Goal: Task Accomplishment & Management: Manage account settings

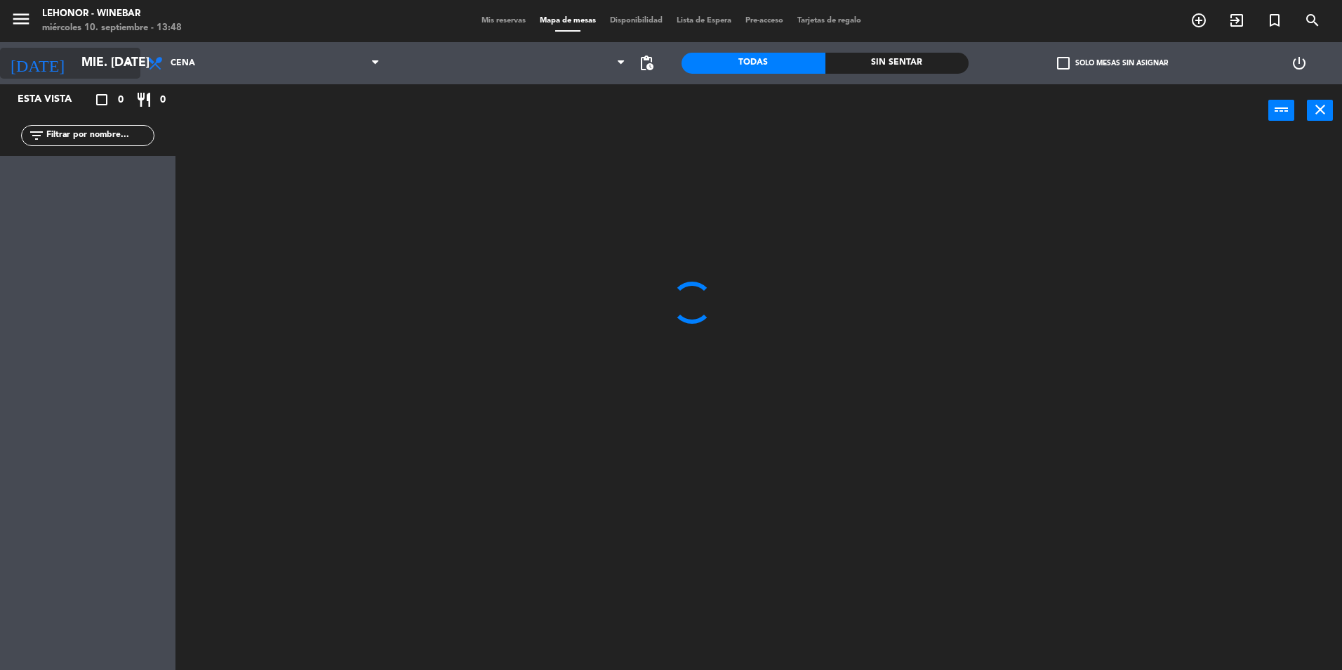
click at [121, 67] on icon "arrow_drop_down" at bounding box center [128, 63] width 17 height 17
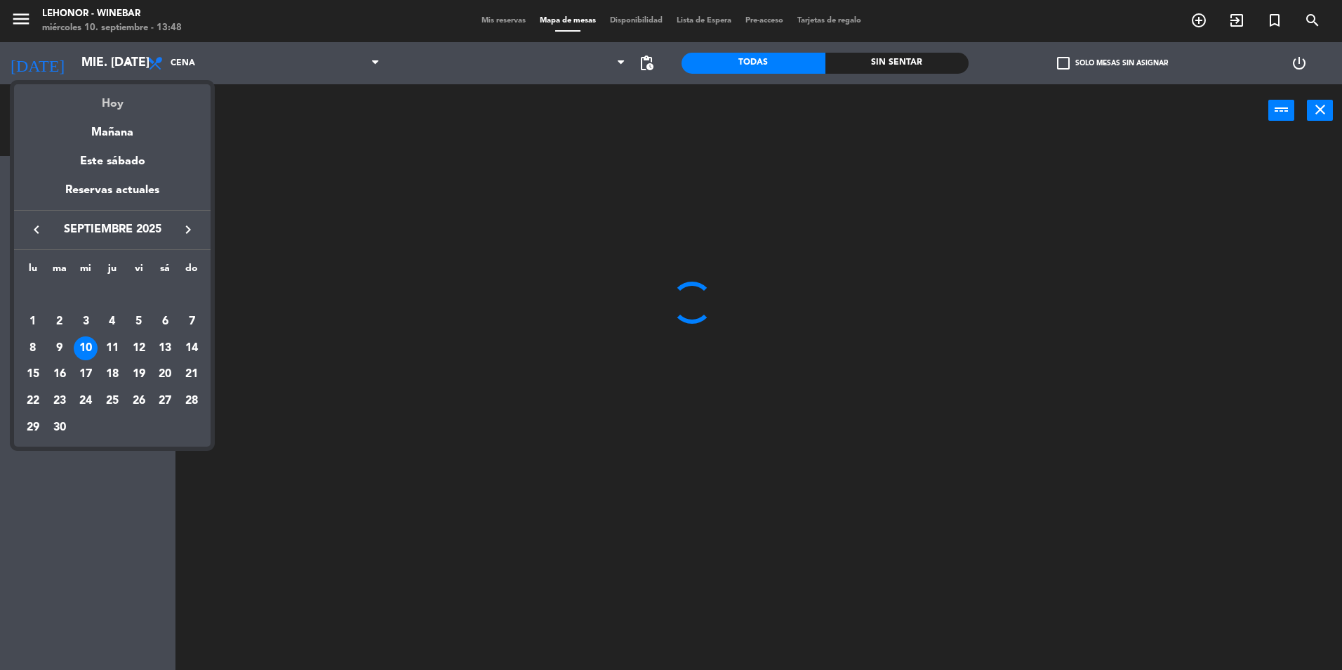
click at [122, 103] on div "Hoy" at bounding box center [112, 98] width 197 height 29
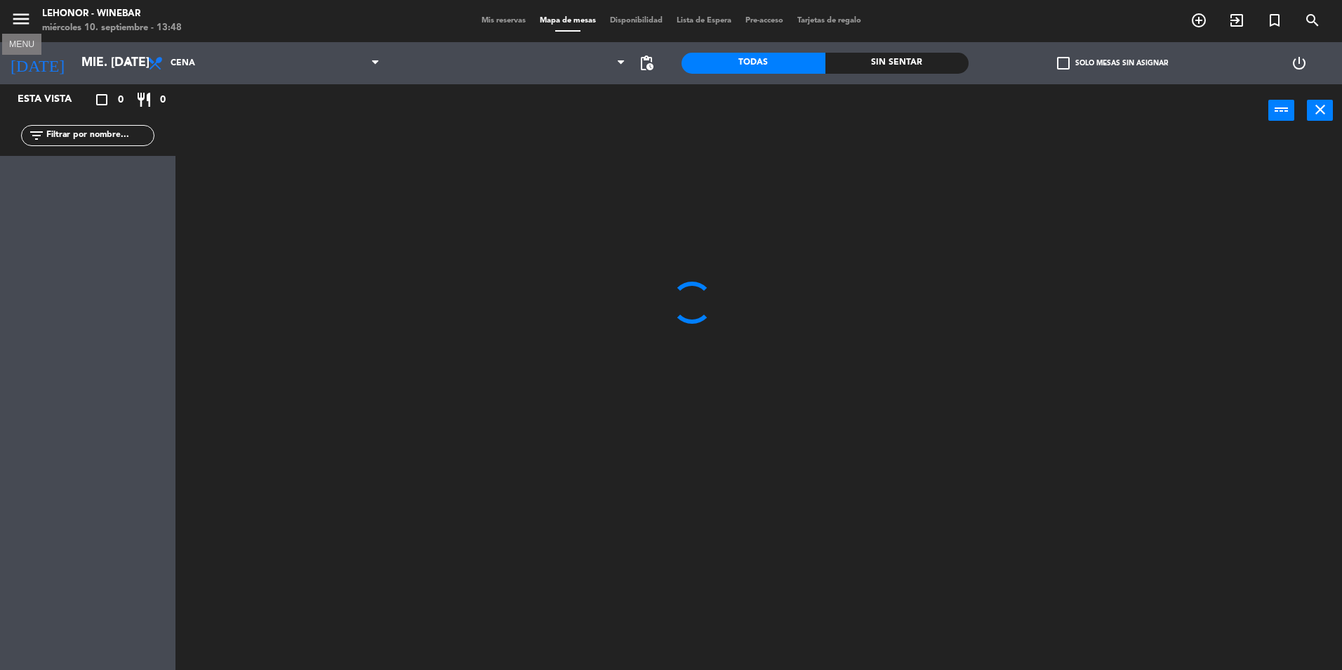
click at [24, 25] on icon "menu" at bounding box center [21, 18] width 21 height 21
click at [40, 19] on span "menu" at bounding box center [27, 21] width 32 height 33
click at [24, 13] on icon "menu" at bounding box center [21, 18] width 21 height 21
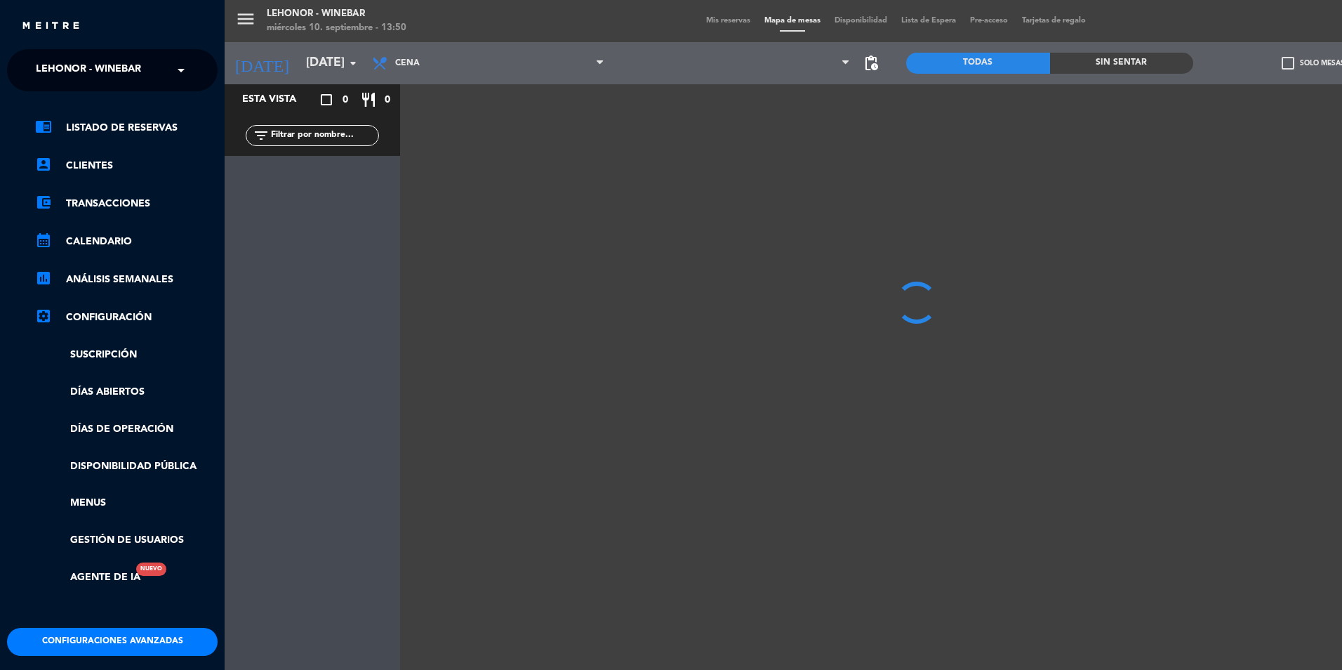
click at [169, 69] on input "text" at bounding box center [113, 70] width 171 height 31
click at [129, 98] on div "Lehonor - Brasas & Resto" at bounding box center [112, 108] width 209 height 21
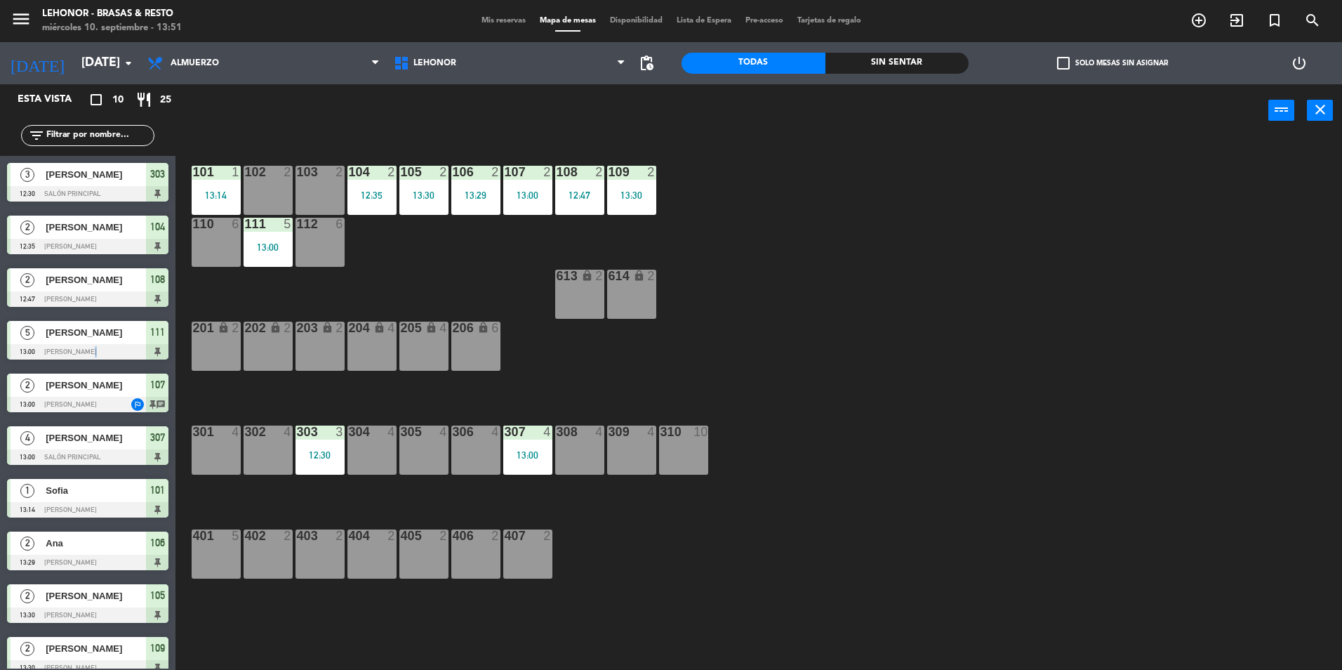
click at [89, 361] on div "5 Juan Pablo Ceuppens 13:00 Mirador Oroño 111" at bounding box center [88, 340] width 176 height 53
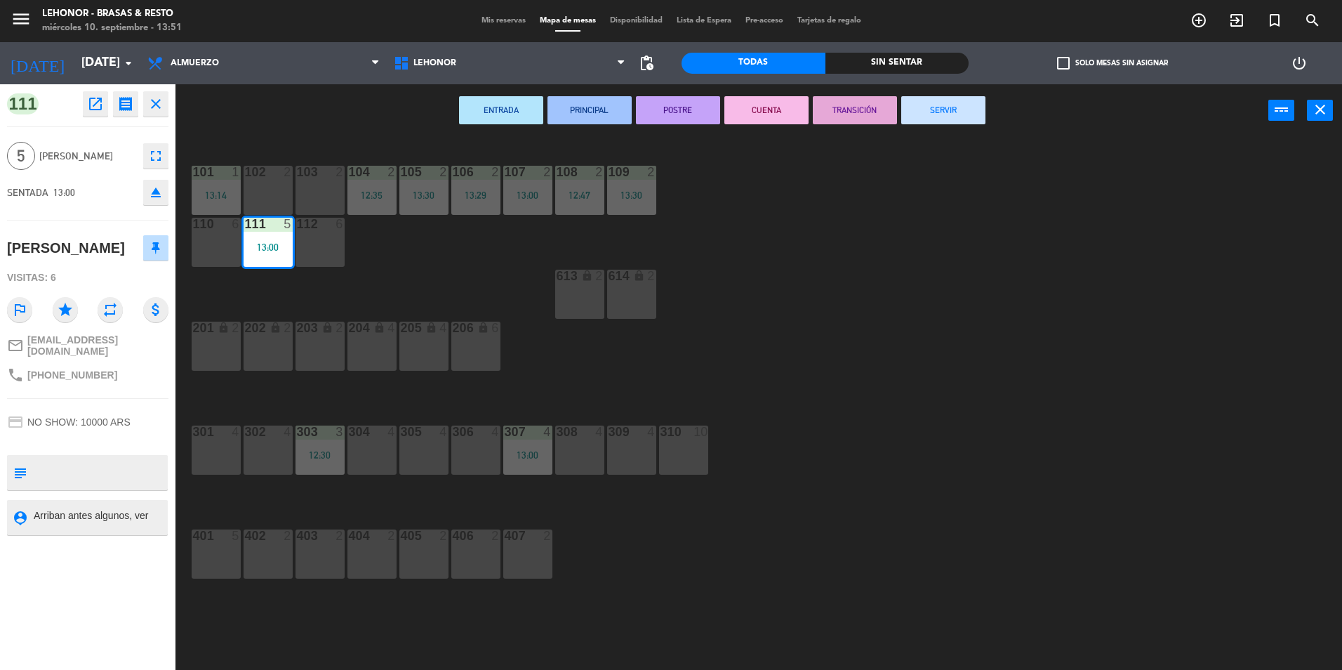
click at [862, 355] on div "101 1 13:14 102 2 103 2 104 2 12:35 105 2 13:30 106 2 13:29 107 2 13:00 108 2 1…" at bounding box center [765, 406] width 1153 height 533
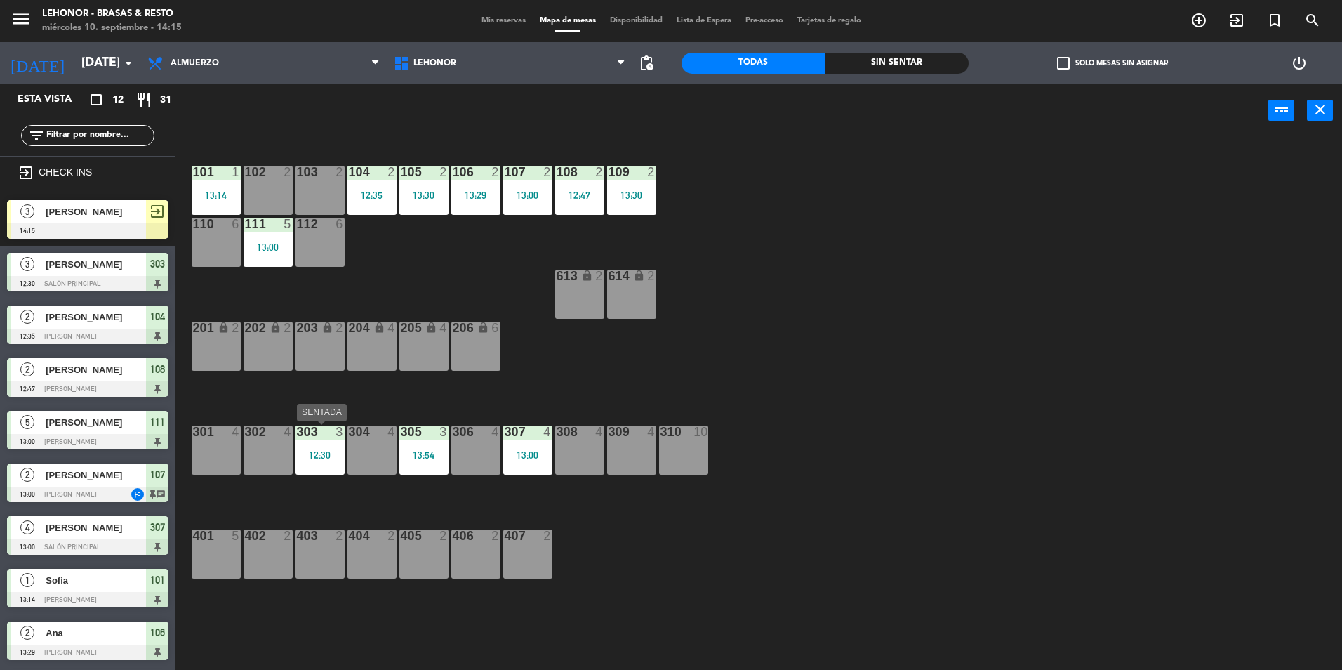
click at [321, 454] on div "12:30" at bounding box center [320, 455] width 49 height 10
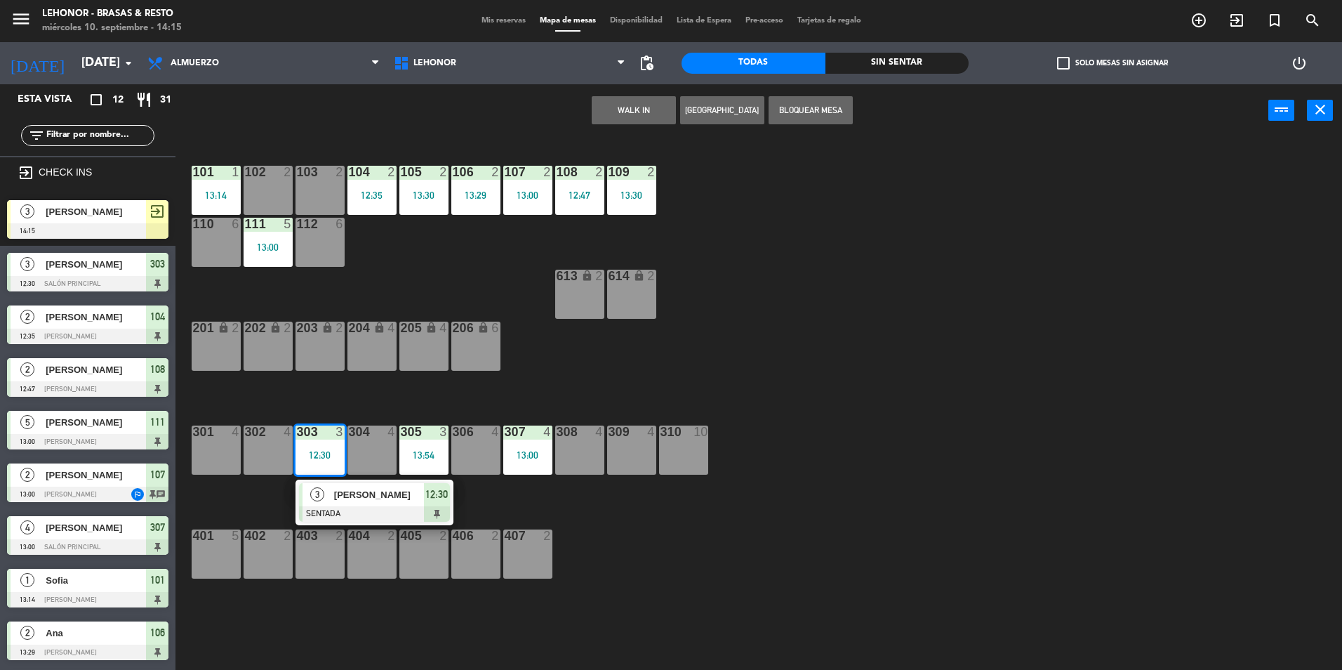
click at [351, 496] on span "Máximo Fontana" at bounding box center [379, 494] width 90 height 15
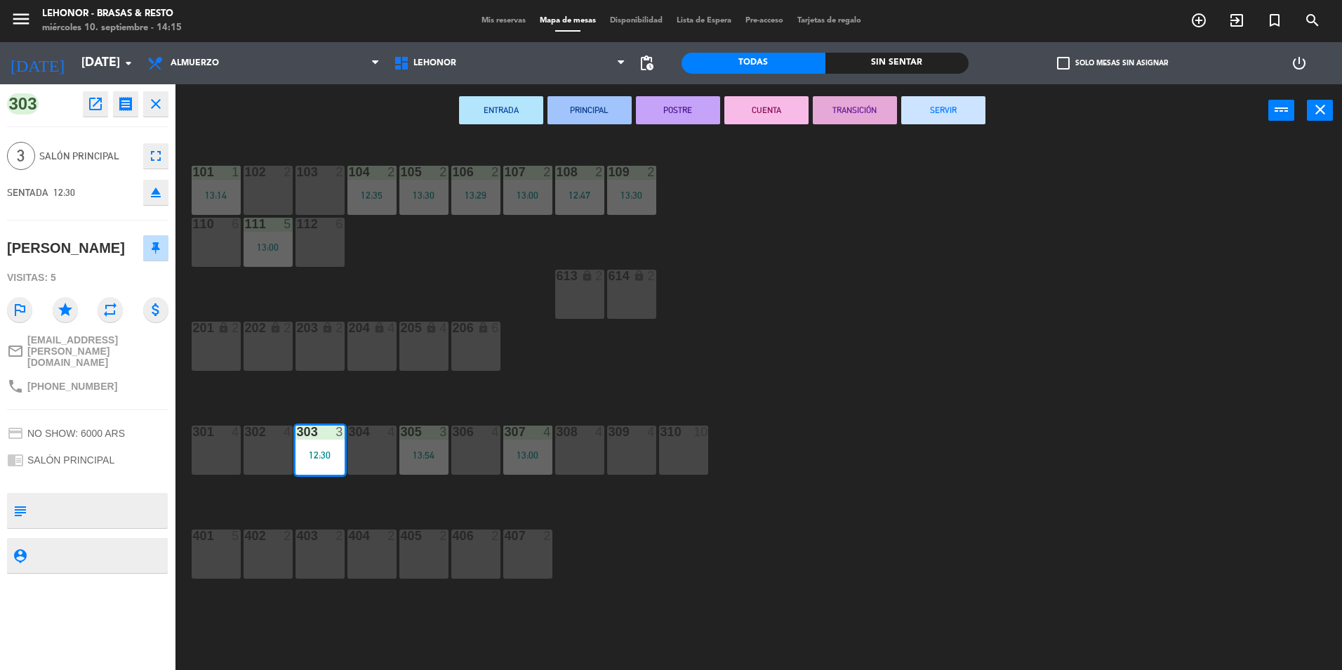
click at [977, 122] on button "SERVIR" at bounding box center [943, 110] width 84 height 28
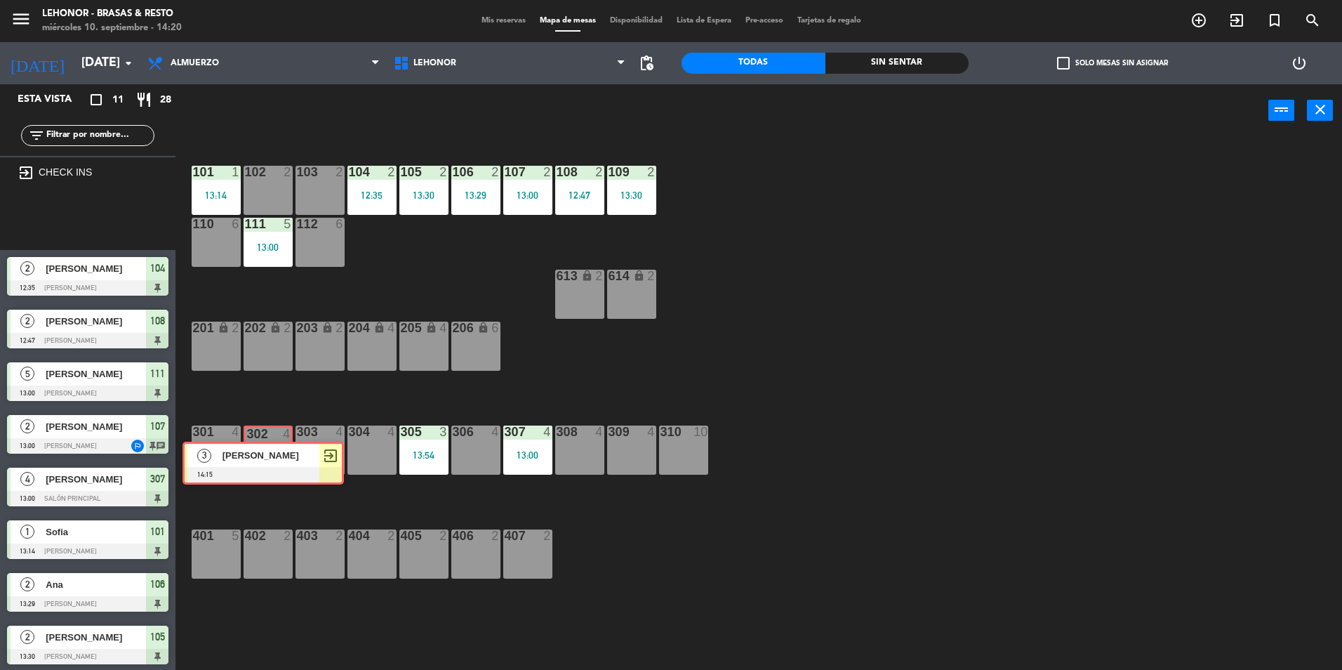
drag, startPoint x: 105, startPoint y: 215, endPoint x: 281, endPoint y: 456, distance: 298.5
click at [281, 456] on div "Esta vista crop_square 11 restaurant 28 filter_list exit_to_app CHECK INS 3 Ari…" at bounding box center [671, 378] width 1342 height 589
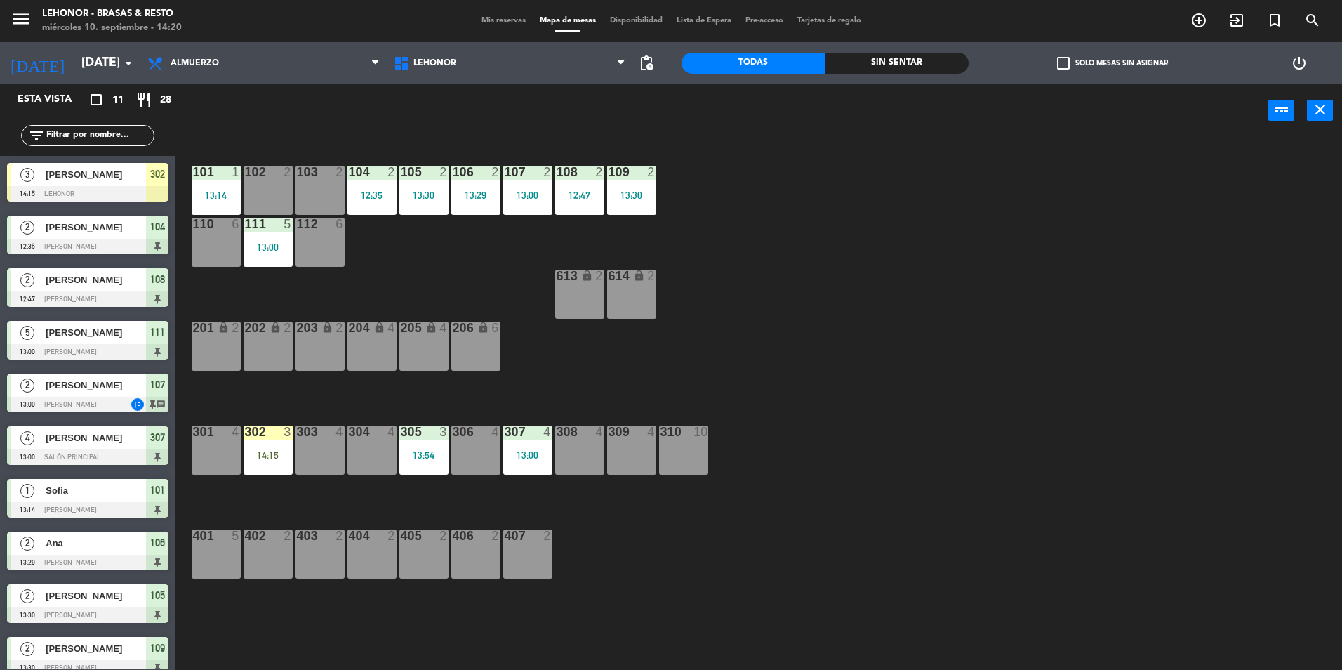
click at [259, 450] on div "14:15" at bounding box center [268, 455] width 49 height 10
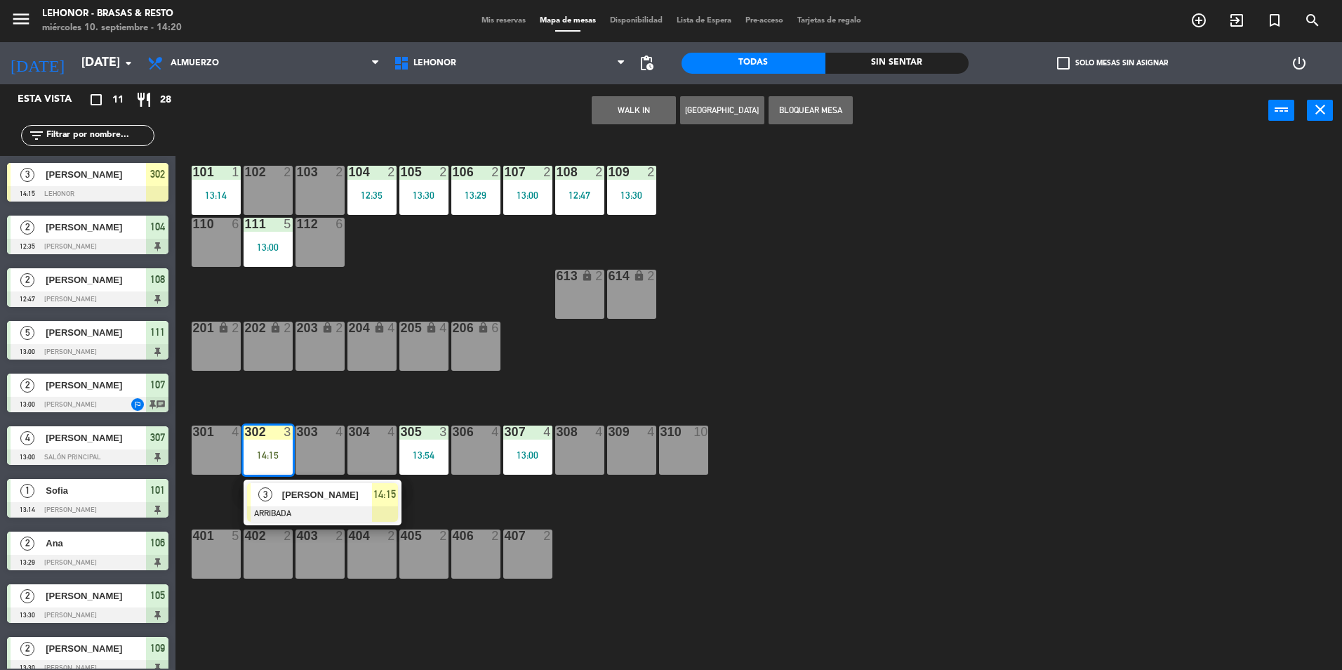
click at [283, 496] on span "Ariel" at bounding box center [327, 494] width 90 height 15
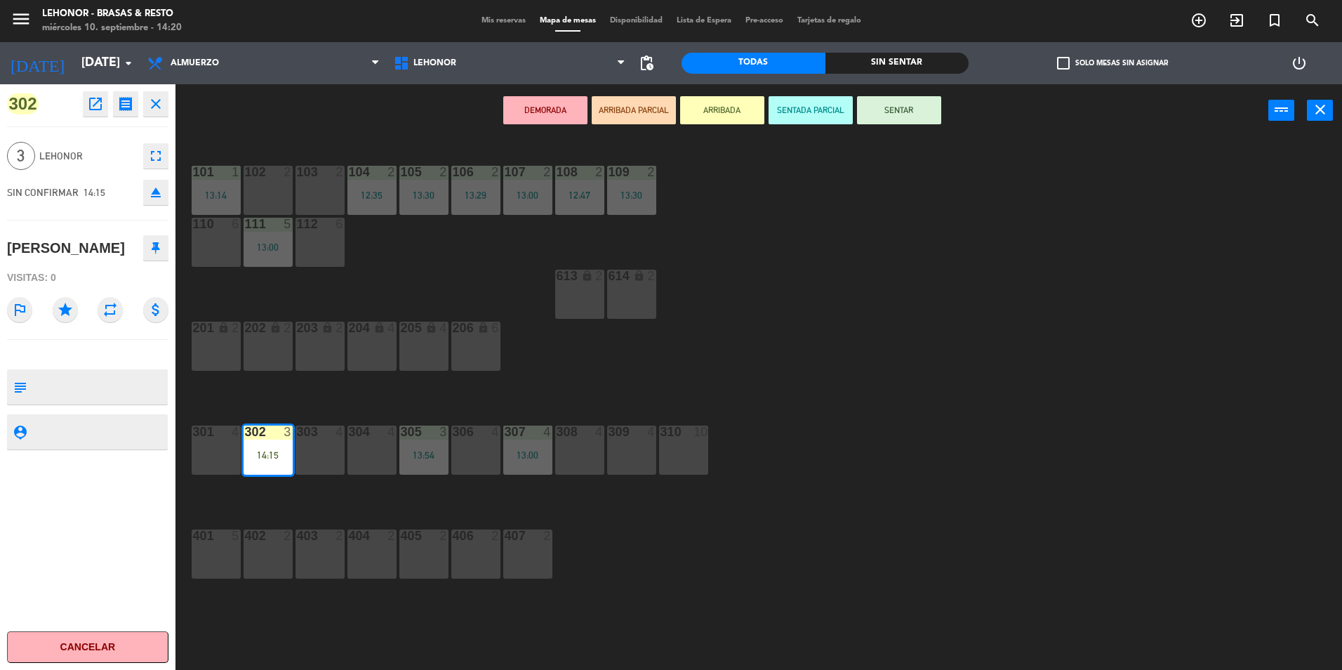
click at [910, 108] on button "SENTAR" at bounding box center [899, 110] width 84 height 28
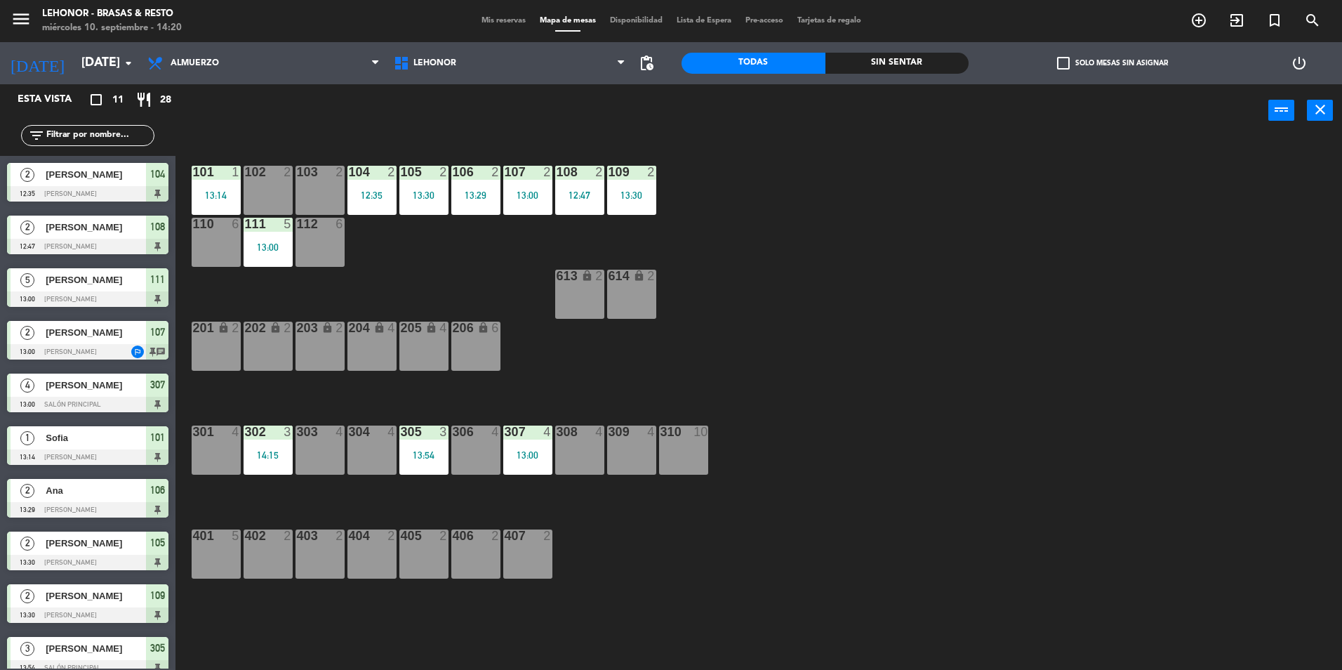
scroll to position [67, 0]
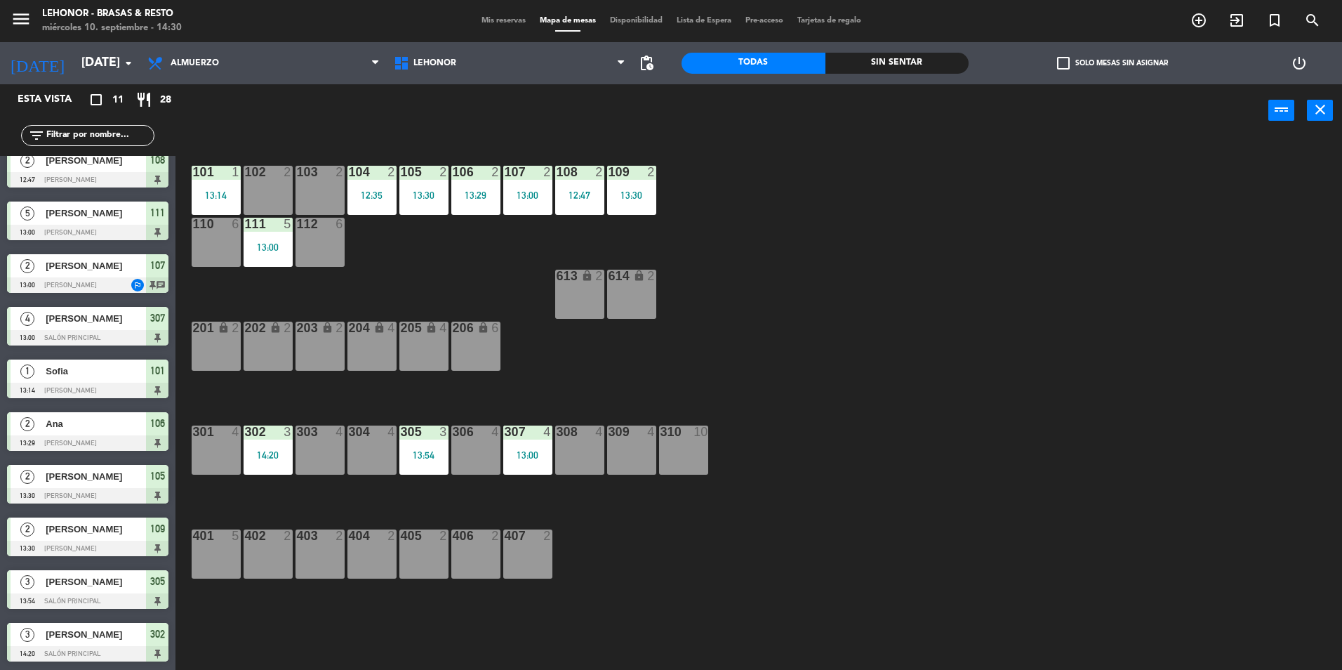
click at [97, 286] on div at bounding box center [87, 284] width 161 height 15
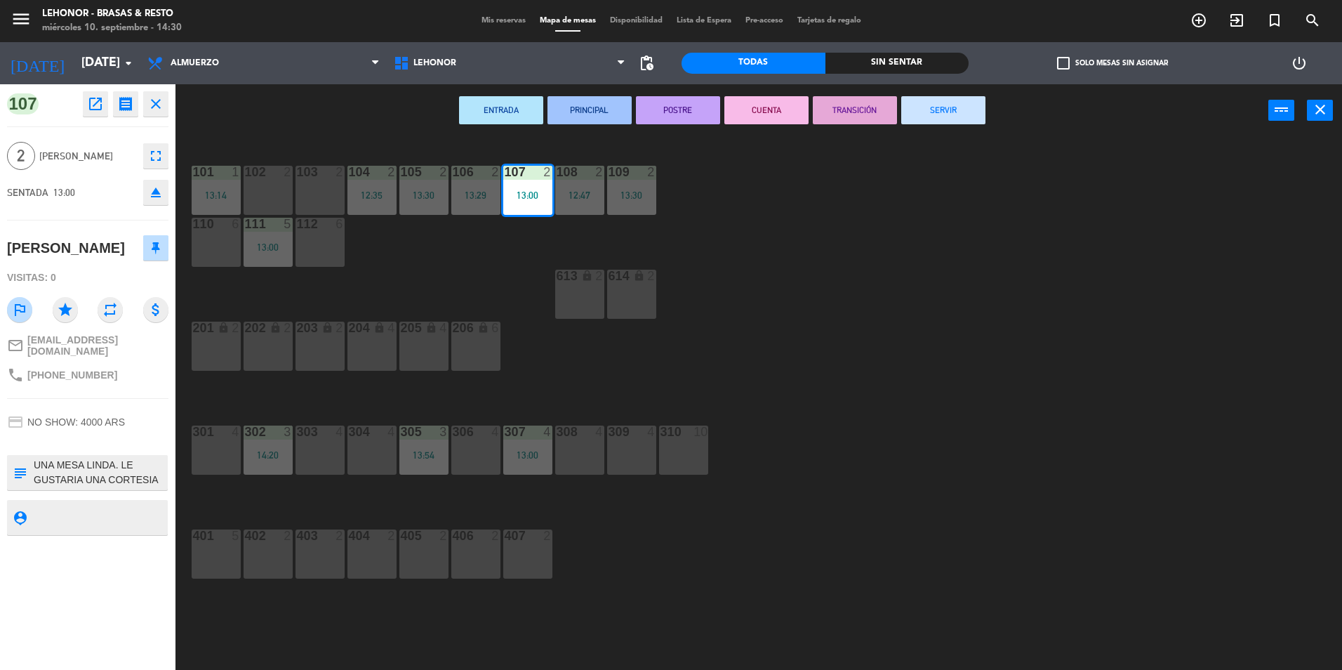
click at [816, 419] on div "101 1 13:14 102 2 103 2 104 2 12:35 105 2 13:30 106 2 13:29 107 2 13:00 108 2 1…" at bounding box center [765, 406] width 1153 height 533
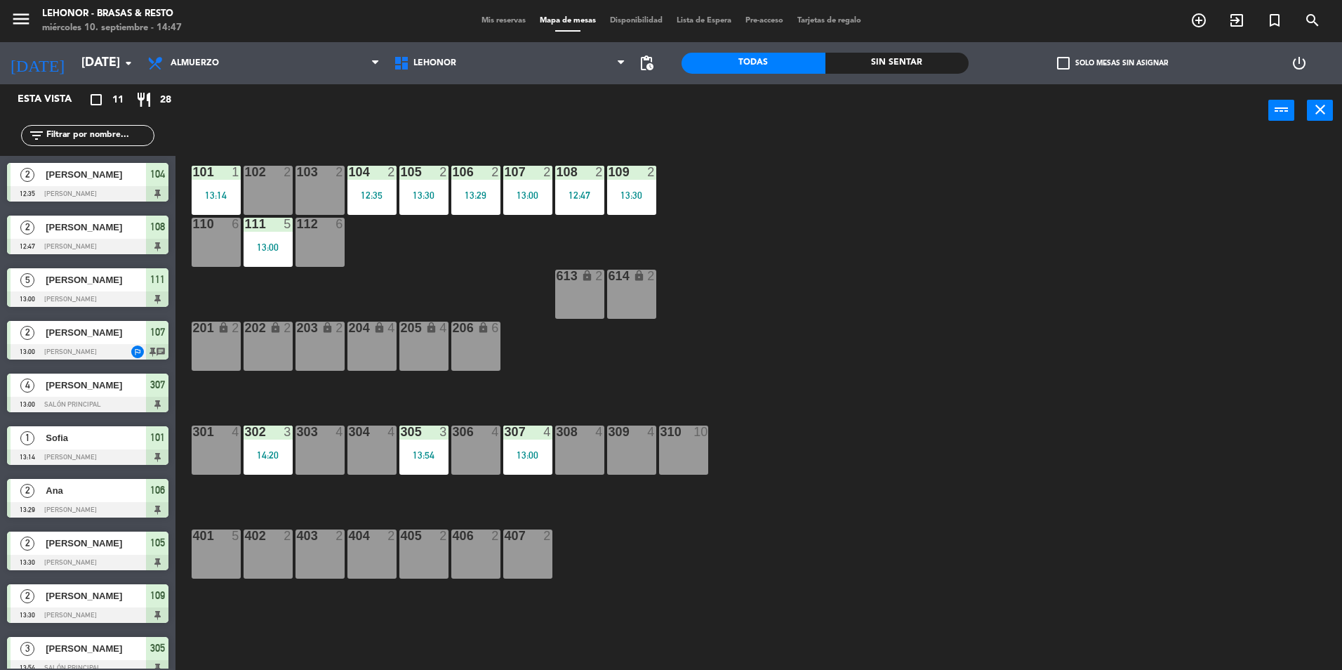
click at [458, 448] on div "306 4" at bounding box center [475, 449] width 49 height 49
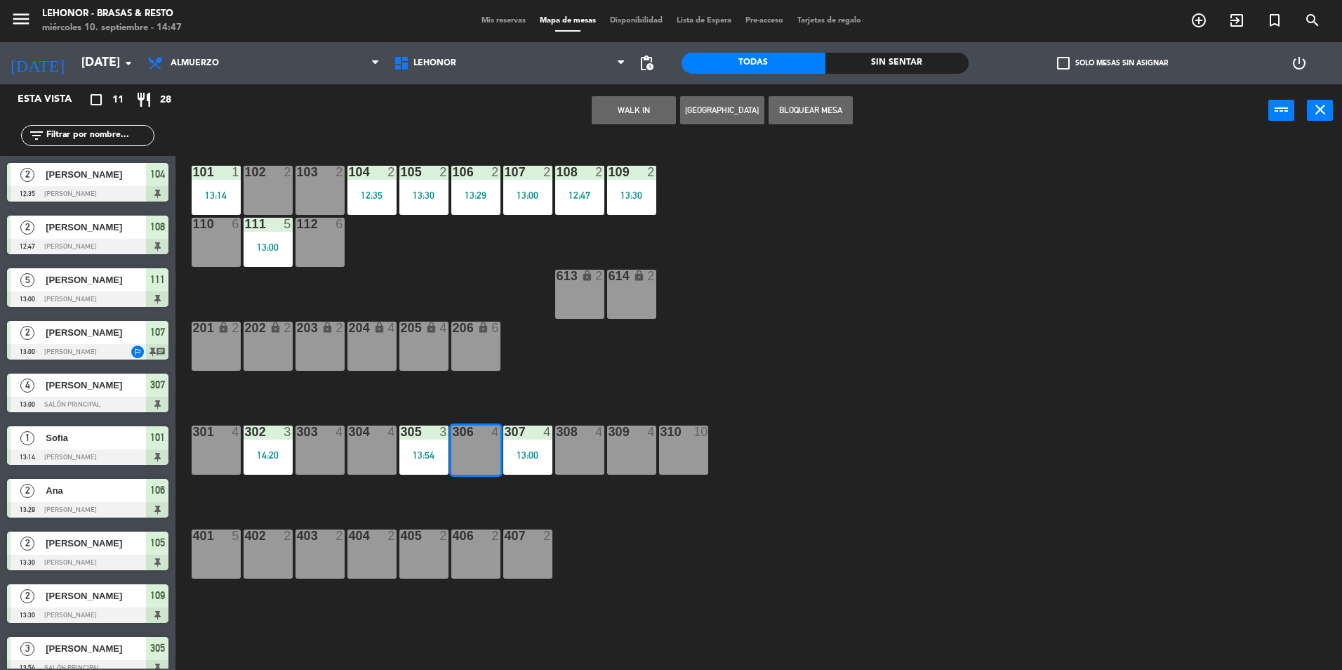
click at [409, 488] on div "101 1 13:14 102 2 103 2 104 2 12:35 105 2 13:30 106 2 13:29 107 2 13:00 108 2 1…" at bounding box center [765, 406] width 1153 height 533
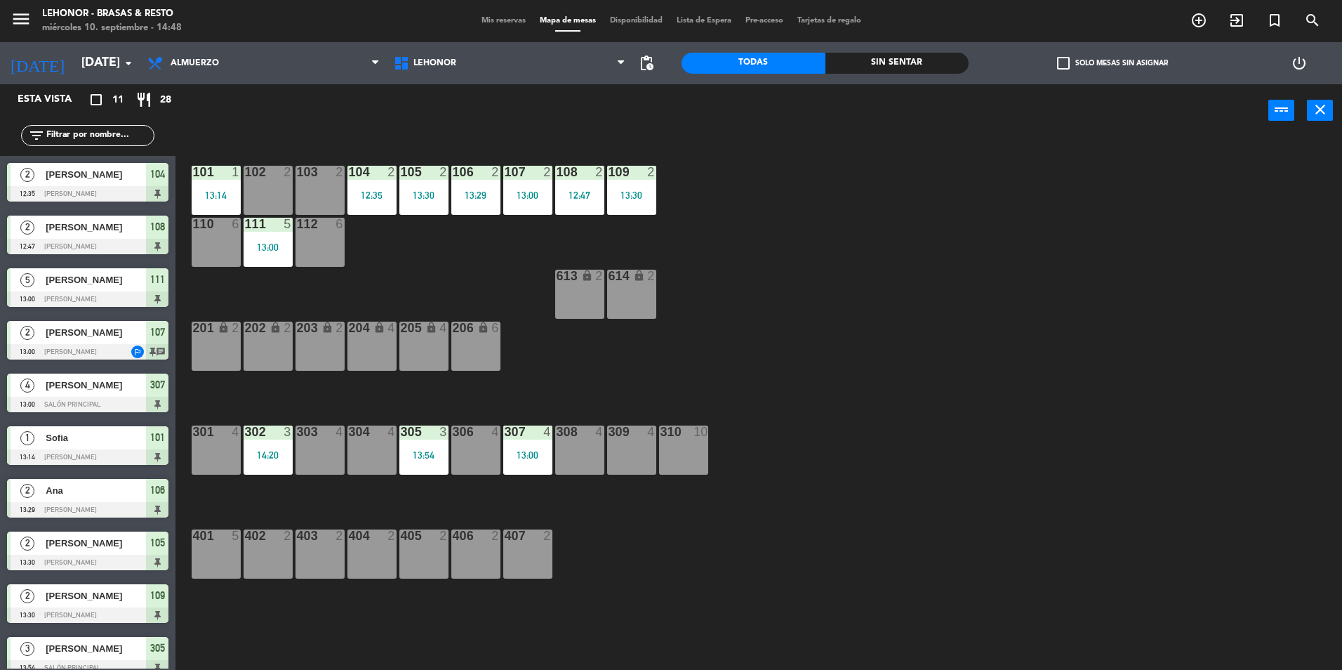
click at [406, 465] on div "305 3 13:54" at bounding box center [423, 449] width 49 height 49
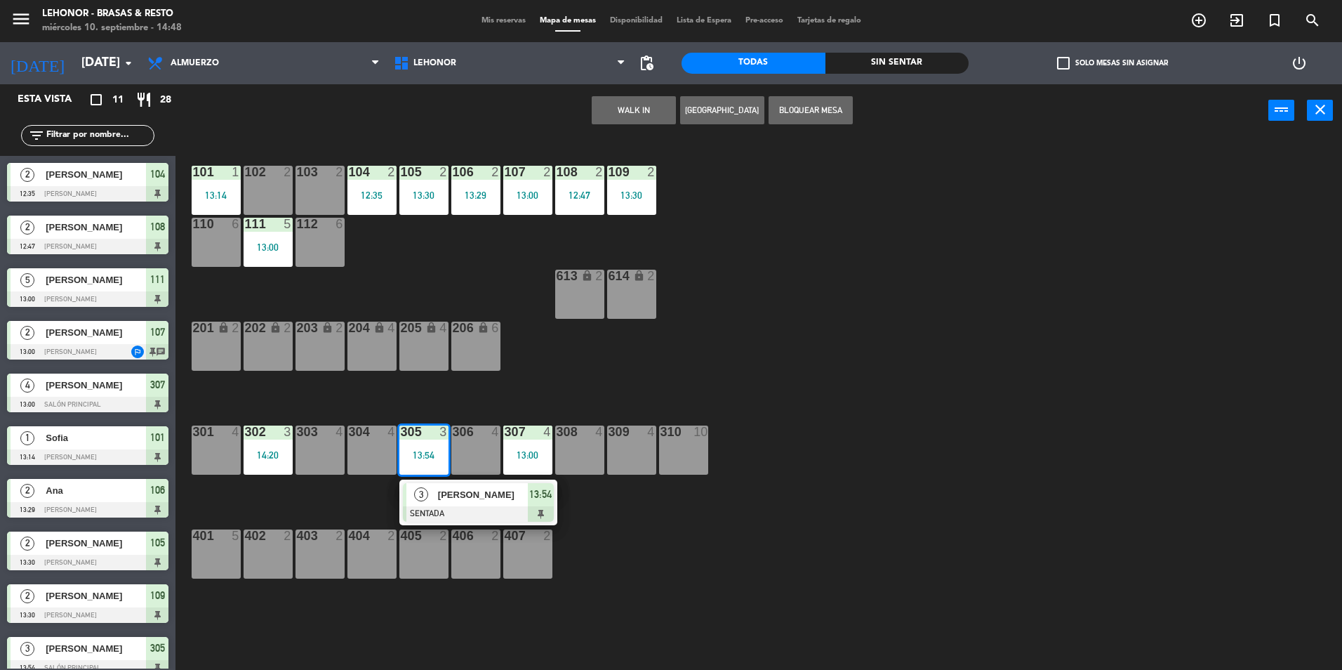
click at [763, 552] on div "101 1 13:14 102 2 103 2 104 2 12:35 105 2 13:30 106 2 13:29 107 2 13:00 108 2 1…" at bounding box center [765, 406] width 1153 height 533
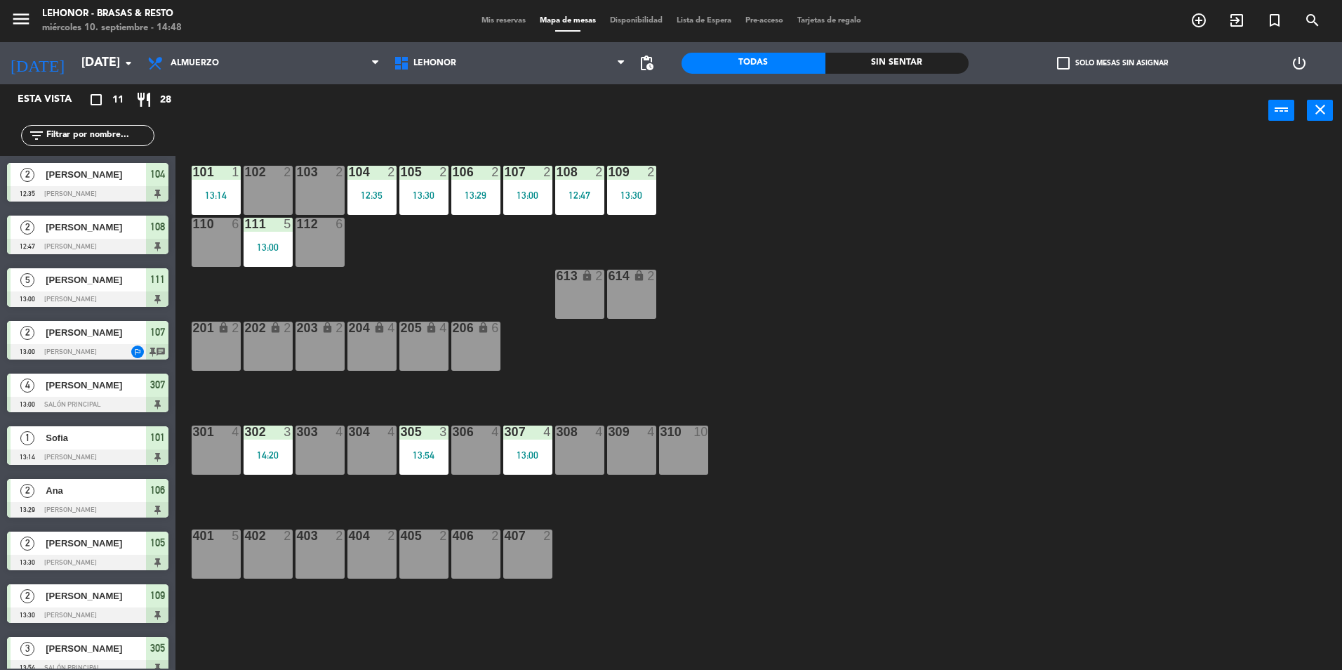
click at [272, 448] on div "302 3 14:20" at bounding box center [268, 449] width 49 height 49
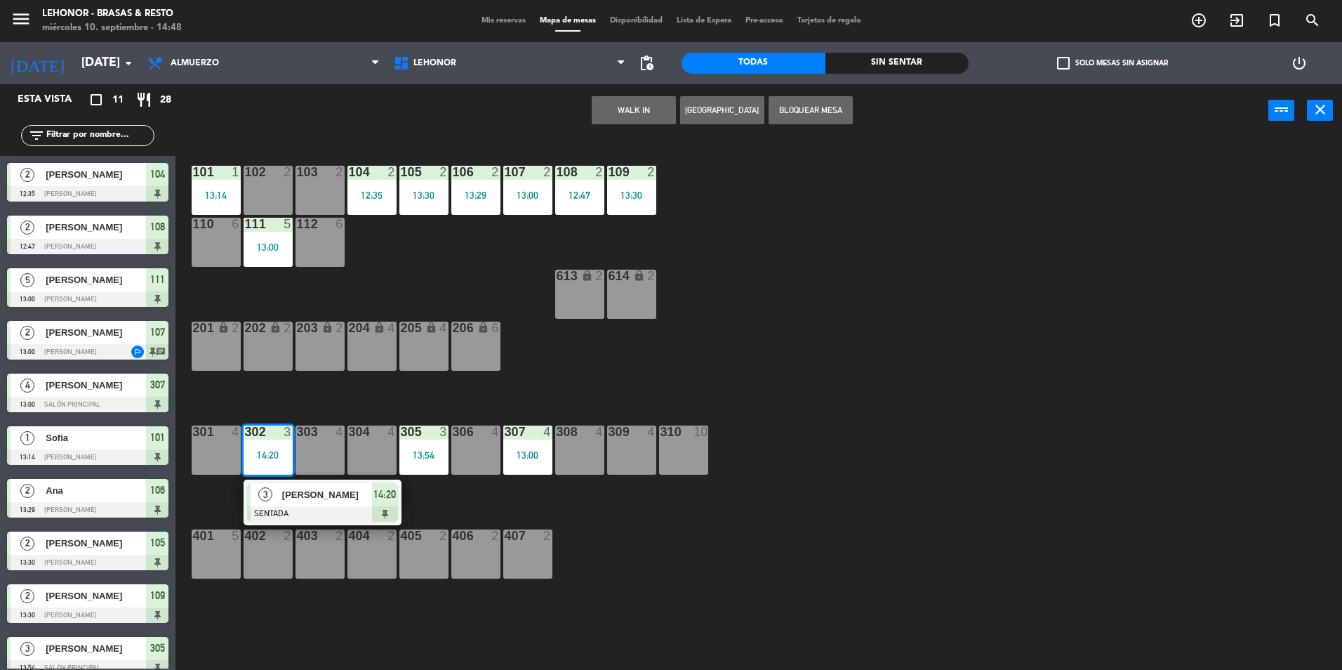
click at [811, 588] on div "101 1 13:14 102 2 103 2 104 2 12:35 105 2 13:30 106 2 13:29 107 2 13:00 108 2 1…" at bounding box center [765, 406] width 1153 height 533
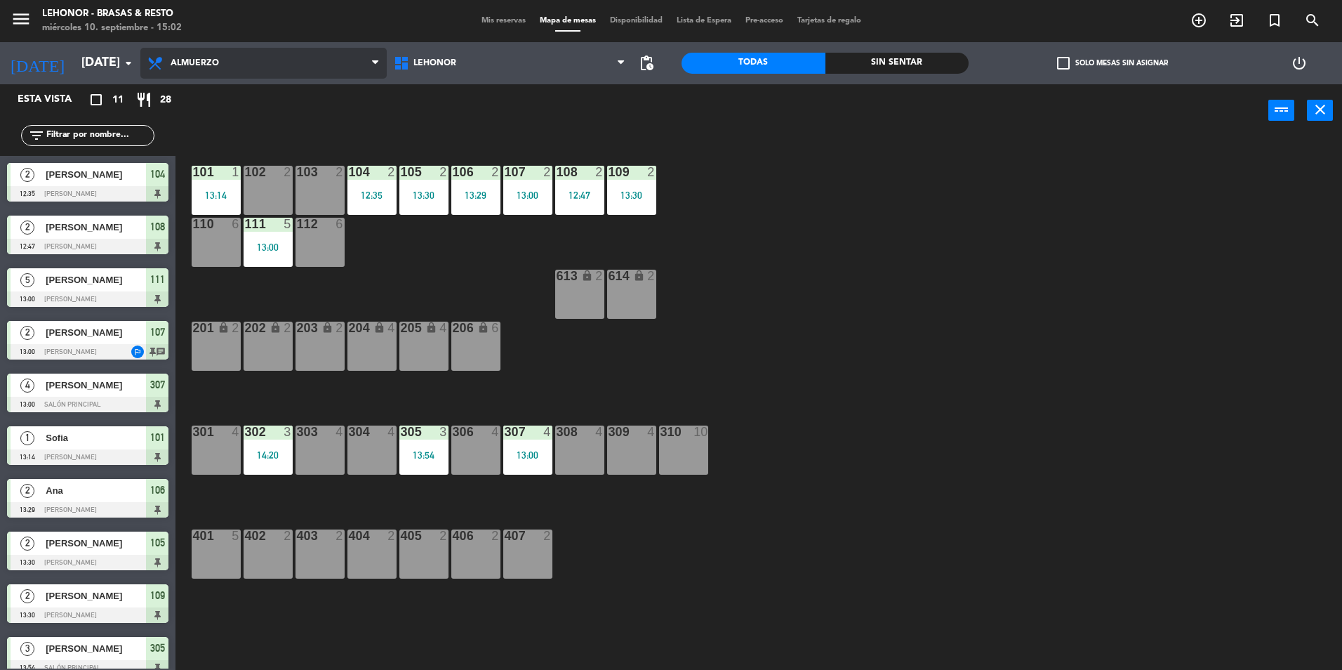
click at [190, 70] on span "Almuerzo" at bounding box center [263, 63] width 246 height 31
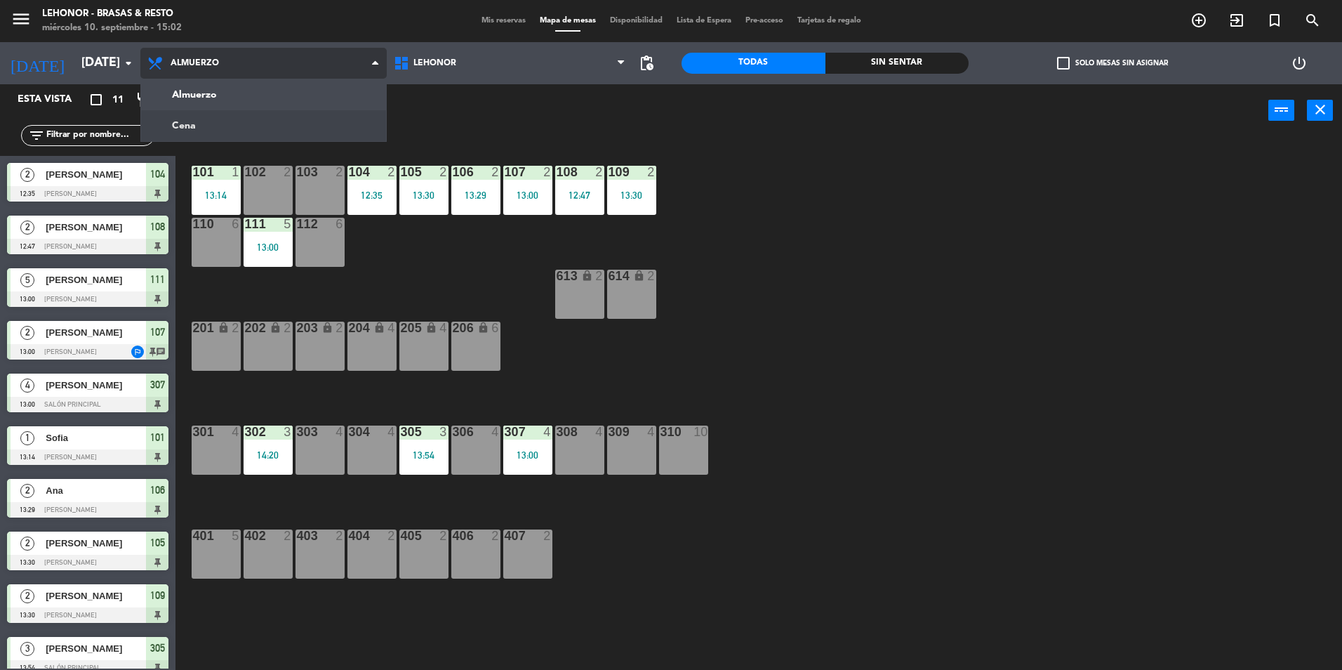
click at [191, 119] on ng-component "menu Lehonor - Brasas & Resto miércoles 10. septiembre - 15:02 Mis reservas Map…" at bounding box center [671, 336] width 1342 height 673
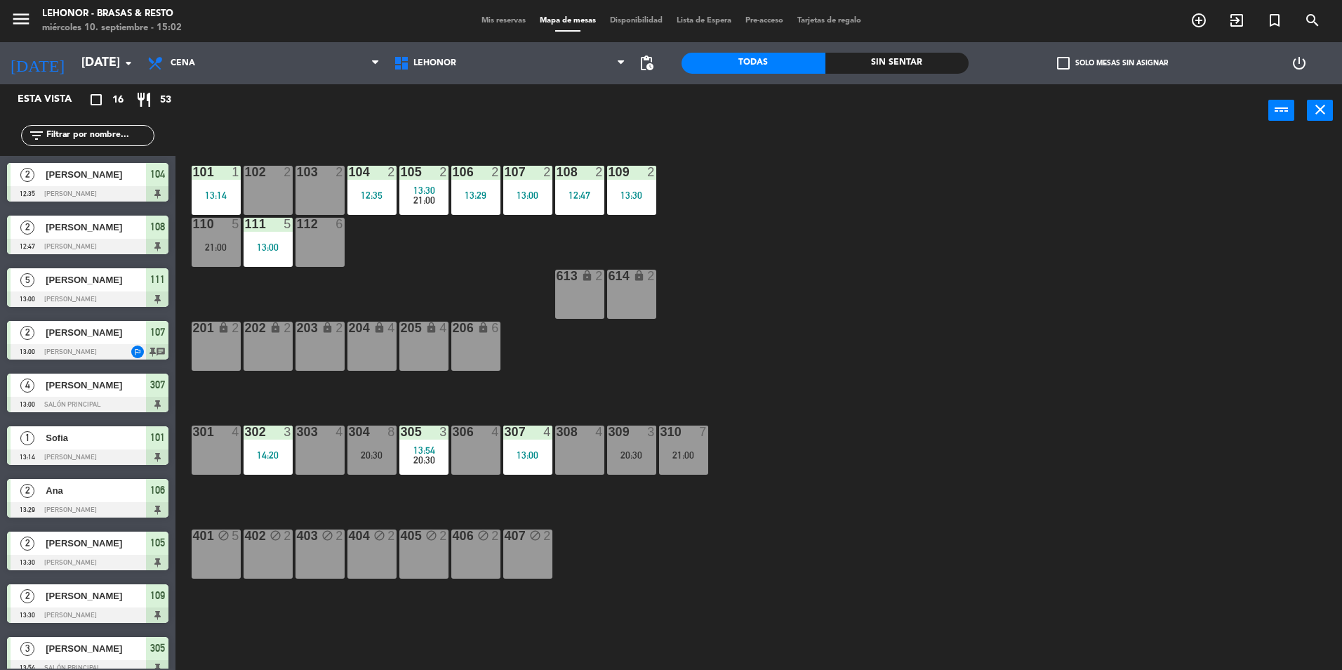
click at [870, 69] on div "Sin sentar" at bounding box center [898, 63] width 144 height 21
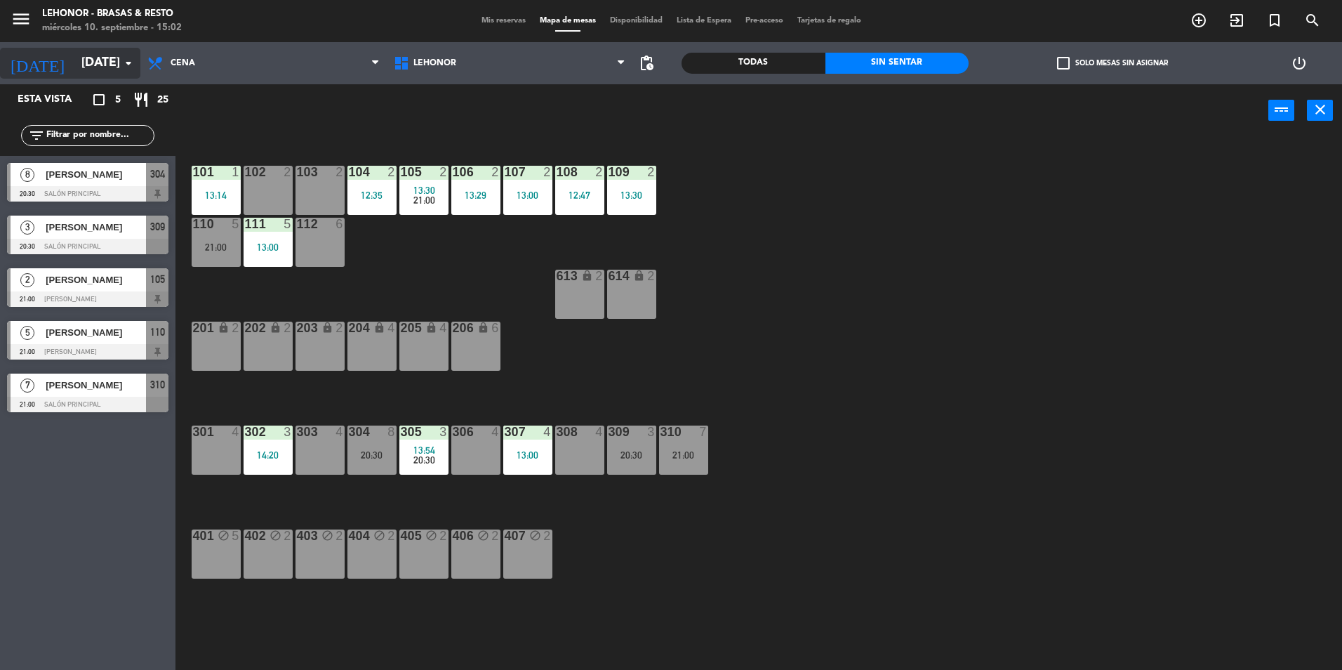
click at [81, 65] on input "mié. [DATE]" at bounding box center [155, 63] width 163 height 28
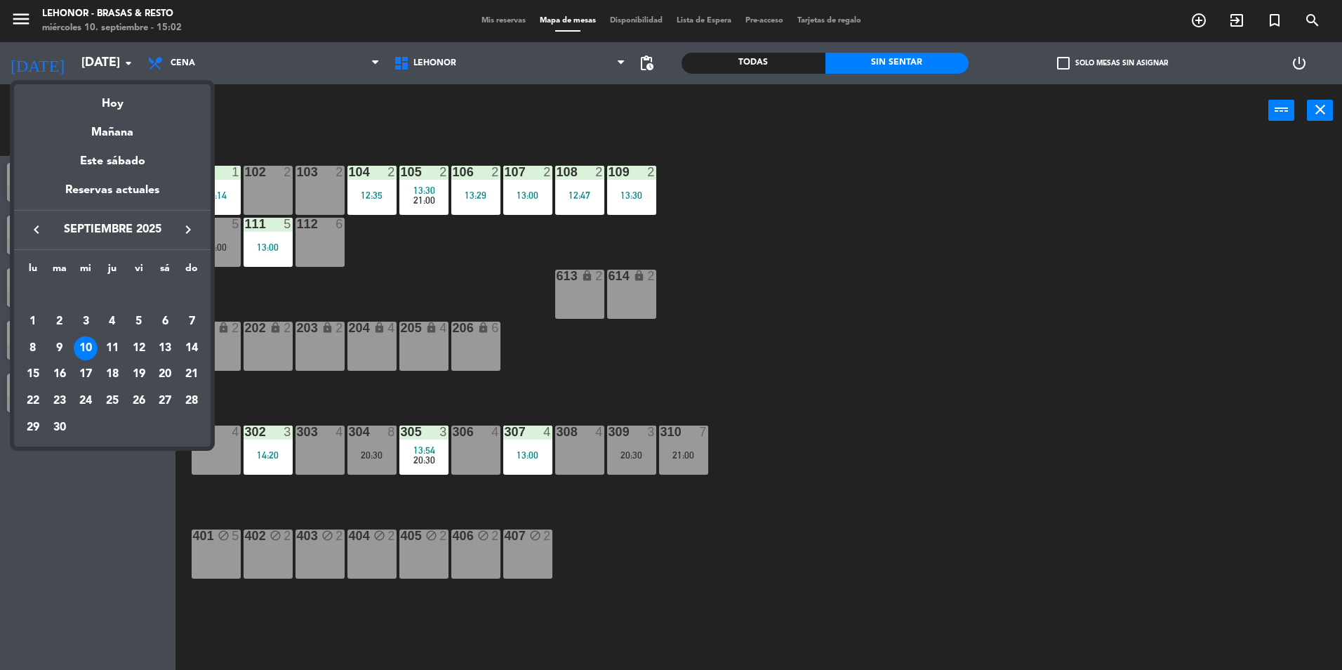
click at [16, 16] on div at bounding box center [671, 335] width 1342 height 670
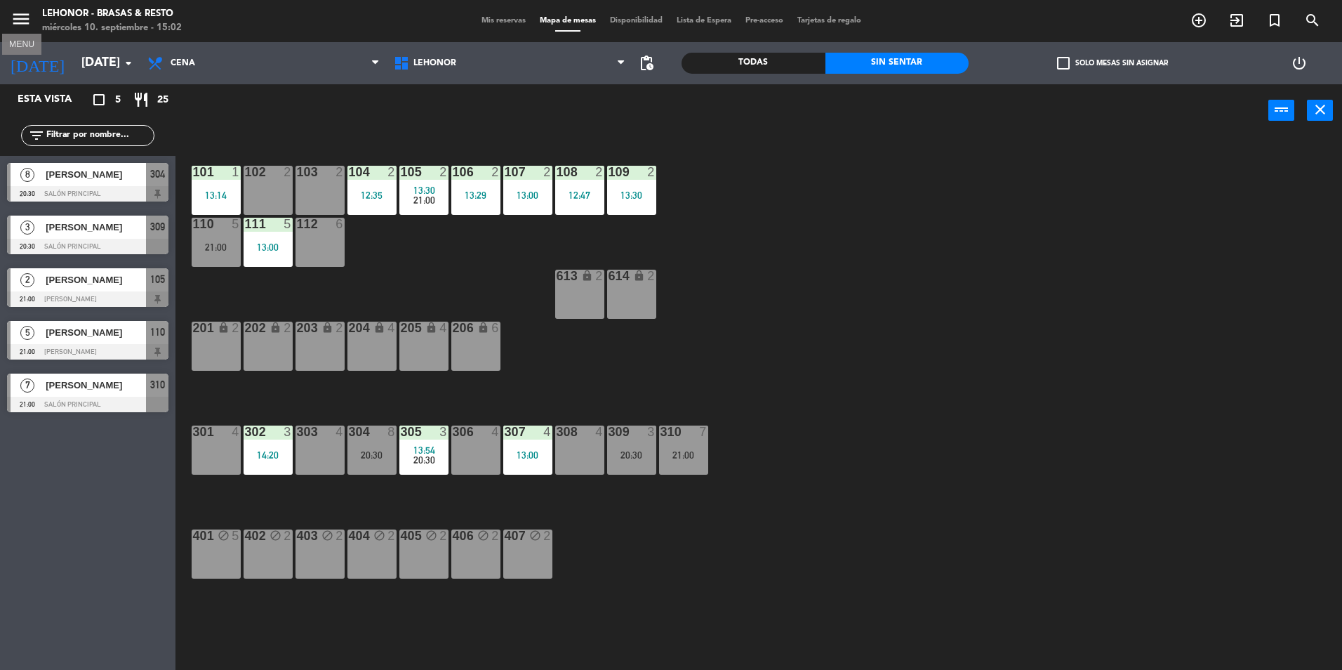
click at [19, 18] on icon "menu" at bounding box center [21, 18] width 21 height 21
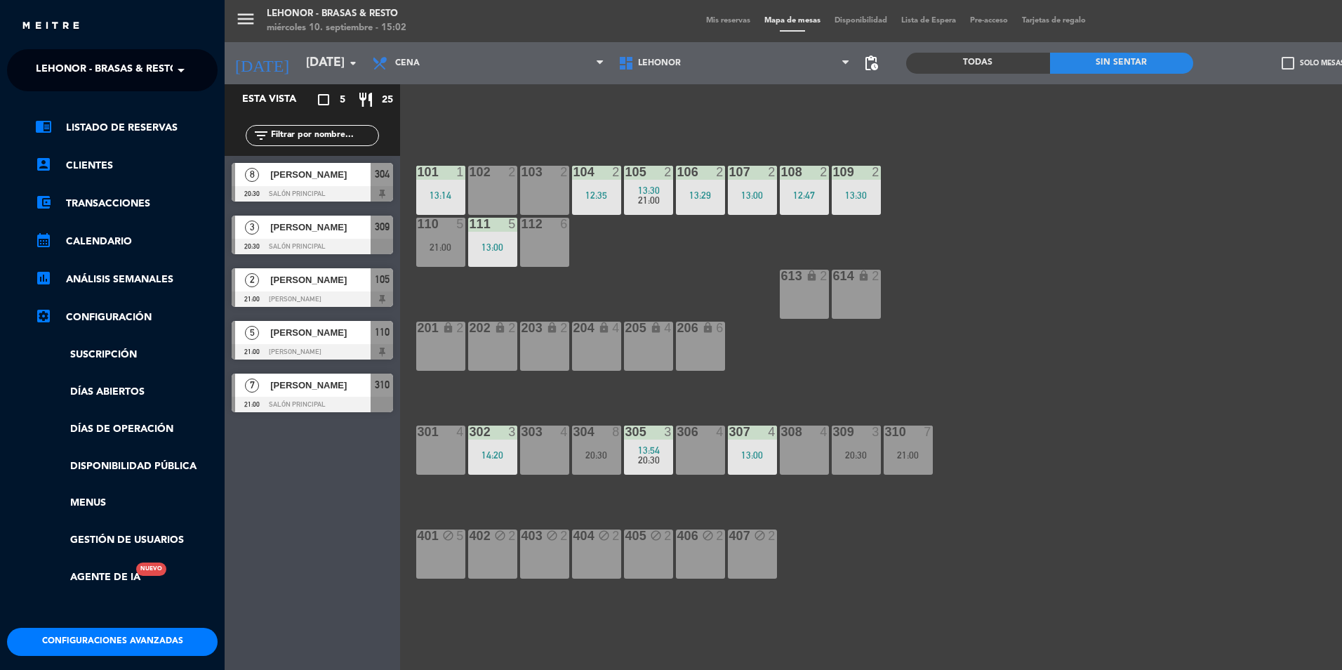
click at [173, 68] on span at bounding box center [185, 69] width 24 height 29
click at [112, 124] on span "Lehonor - Winebar" at bounding box center [67, 129] width 105 height 16
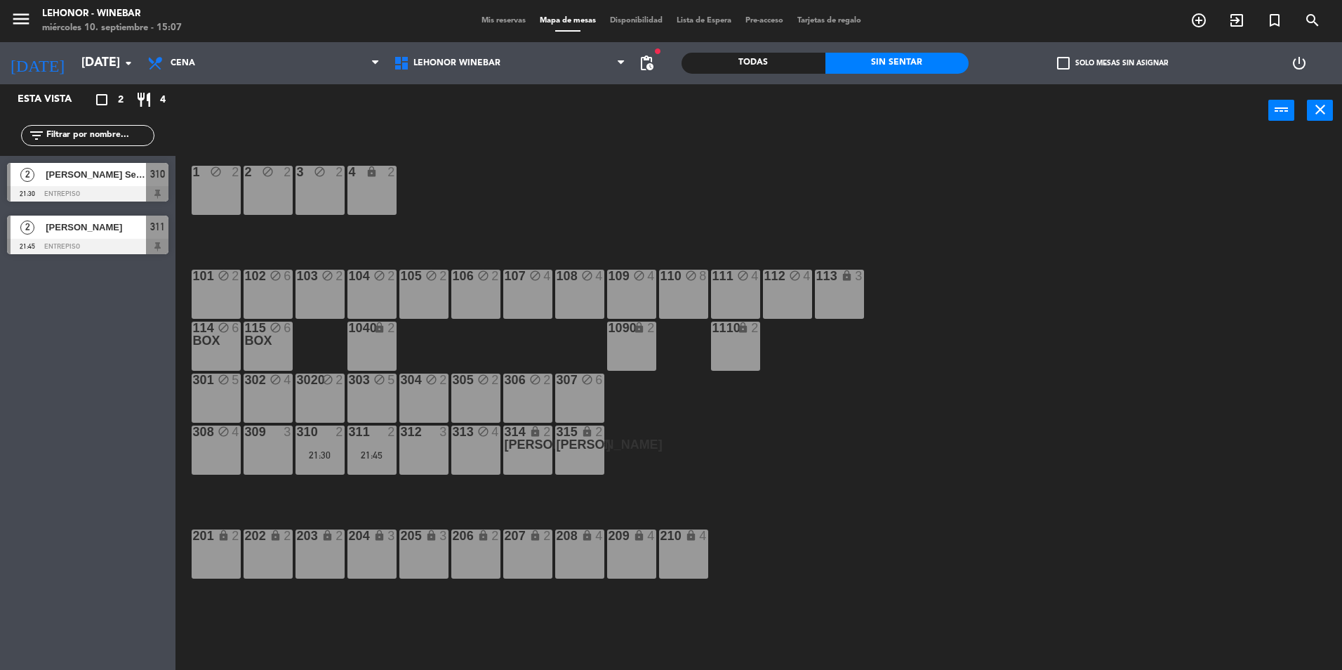
click at [95, 230] on span "Macarena Isadora Castro" at bounding box center [96, 227] width 100 height 15
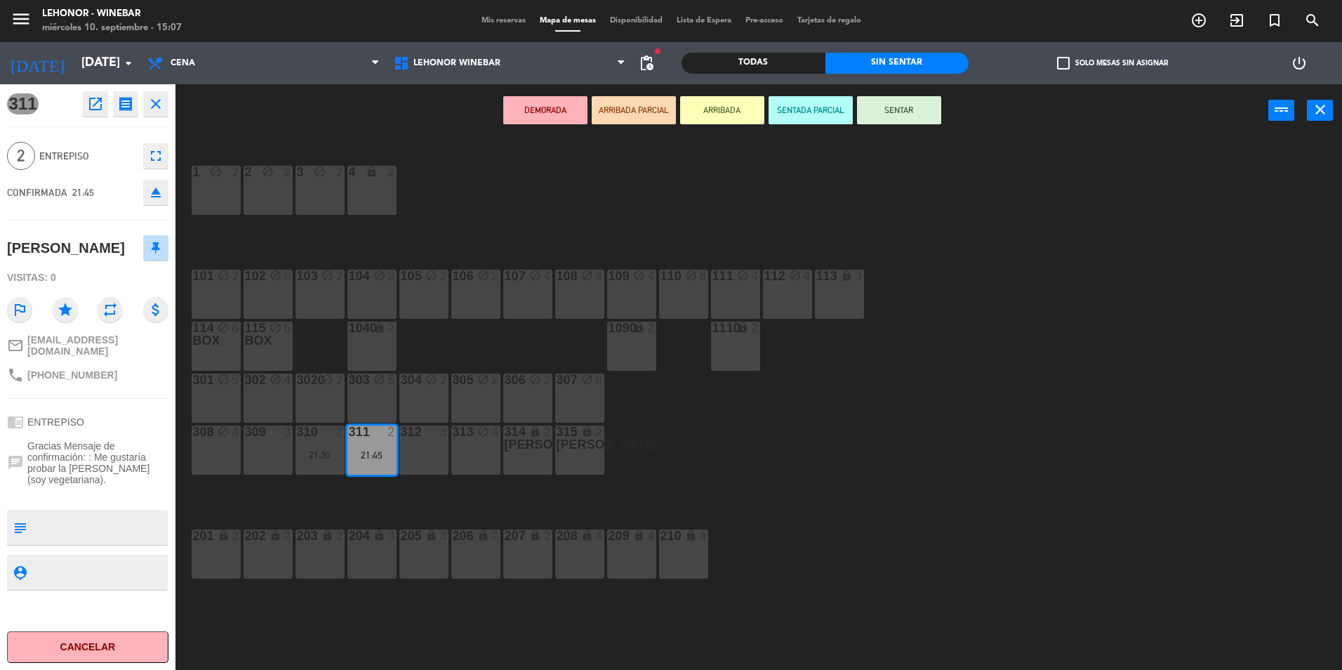
click at [312, 230] on div "1 block 2 2 block 2 3 block 2 4 lock 2 102 block 6 104 block 2 106 block 2 107 …" at bounding box center [765, 406] width 1153 height 533
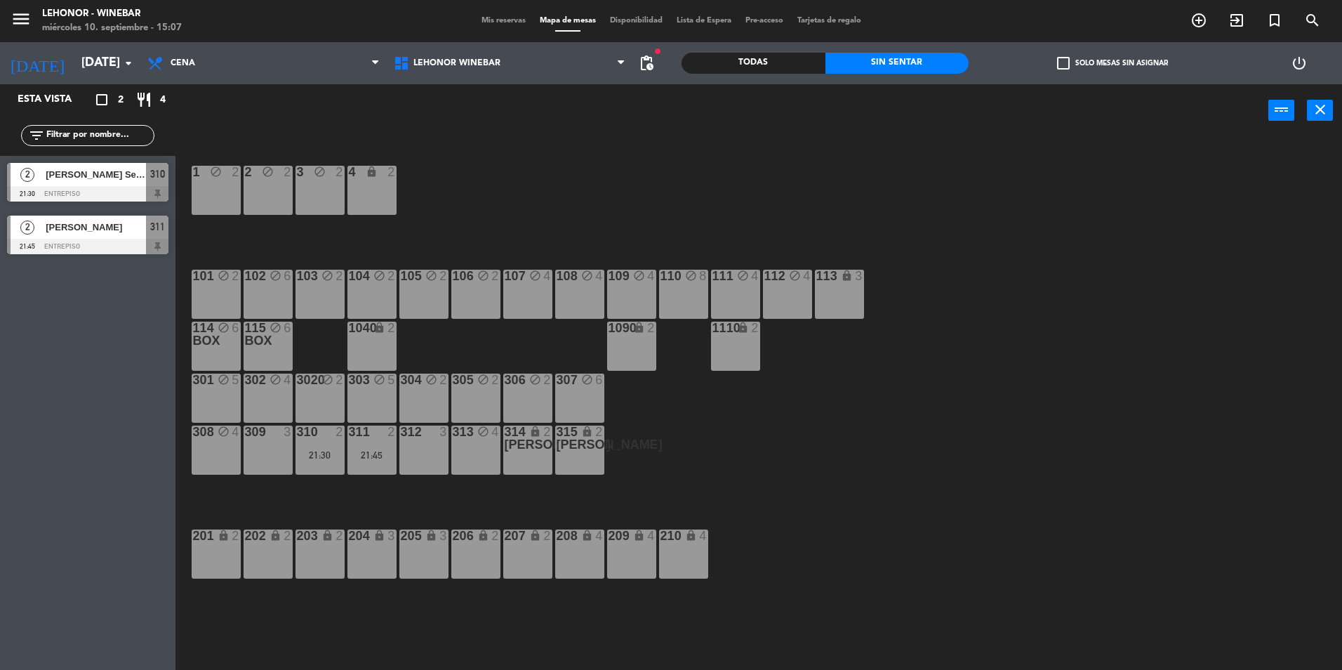
click at [45, 184] on div "Eduardo Andres Perez Segon" at bounding box center [95, 174] width 102 height 23
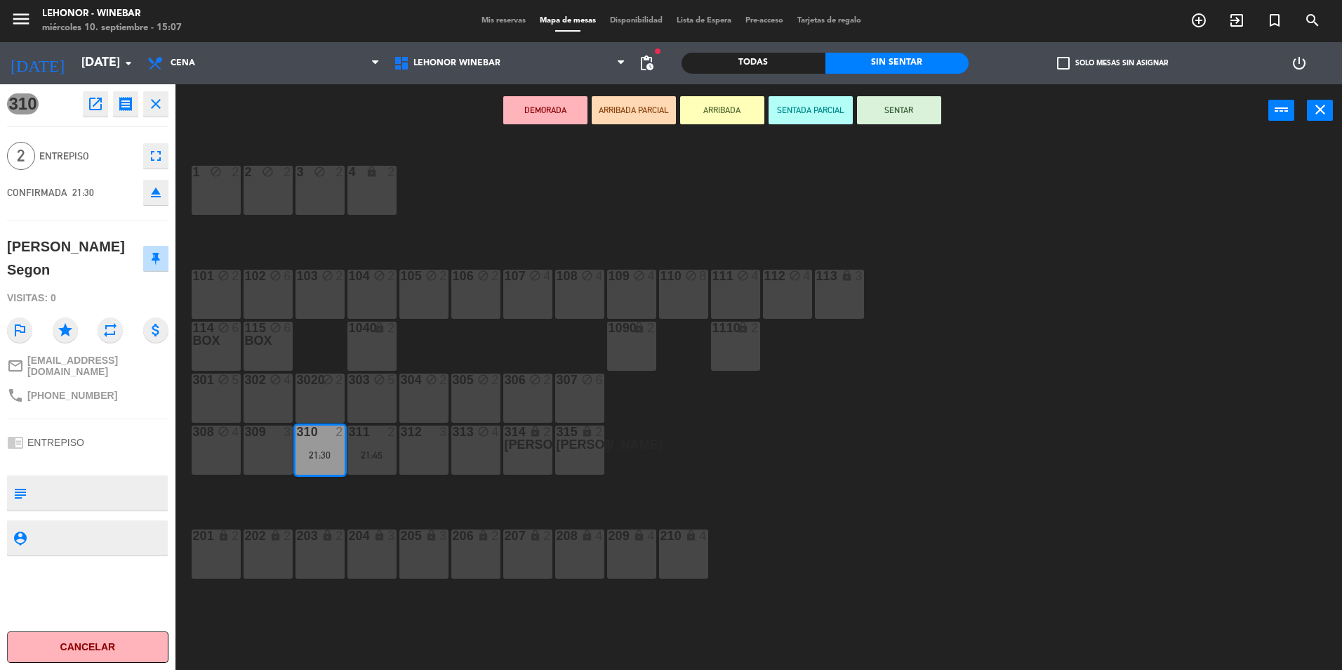
click at [835, 463] on div "1 block 2 2 block 2 3 block 2 4 lock 2 102 block 6 104 block 2 106 block 2 107 …" at bounding box center [765, 406] width 1153 height 533
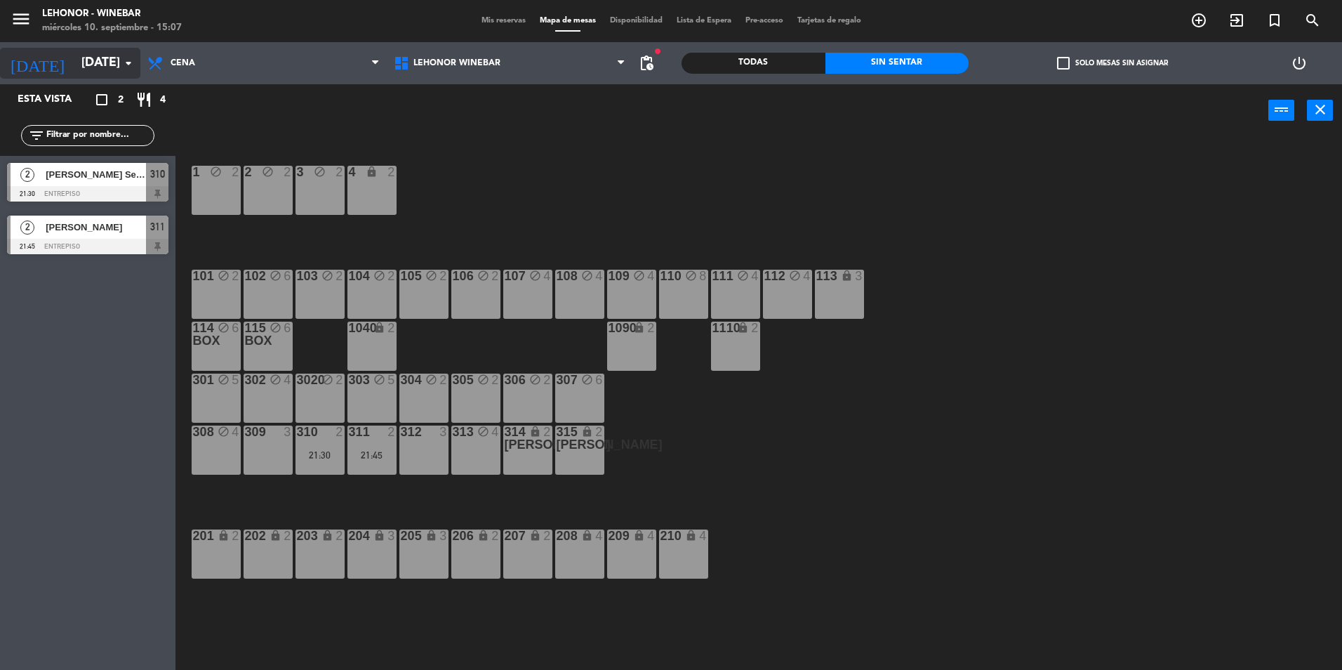
click at [101, 64] on input "mié. [DATE]" at bounding box center [155, 63] width 163 height 28
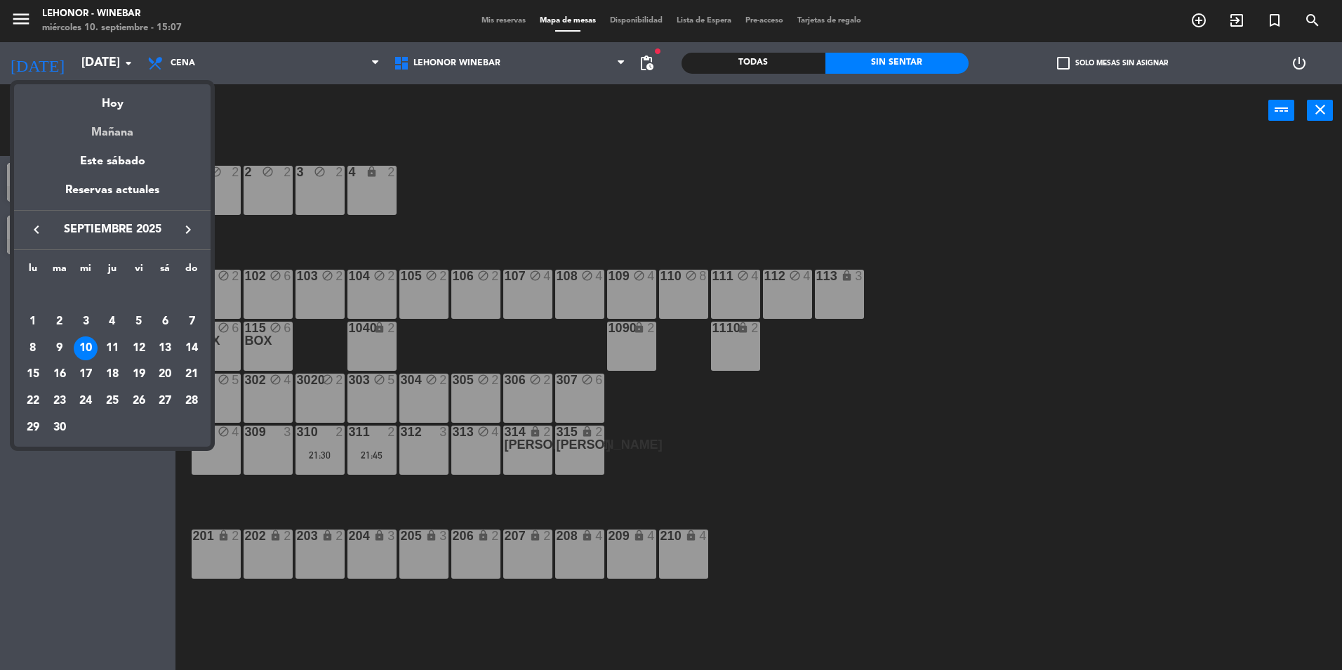
click at [117, 125] on div "Mañana" at bounding box center [112, 127] width 197 height 29
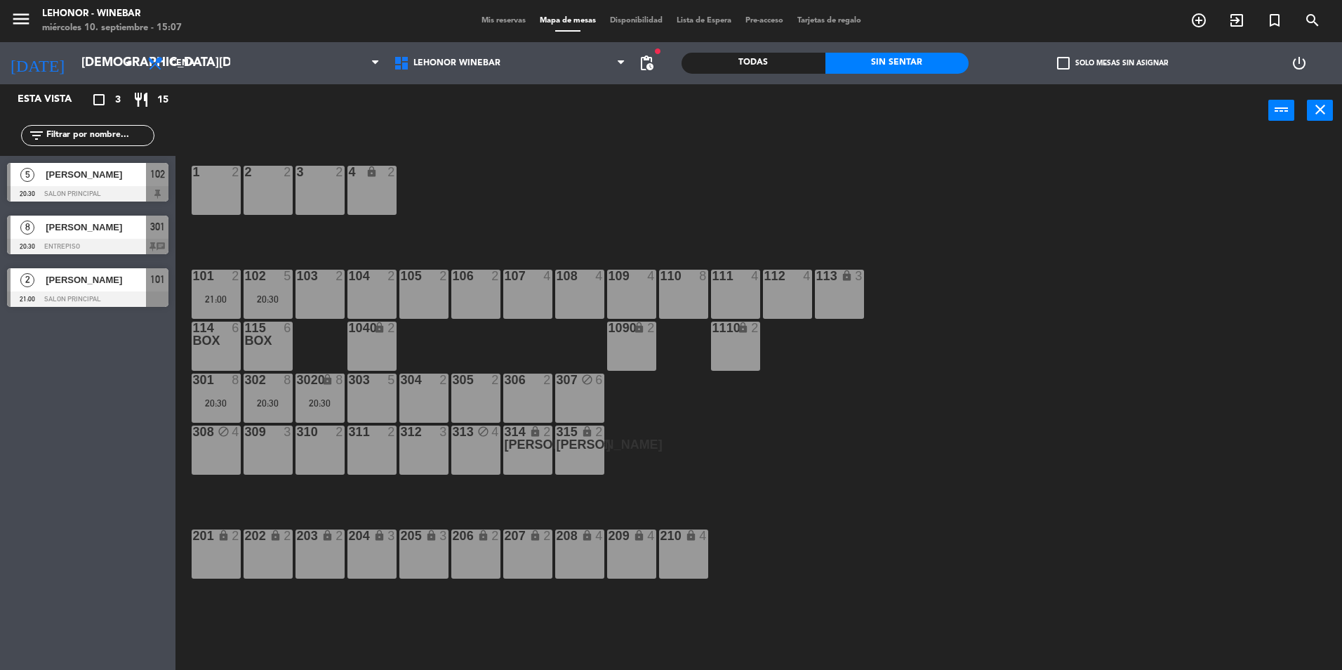
click at [99, 223] on span "Maela Valvo" at bounding box center [96, 227] width 100 height 15
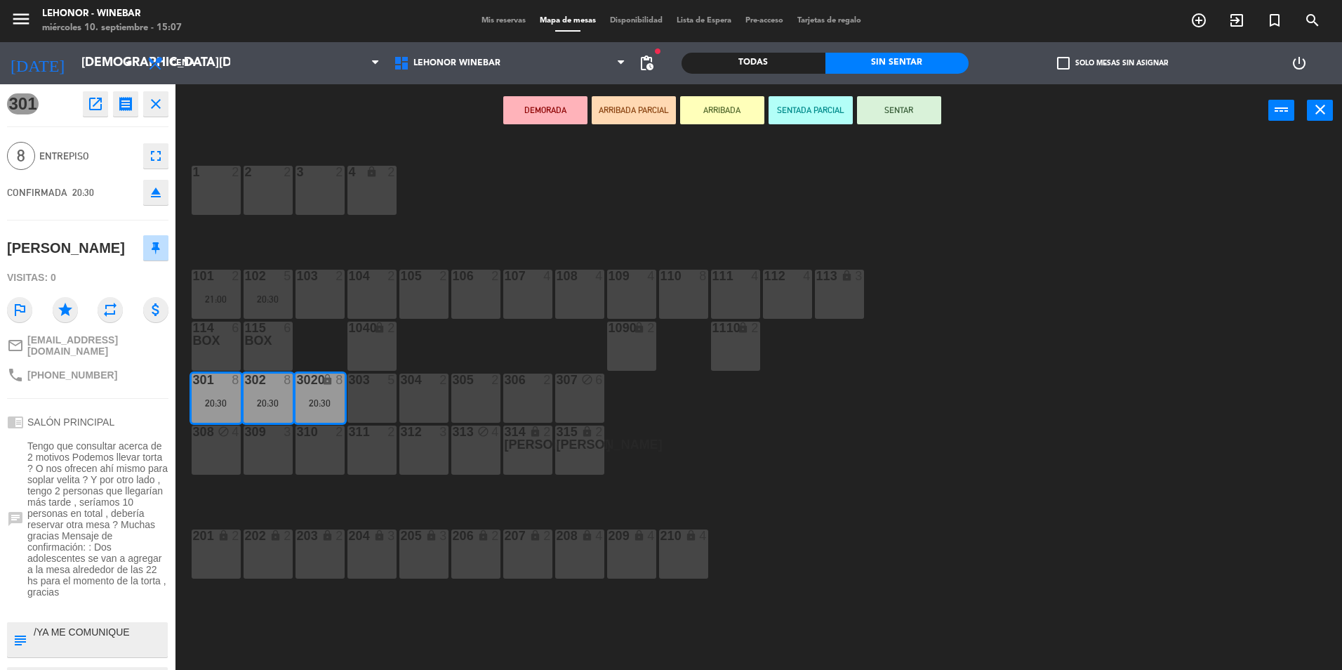
click at [904, 497] on div "1 2 2 2 3 2 4 lock 2 102 5 20:30 104 2 106 2 107 4 109 4 111 4 113 lock 3 110 8…" at bounding box center [765, 406] width 1153 height 533
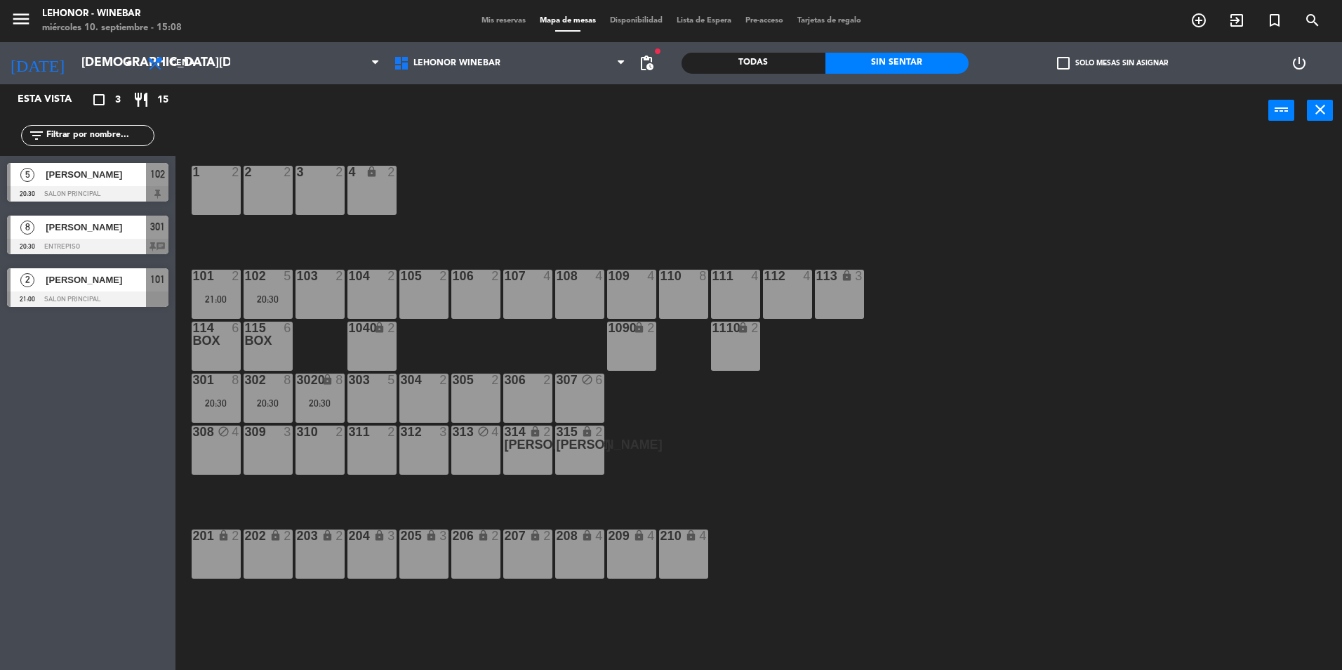
click at [78, 190] on div at bounding box center [87, 193] width 161 height 15
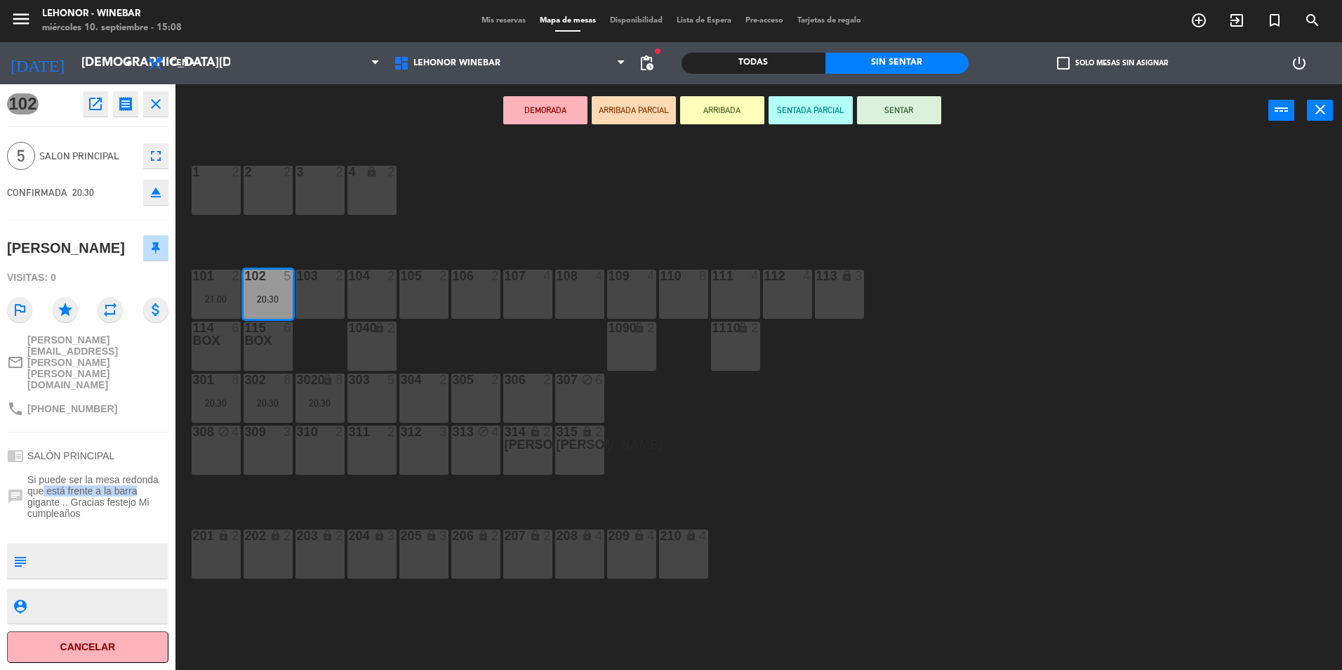
drag, startPoint x: 41, startPoint y: 454, endPoint x: 138, endPoint y: 456, distance: 96.2
click at [138, 474] on span "Si puede ser la mesa redonda que está frente a la barra gigante .. Gracias fest…" at bounding box center [97, 496] width 141 height 45
drag, startPoint x: 138, startPoint y: 456, endPoint x: 126, endPoint y: 472, distance: 19.5
click at [126, 474] on span "Si puede ser la mesa redonda que está frente a la barra gigante .. Gracias fest…" at bounding box center [97, 496] width 141 height 45
click at [748, 442] on div "1 2 2 2 3 2 4 lock 2 102 5 20:30 104 2 106 2 107 4 109 4 111 4 113 lock 3 110 8…" at bounding box center [765, 406] width 1153 height 533
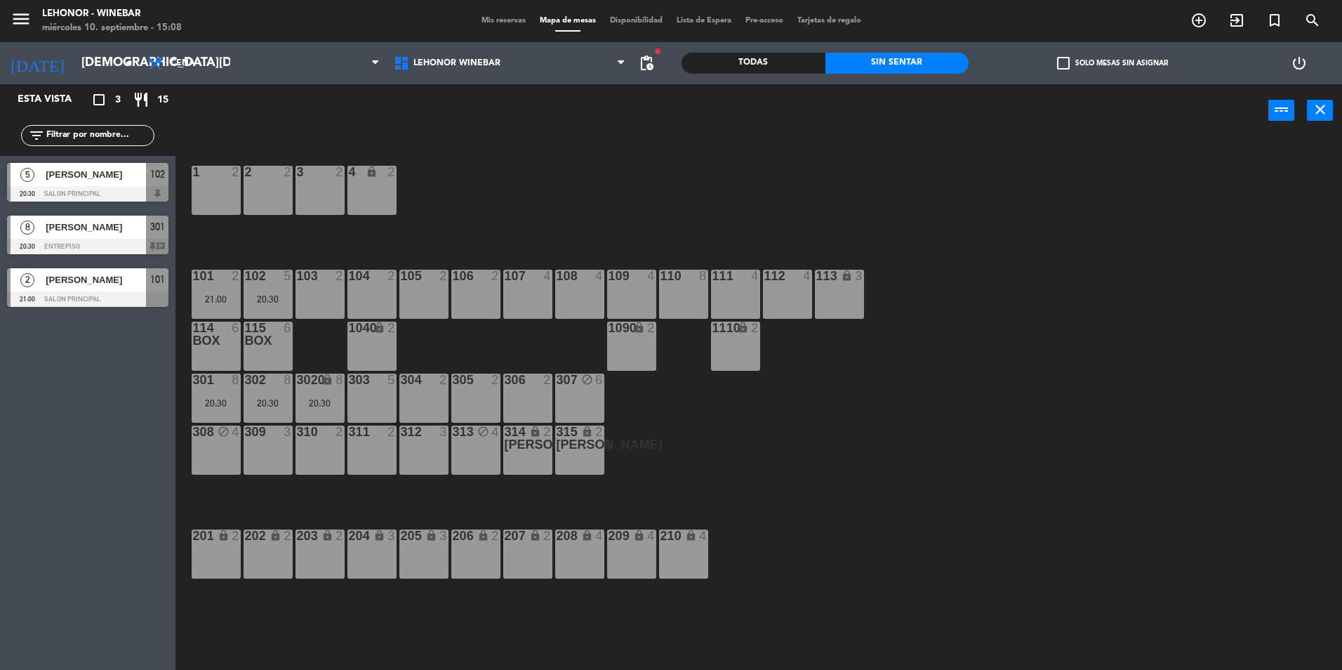
click at [79, 317] on div "Esta vista crop_square 3 restaurant 15 filter_list 5 Karina Arce 20:30 Salon Pr…" at bounding box center [88, 377] width 176 height 586
click at [83, 286] on span "Micaela cignetti" at bounding box center [96, 279] width 100 height 15
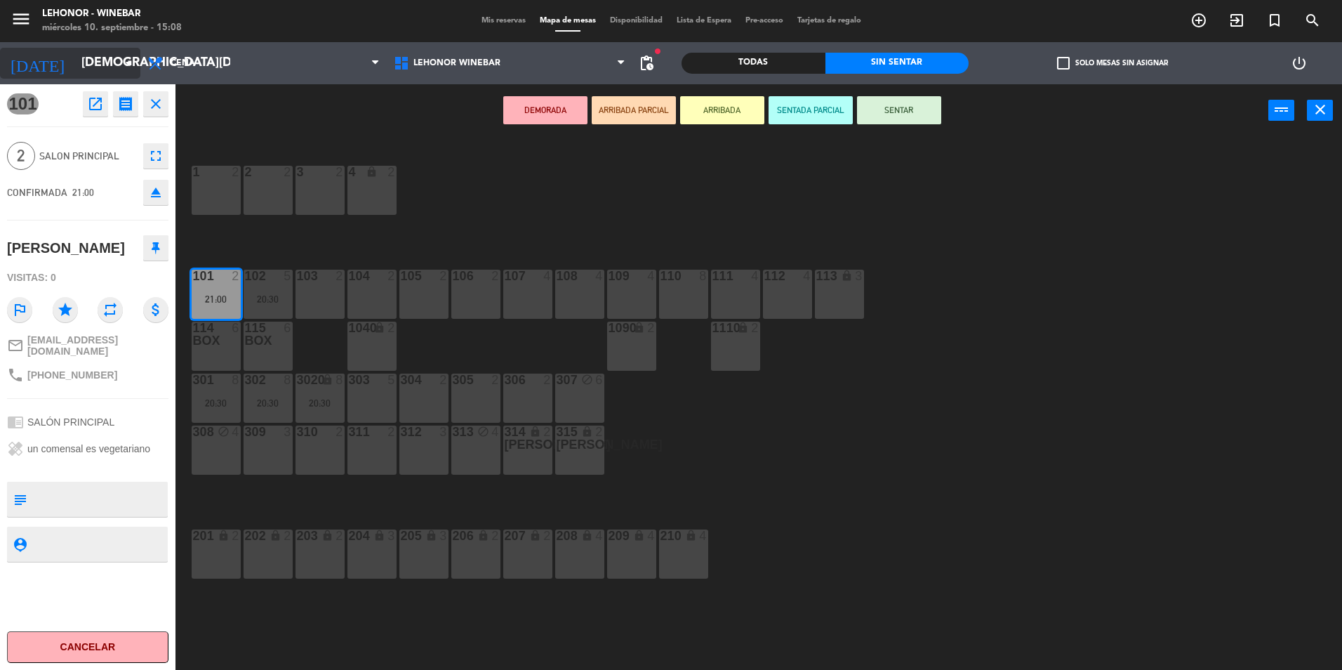
click at [95, 65] on input "jue. 11 sep." at bounding box center [155, 63] width 163 height 28
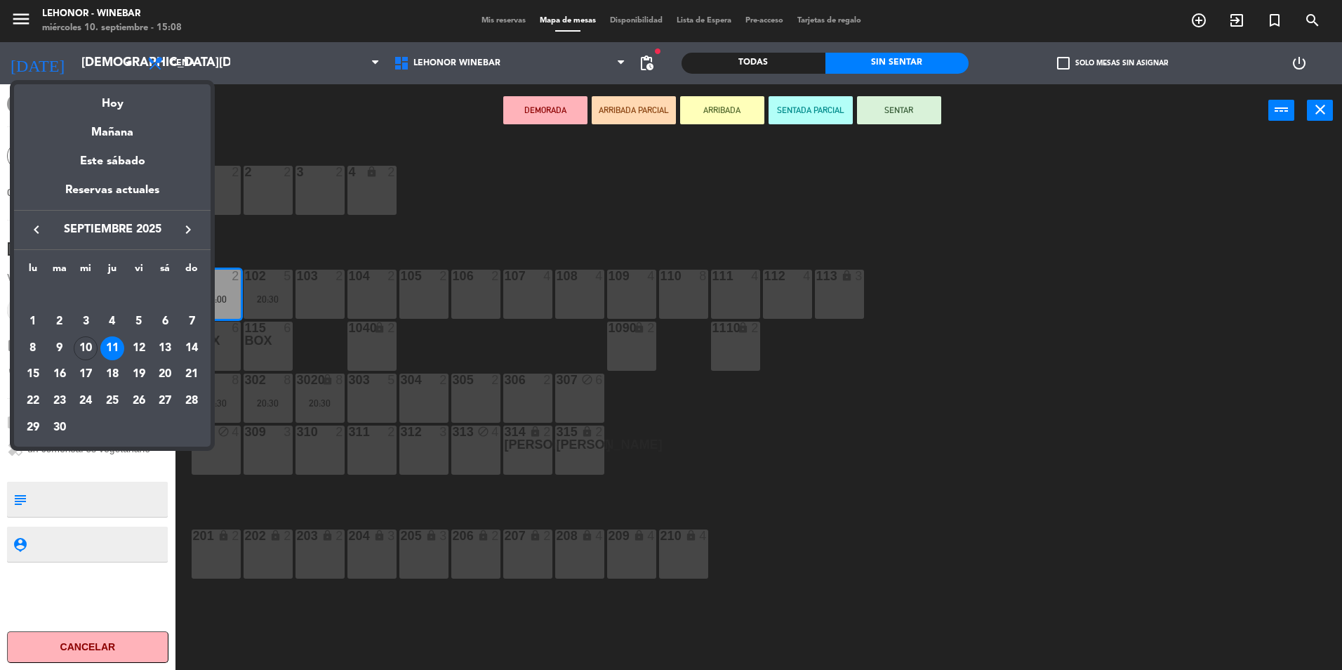
click at [136, 348] on div "12" at bounding box center [139, 348] width 24 height 24
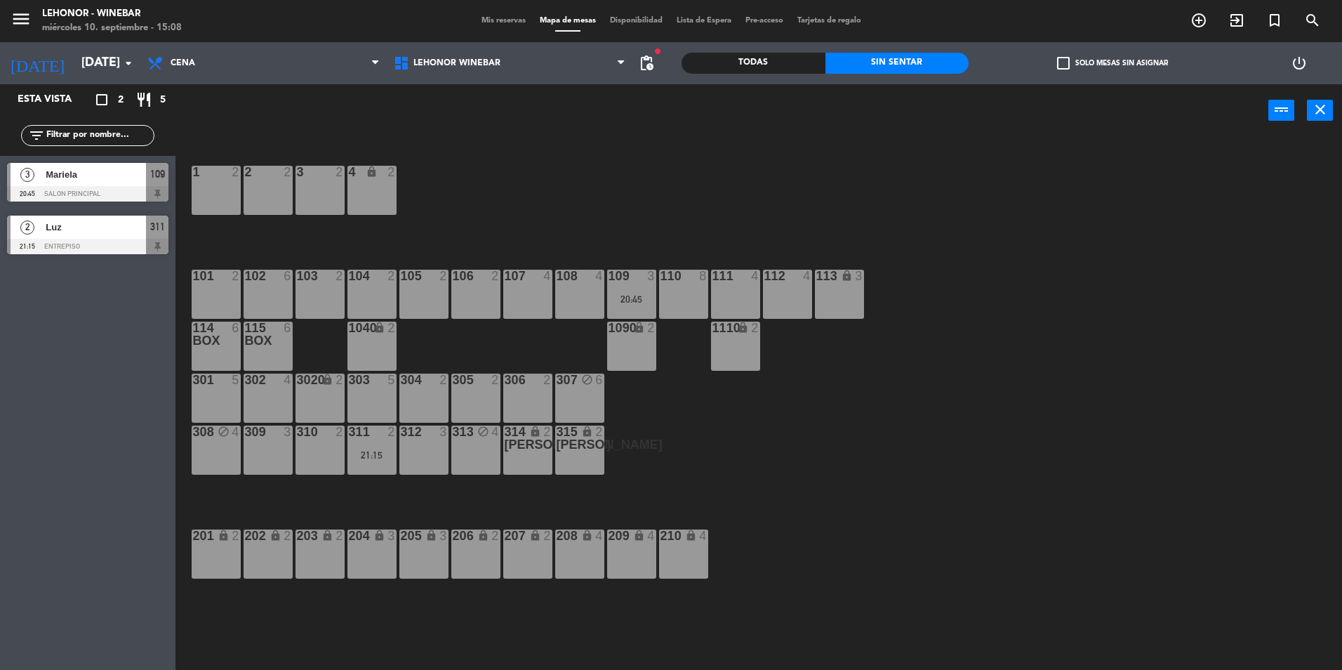
click at [70, 190] on div at bounding box center [87, 193] width 161 height 15
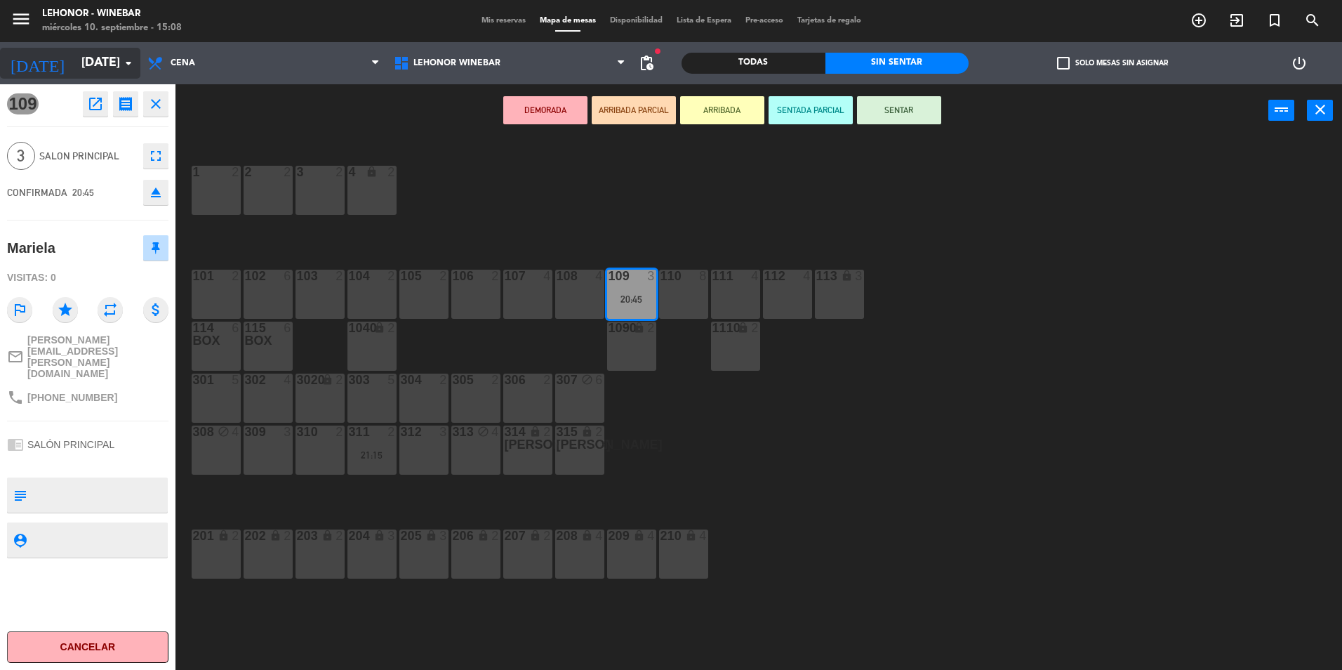
click at [96, 68] on input "vie. 12 sep." at bounding box center [155, 63] width 163 height 28
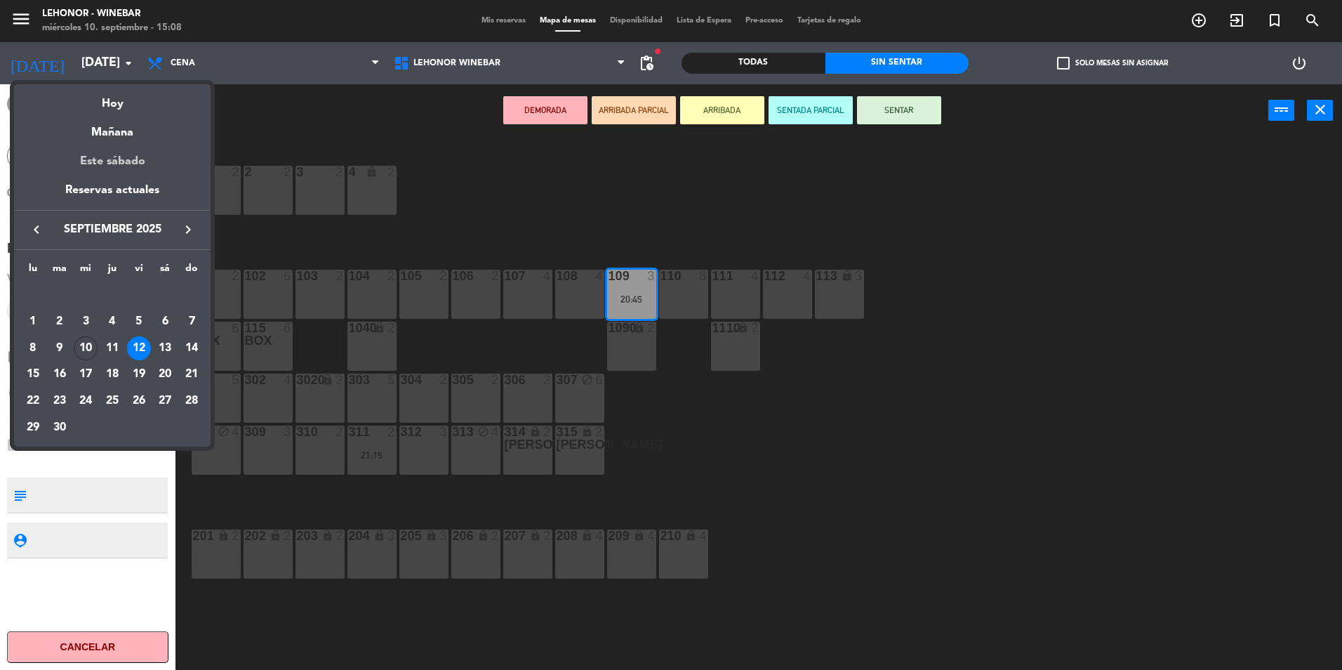
click at [133, 163] on div "Este sábado" at bounding box center [112, 161] width 197 height 39
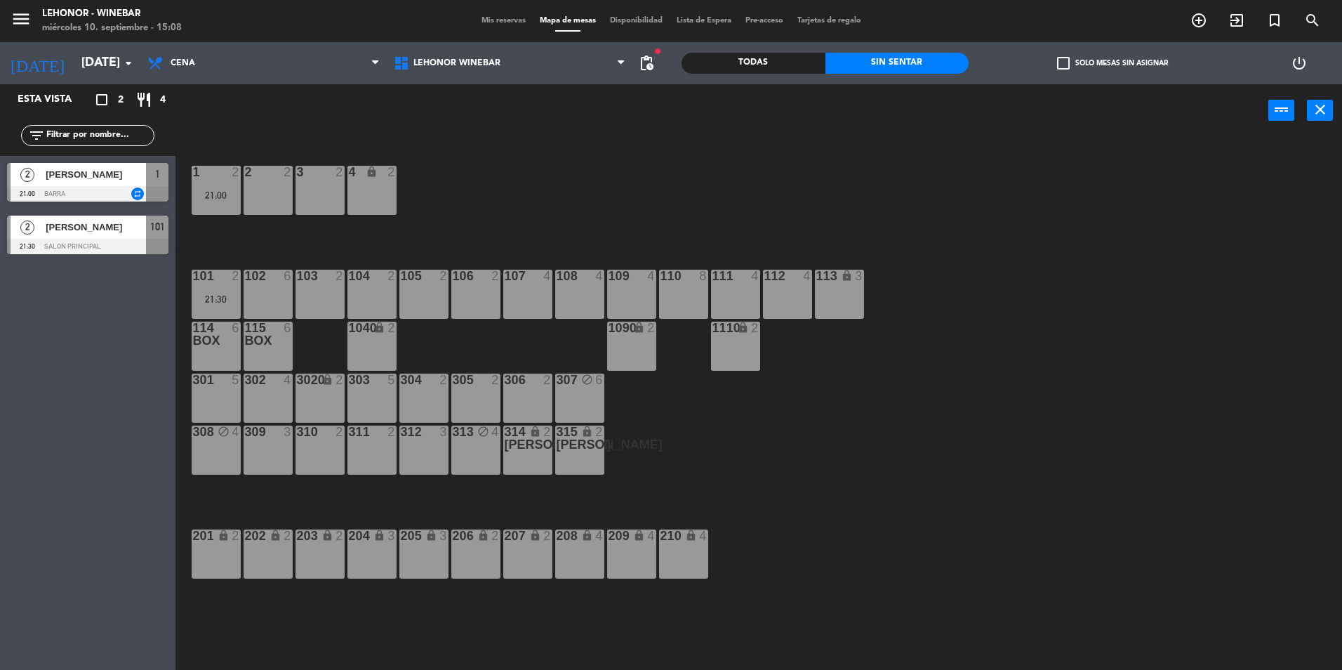
click at [130, 190] on div at bounding box center [87, 193] width 161 height 15
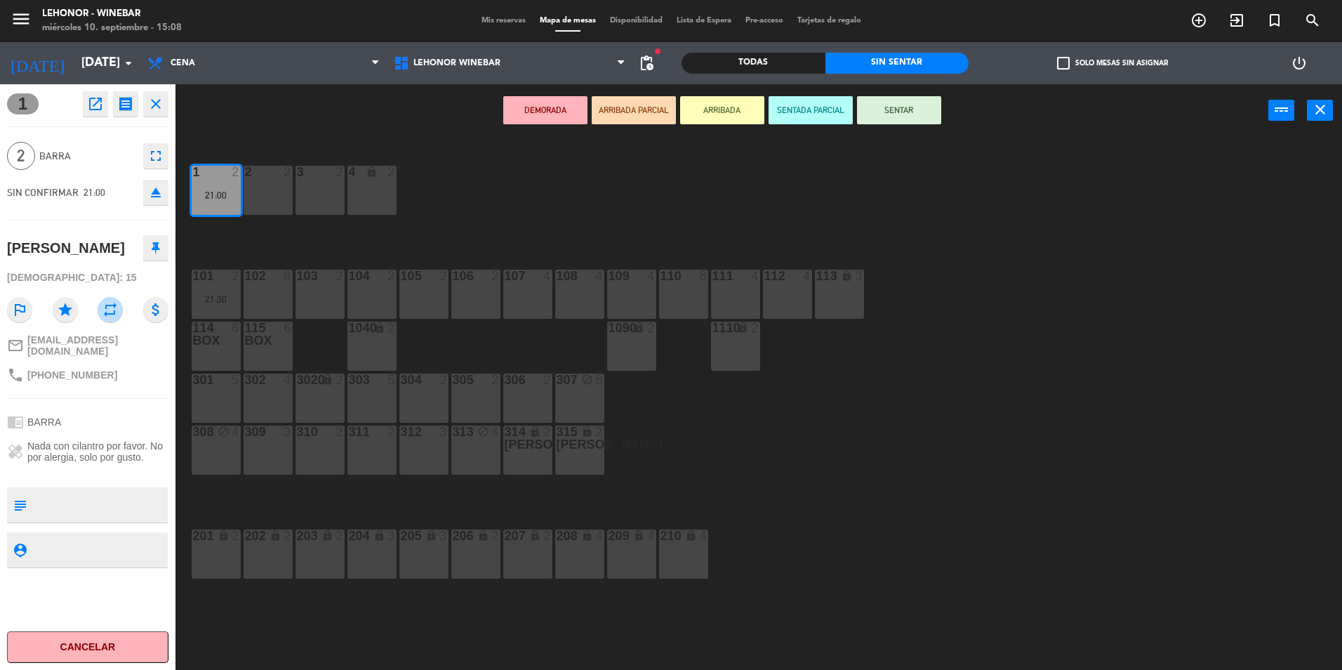
click at [162, 105] on icon "close" at bounding box center [155, 103] width 17 height 17
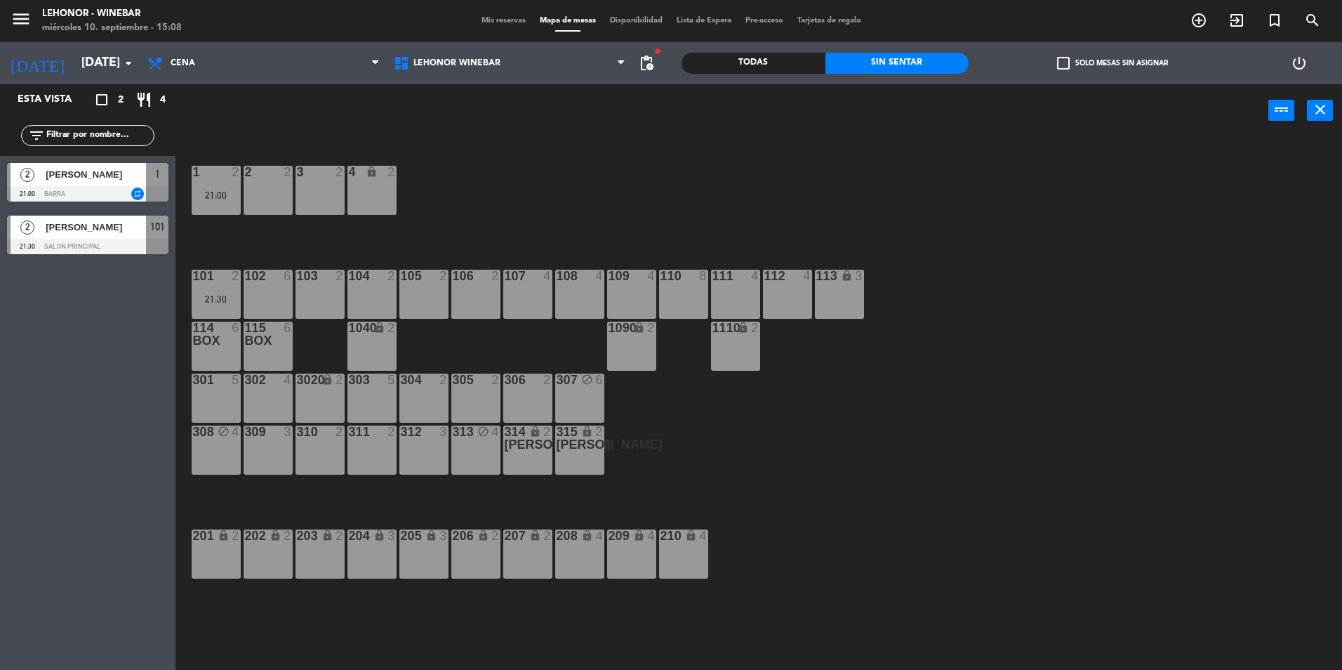
click at [122, 234] on span "Gustavo Flores Escalante" at bounding box center [96, 227] width 100 height 15
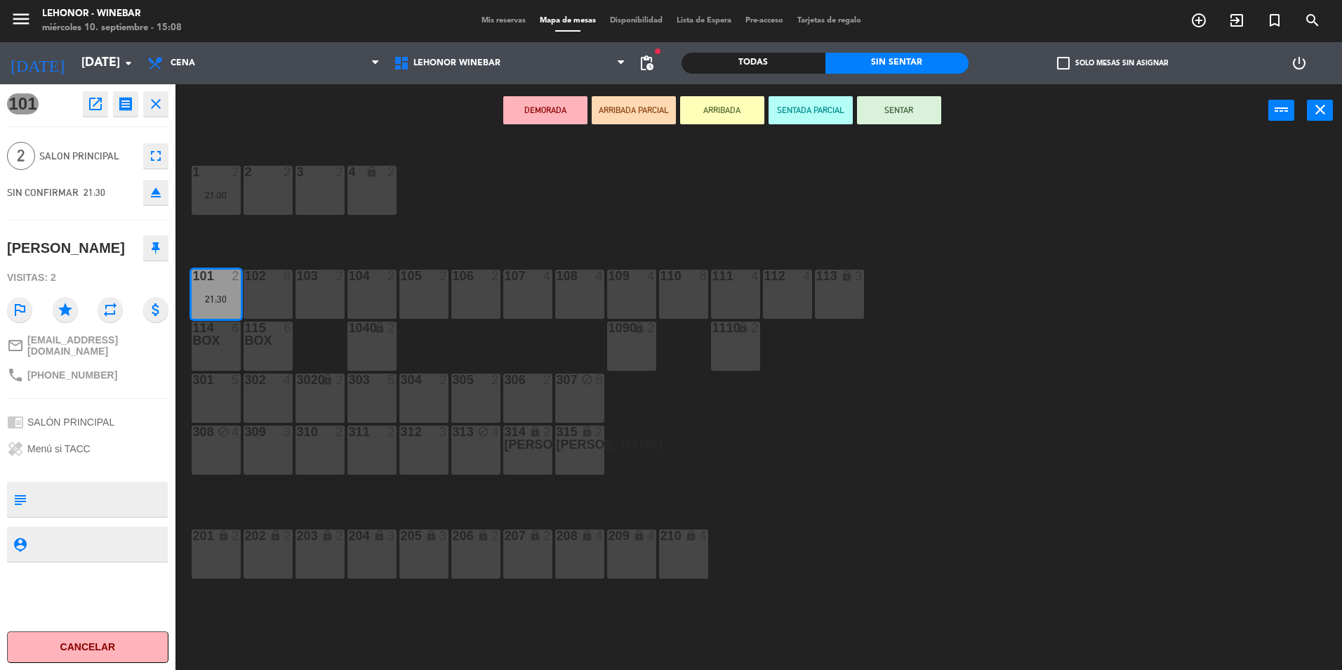
click at [159, 105] on icon "close" at bounding box center [155, 103] width 17 height 17
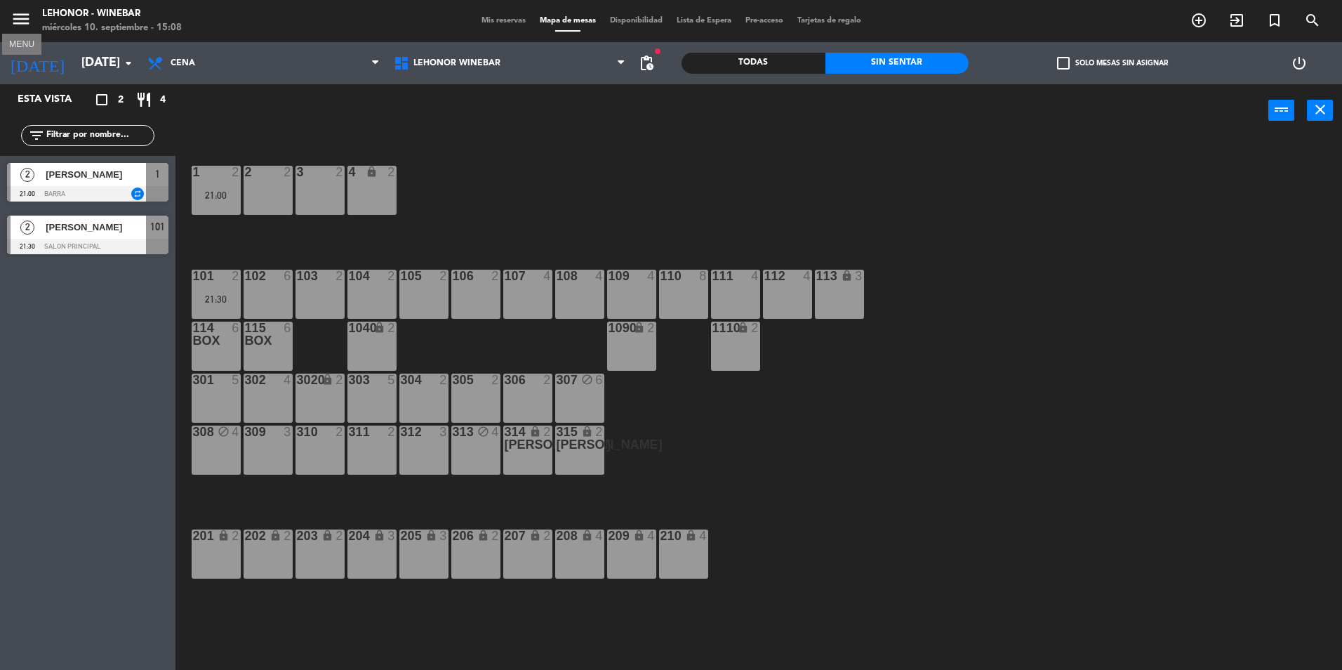
click at [18, 22] on icon "menu" at bounding box center [21, 18] width 21 height 21
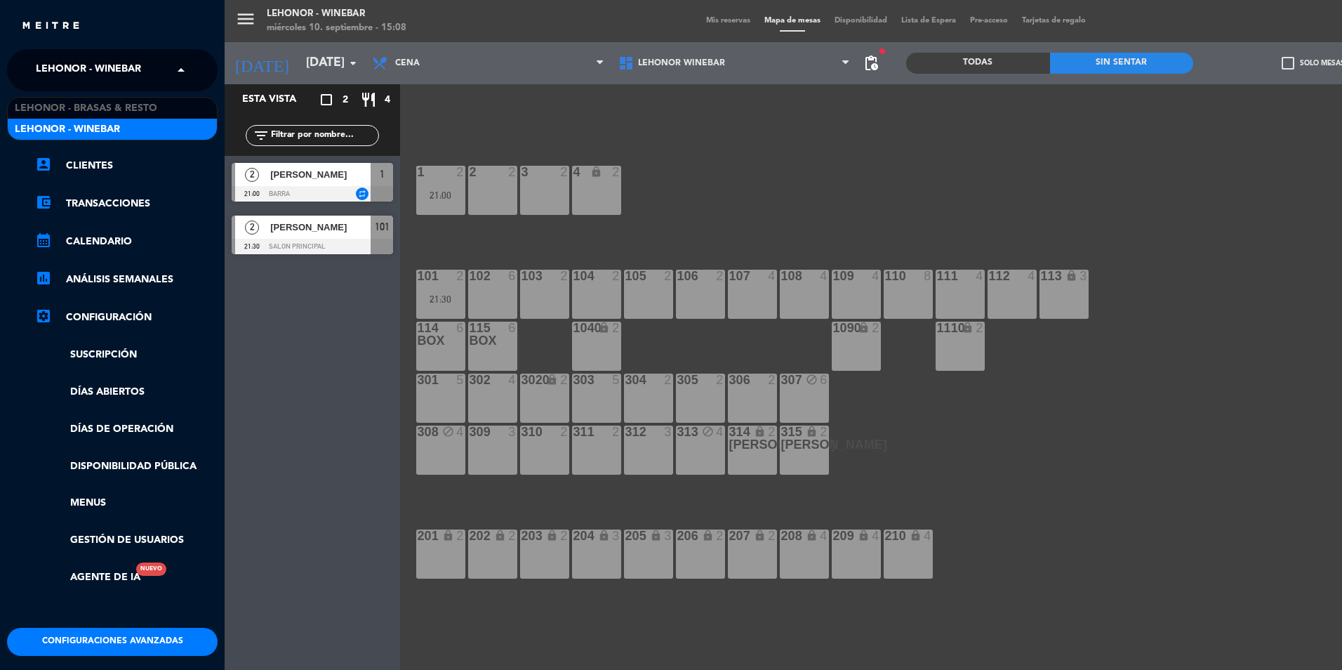
click at [181, 71] on span at bounding box center [185, 69] width 24 height 29
click at [114, 107] on span "Lehonor - Brasas & Resto" at bounding box center [86, 108] width 143 height 16
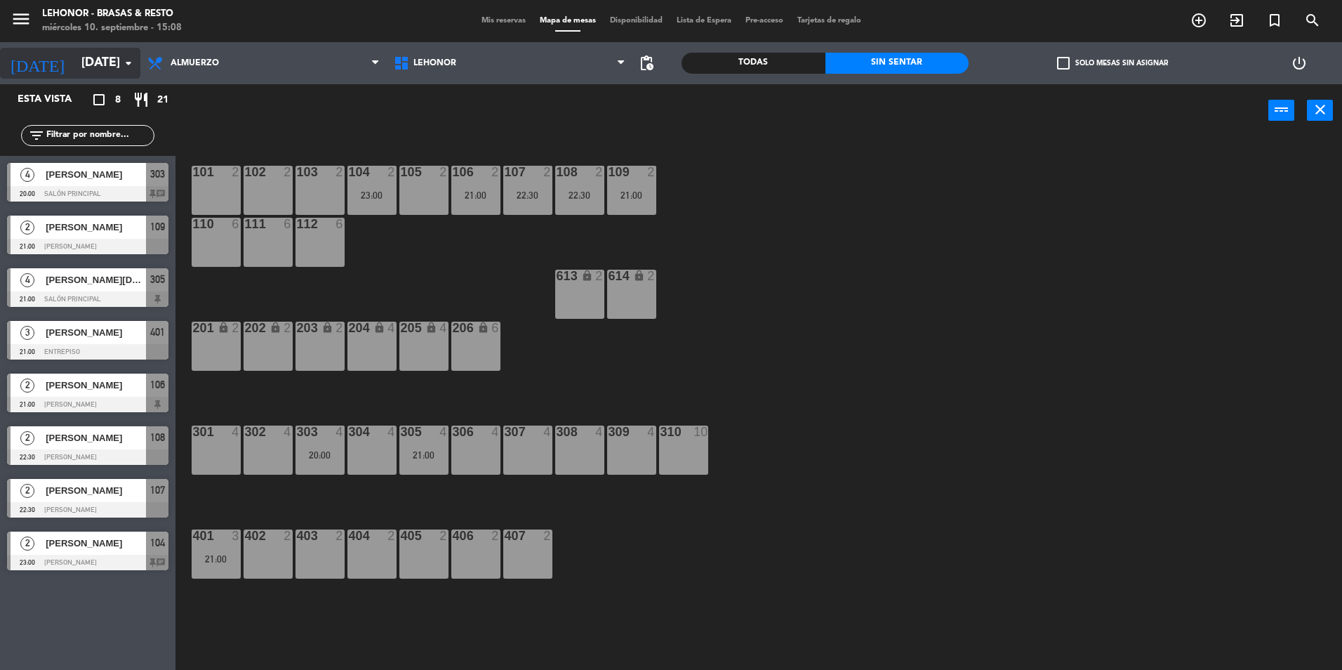
click at [98, 70] on input "sáb. 13 sep." at bounding box center [155, 63] width 163 height 28
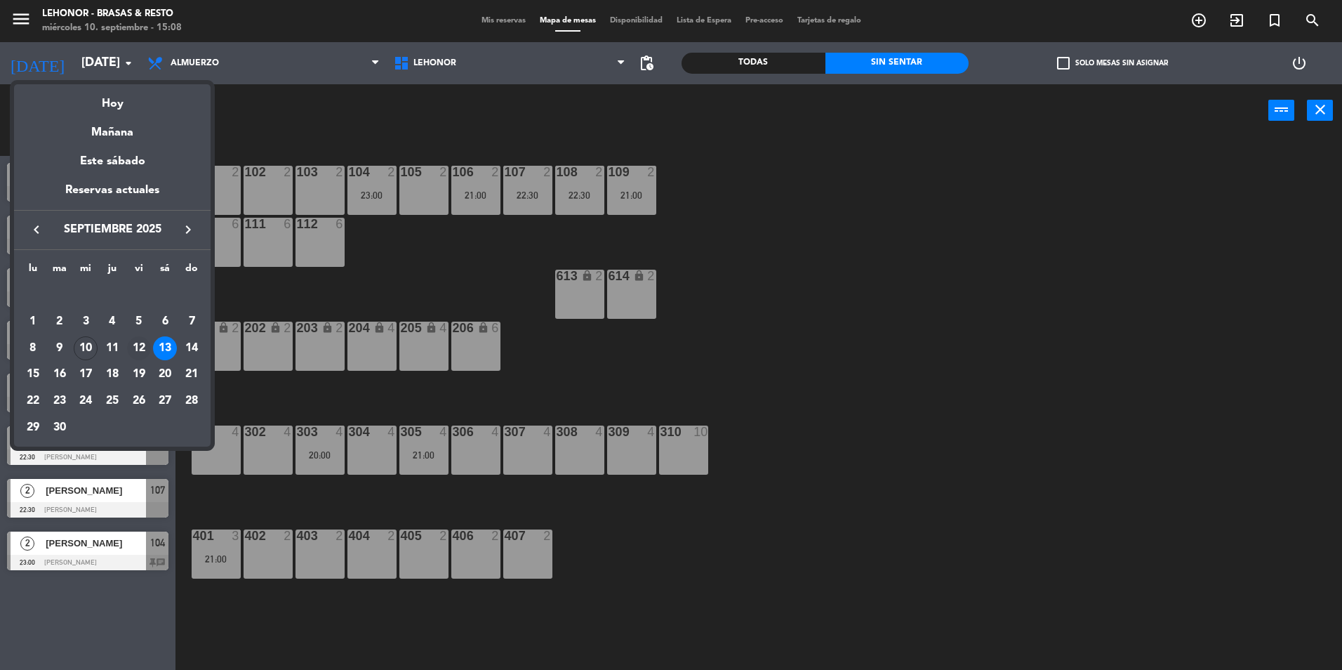
click at [138, 349] on div "12" at bounding box center [139, 348] width 24 height 24
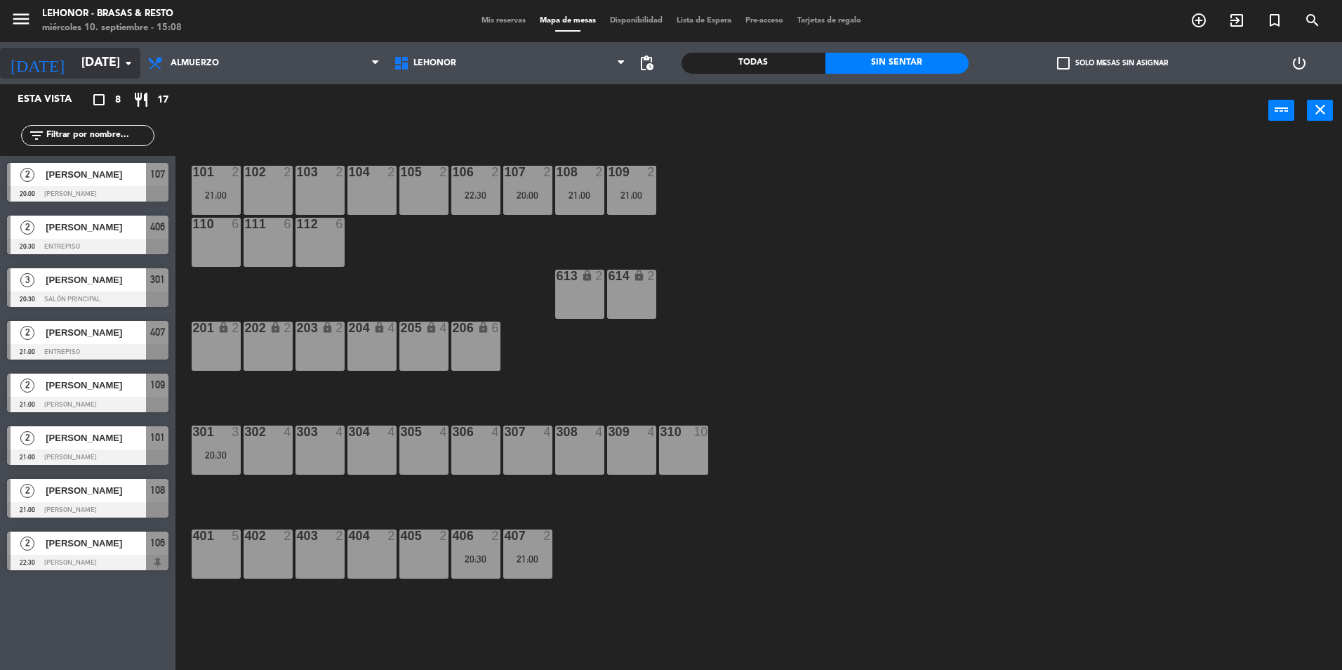
click at [98, 76] on input "vie. 12 sep." at bounding box center [155, 63] width 163 height 28
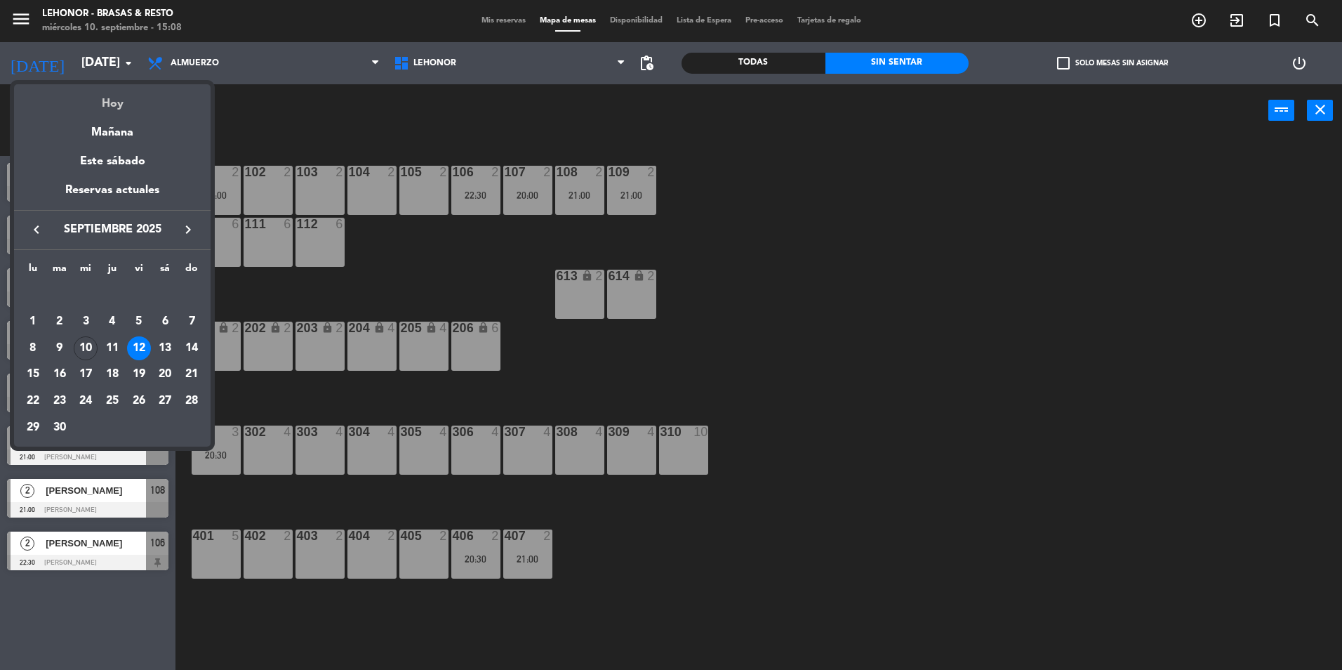
click at [110, 112] on div "Hoy" at bounding box center [112, 98] width 197 height 29
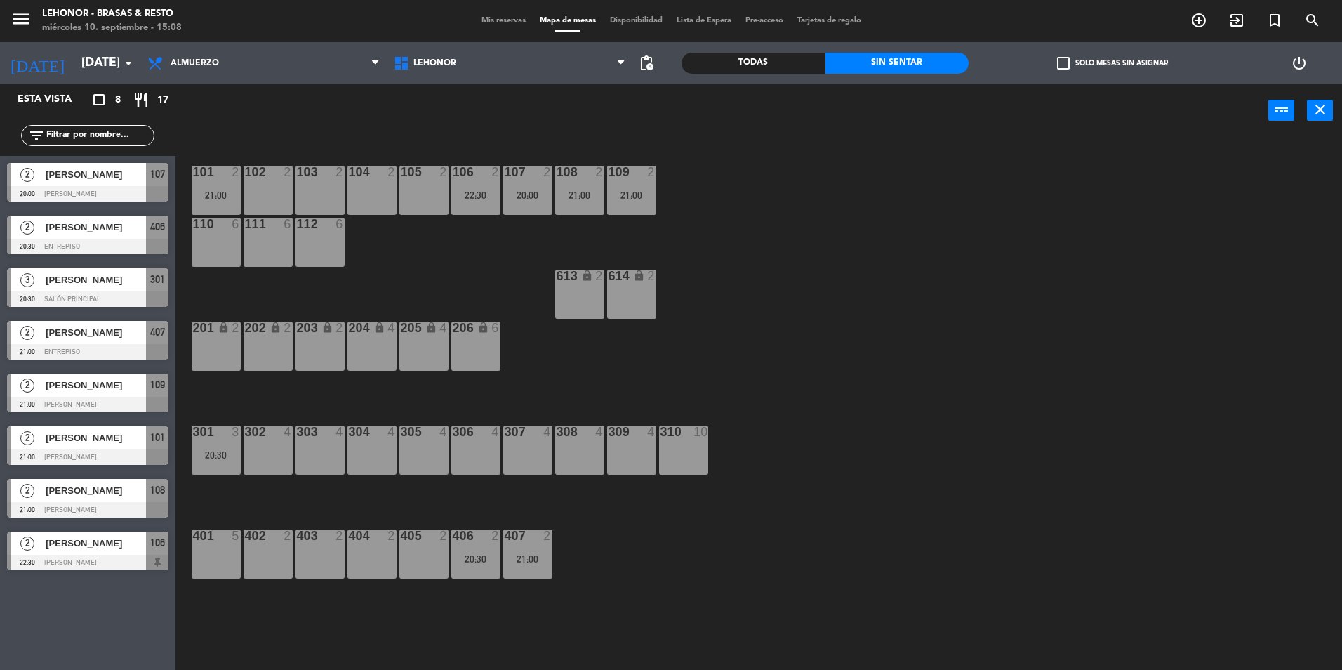
type input "mié. [DATE]"
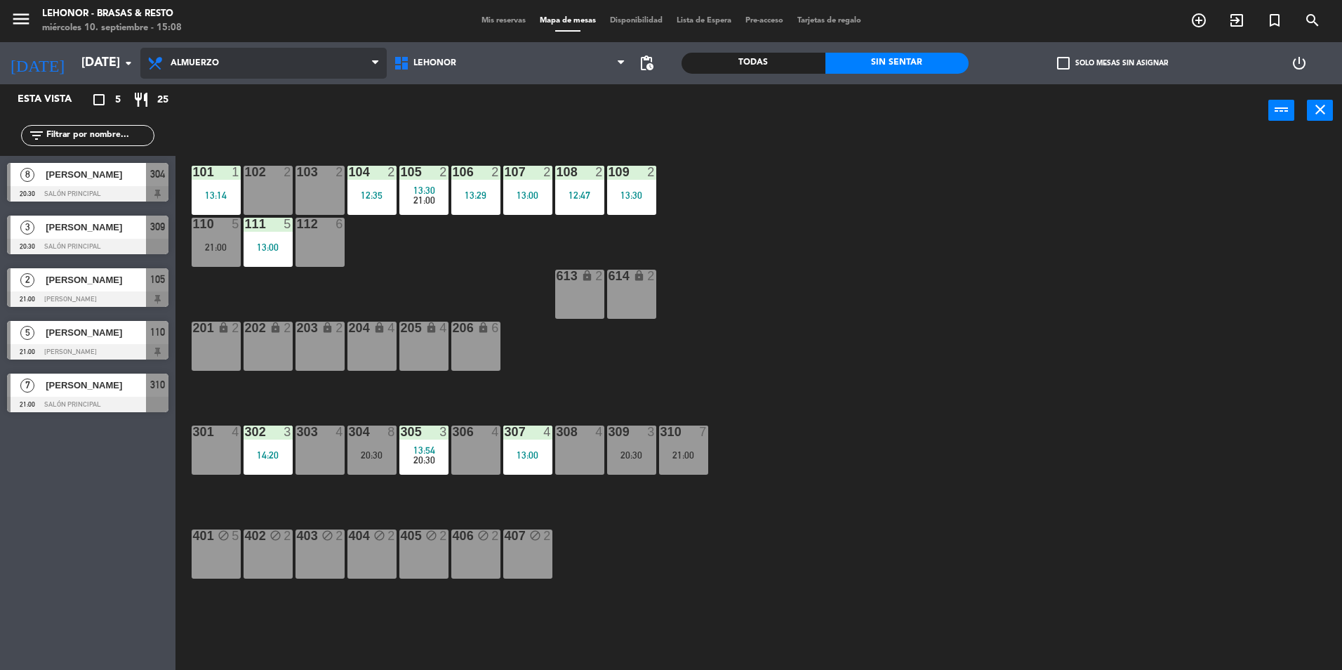
click at [212, 62] on span "Almuerzo" at bounding box center [195, 63] width 48 height 10
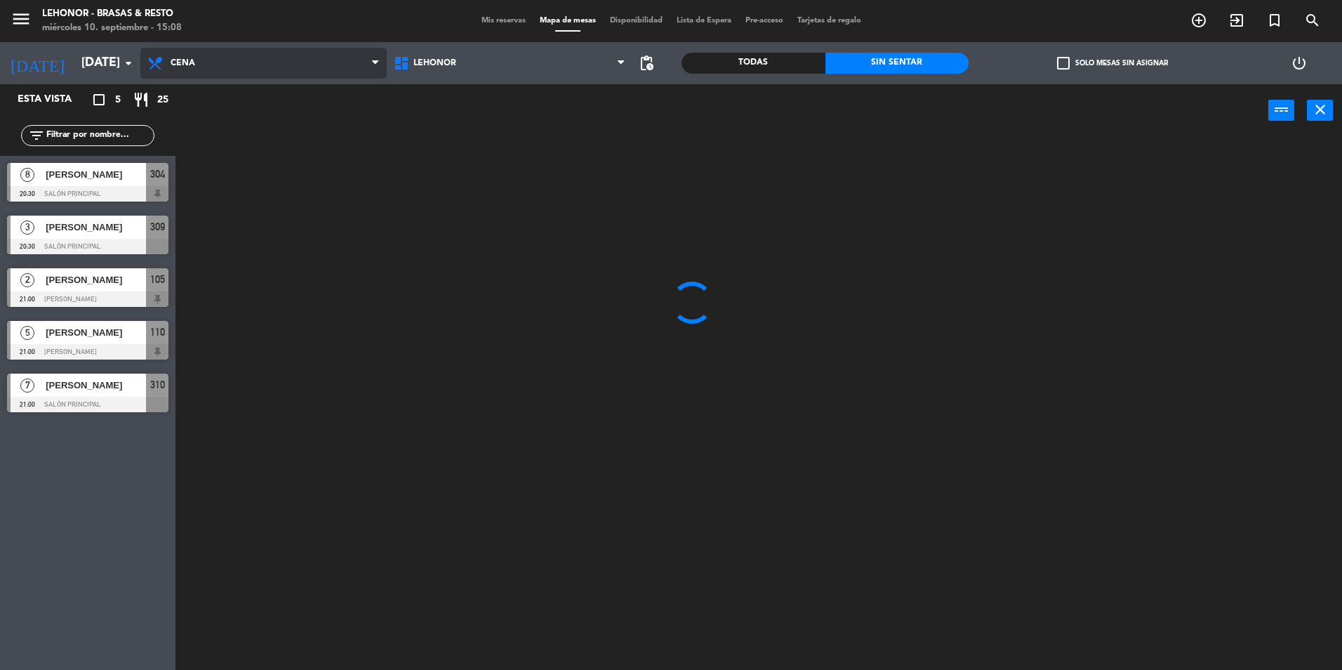
click at [197, 112] on ng-component "menu Lehonor - Brasas & Resto miércoles 10. septiembre - 15:08 Mis reservas Map…" at bounding box center [671, 336] width 1342 height 673
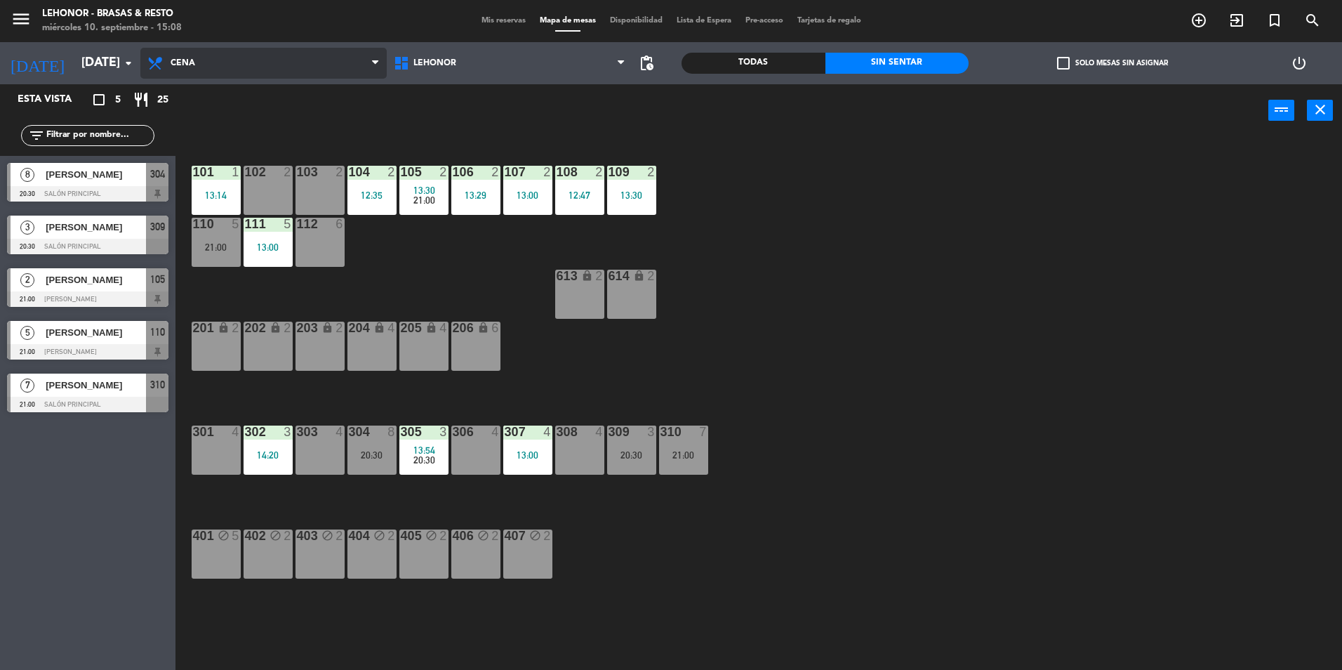
click at [197, 65] on span "Cena" at bounding box center [263, 63] width 246 height 31
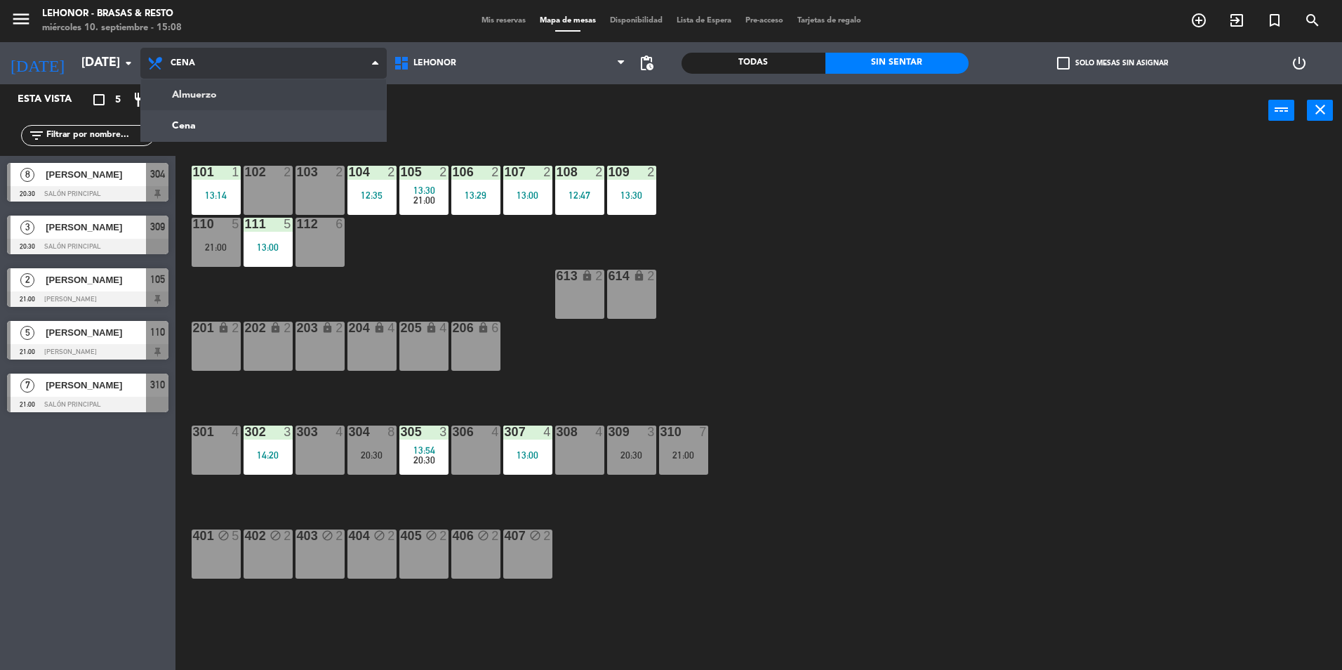
click at [190, 97] on ng-component "menu Lehonor - Brasas & Resto miércoles 10. septiembre - 15:08 Mis reservas Map…" at bounding box center [671, 336] width 1342 height 673
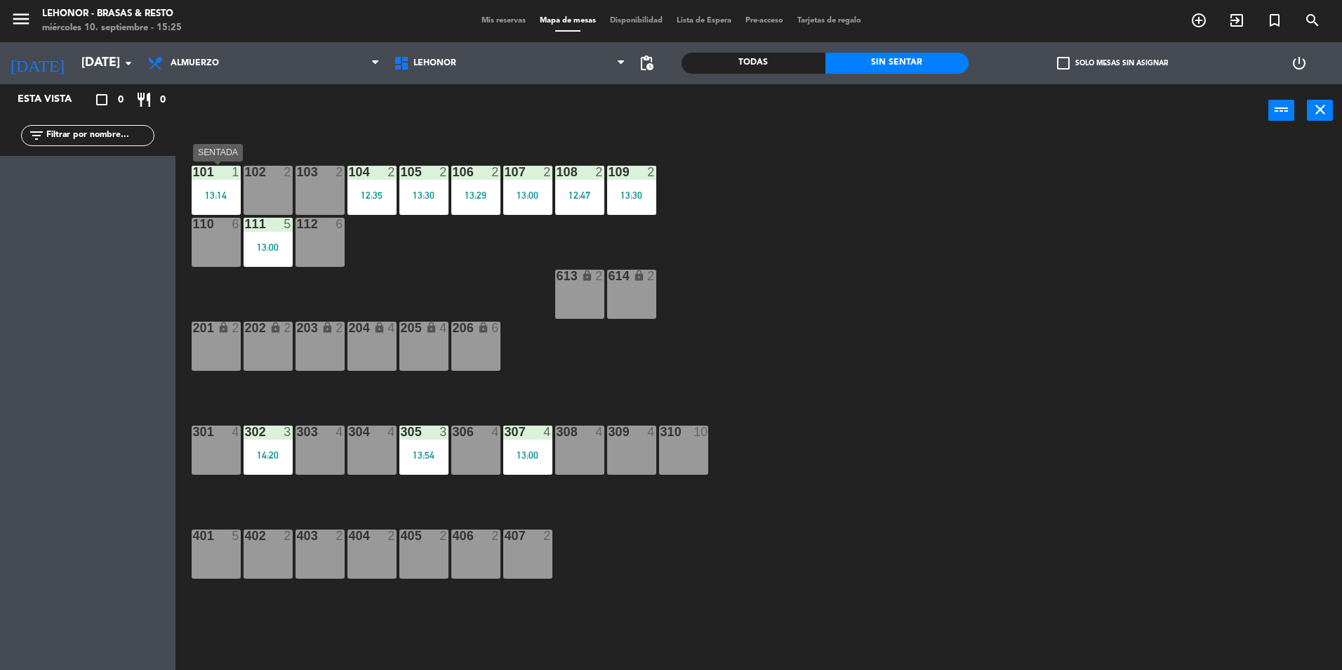
click at [220, 186] on div "101 1 13:14" at bounding box center [216, 190] width 49 height 49
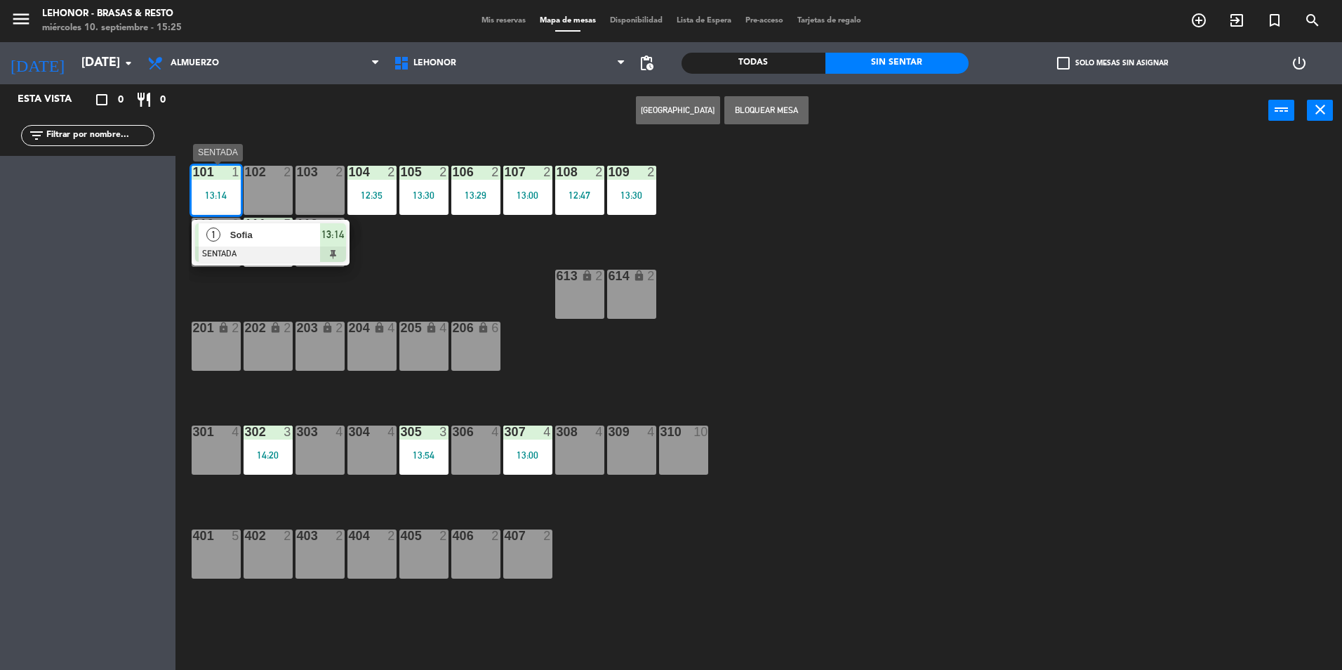
click at [276, 265] on div "1 Sofia SENTADA 13:14" at bounding box center [271, 243] width 158 height 46
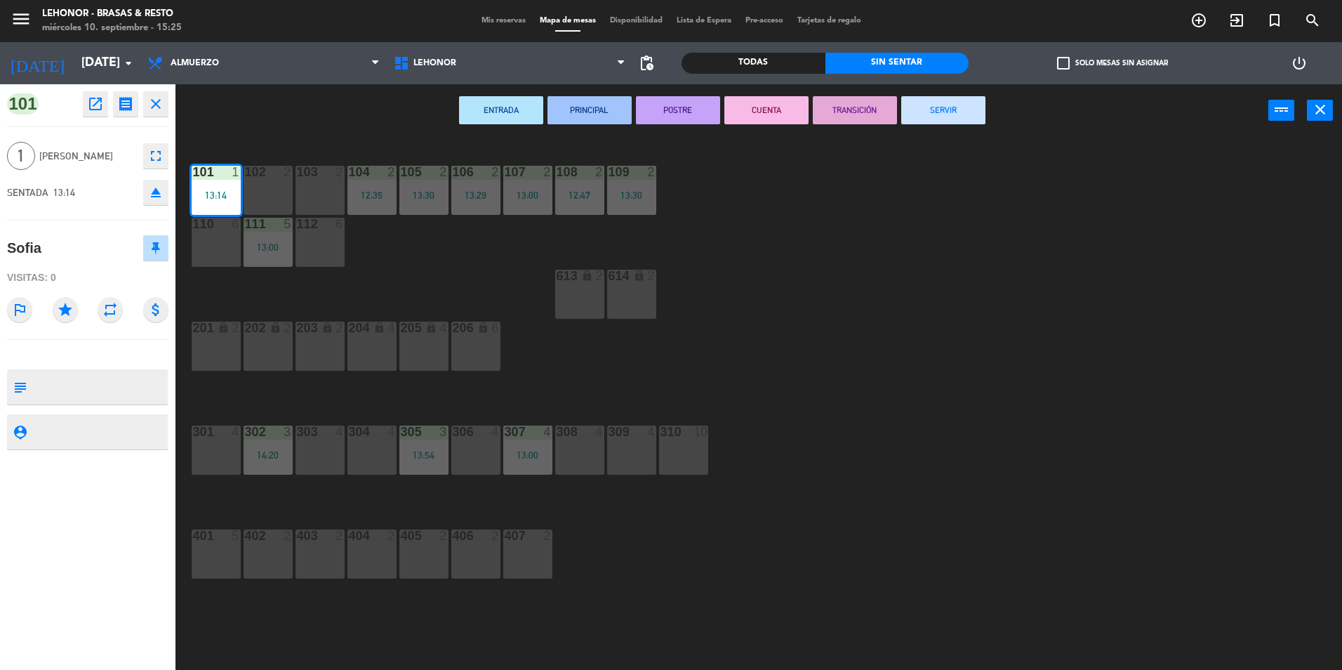
drag, startPoint x: 959, startPoint y: 111, endPoint x: 213, endPoint y: 135, distance: 746.7
click at [958, 111] on button "SERVIR" at bounding box center [943, 110] width 84 height 28
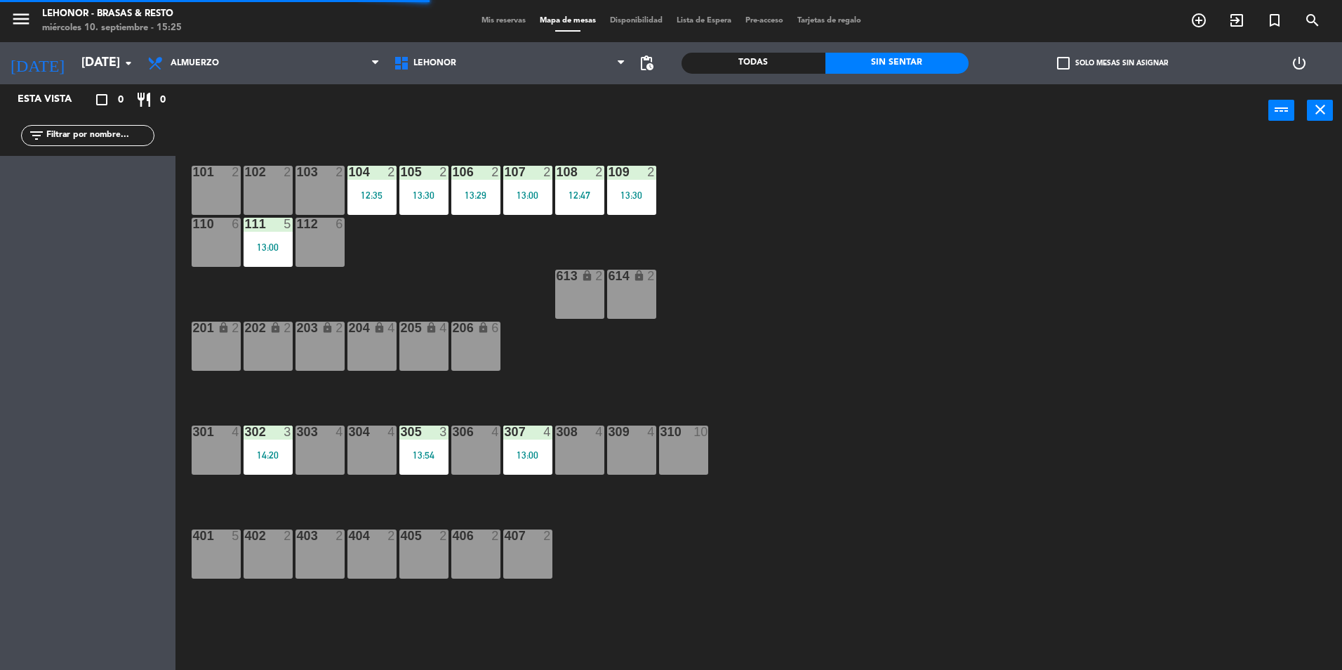
click at [278, 242] on div "13:00" at bounding box center [268, 247] width 49 height 10
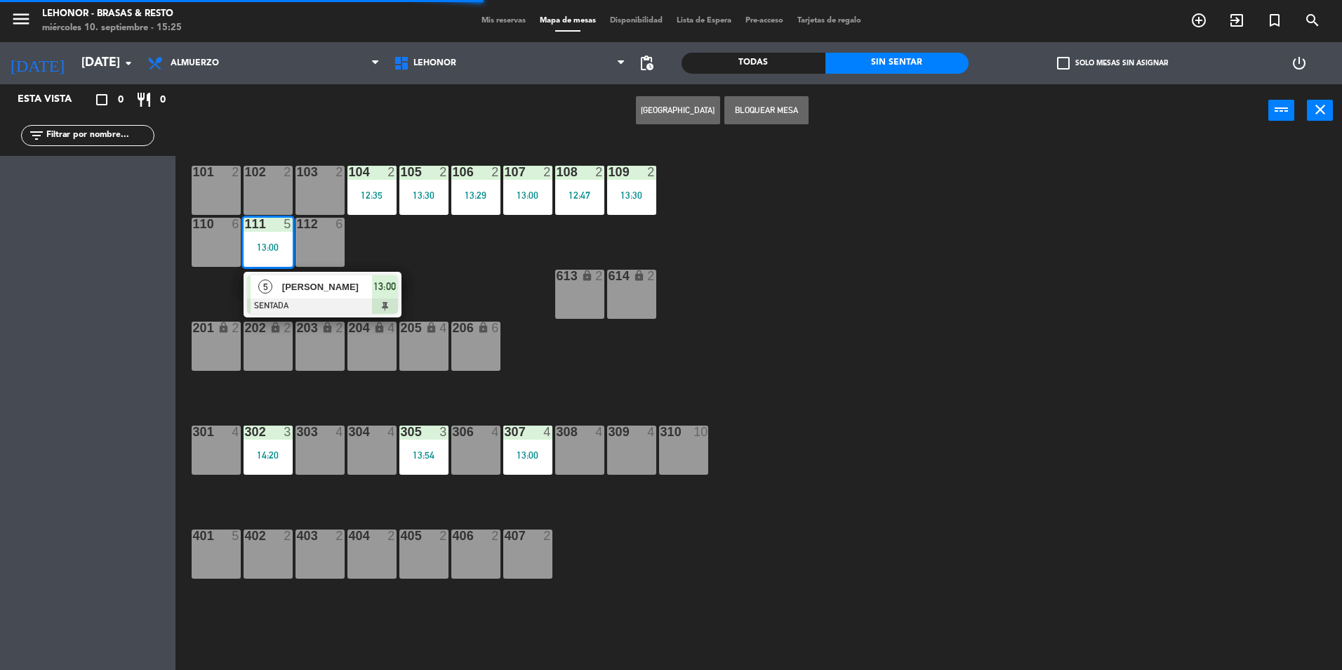
click at [290, 277] on div "Juan Pablo Ceuppens" at bounding box center [326, 286] width 91 height 23
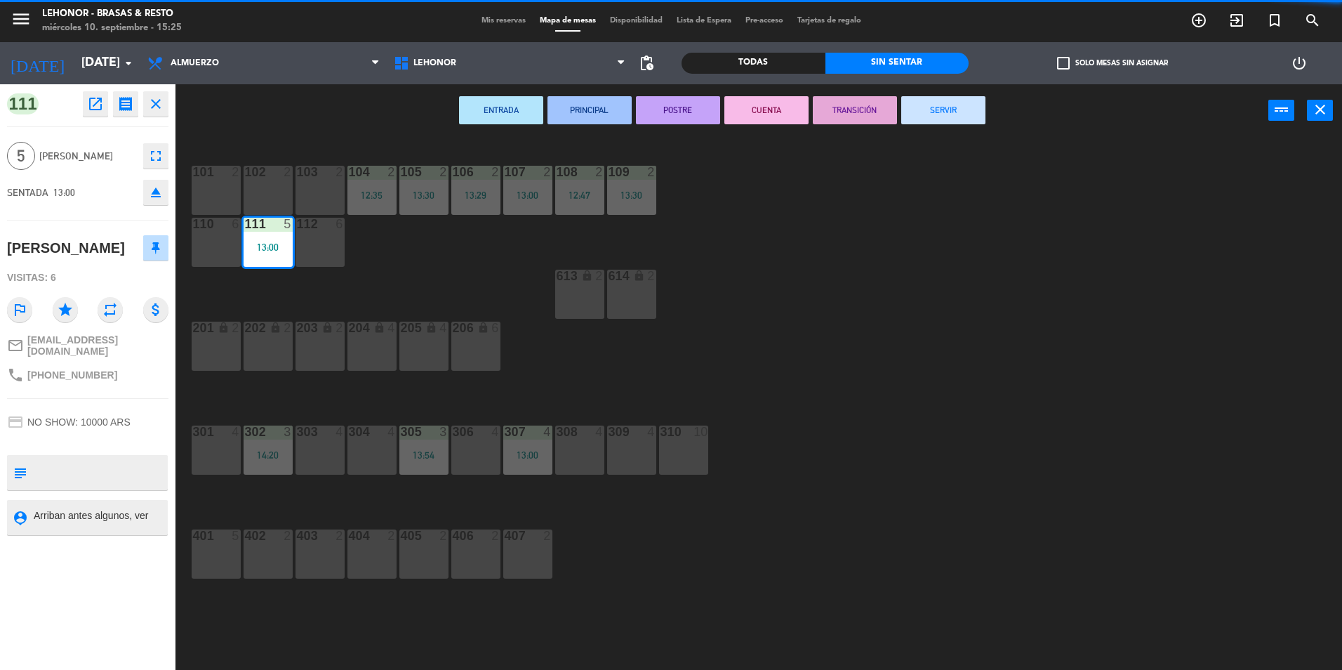
click at [974, 112] on button "SERVIR" at bounding box center [943, 110] width 84 height 28
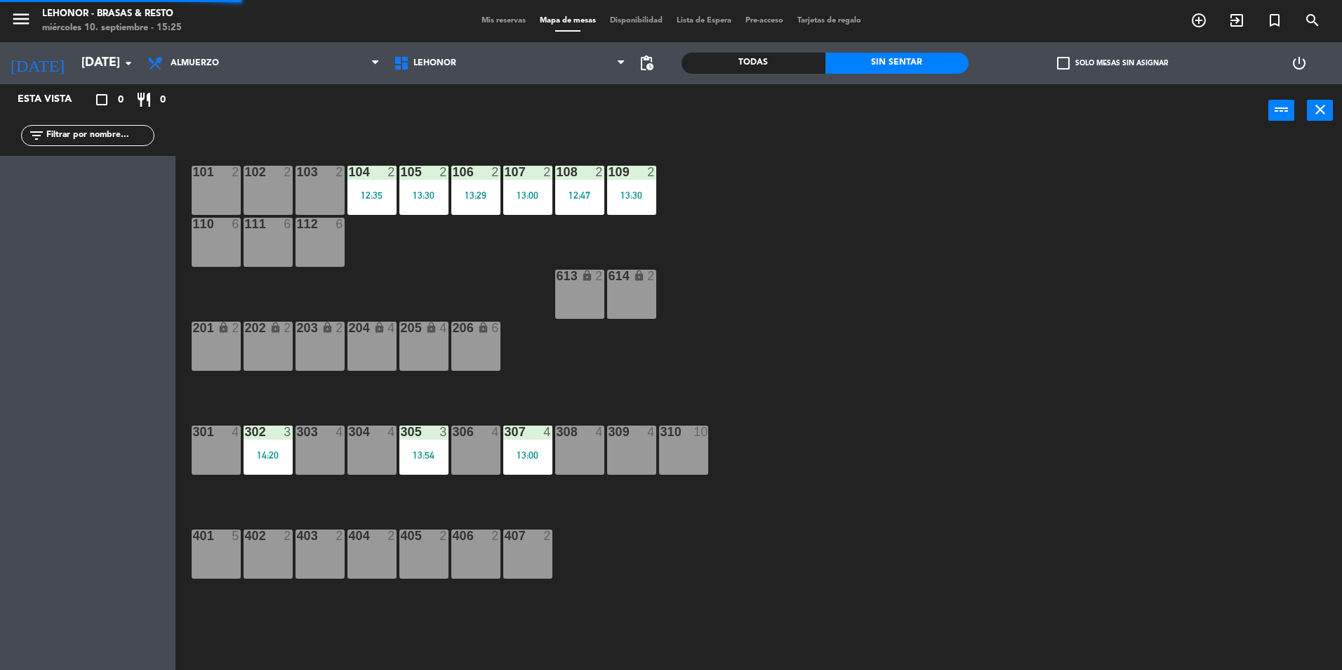
click at [382, 209] on div "104 2 12:35" at bounding box center [372, 190] width 49 height 49
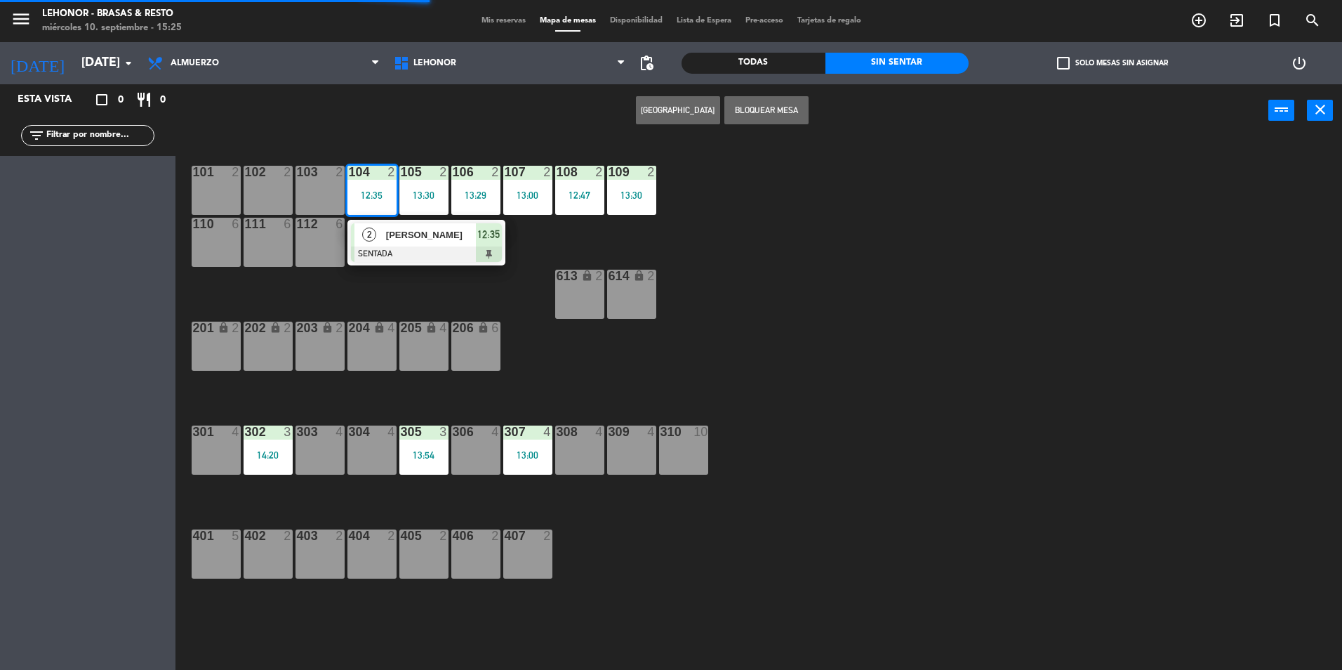
click at [391, 239] on span "Maia" at bounding box center [431, 234] width 90 height 15
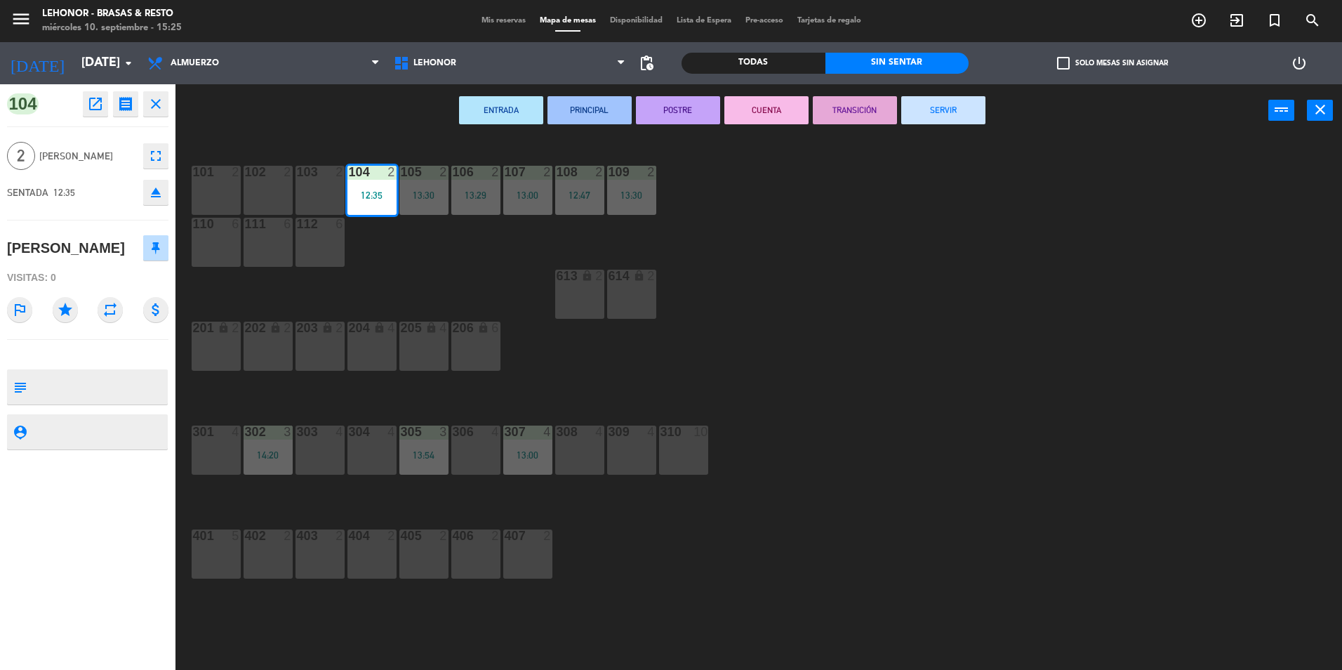
click at [958, 117] on button "SERVIR" at bounding box center [943, 110] width 84 height 28
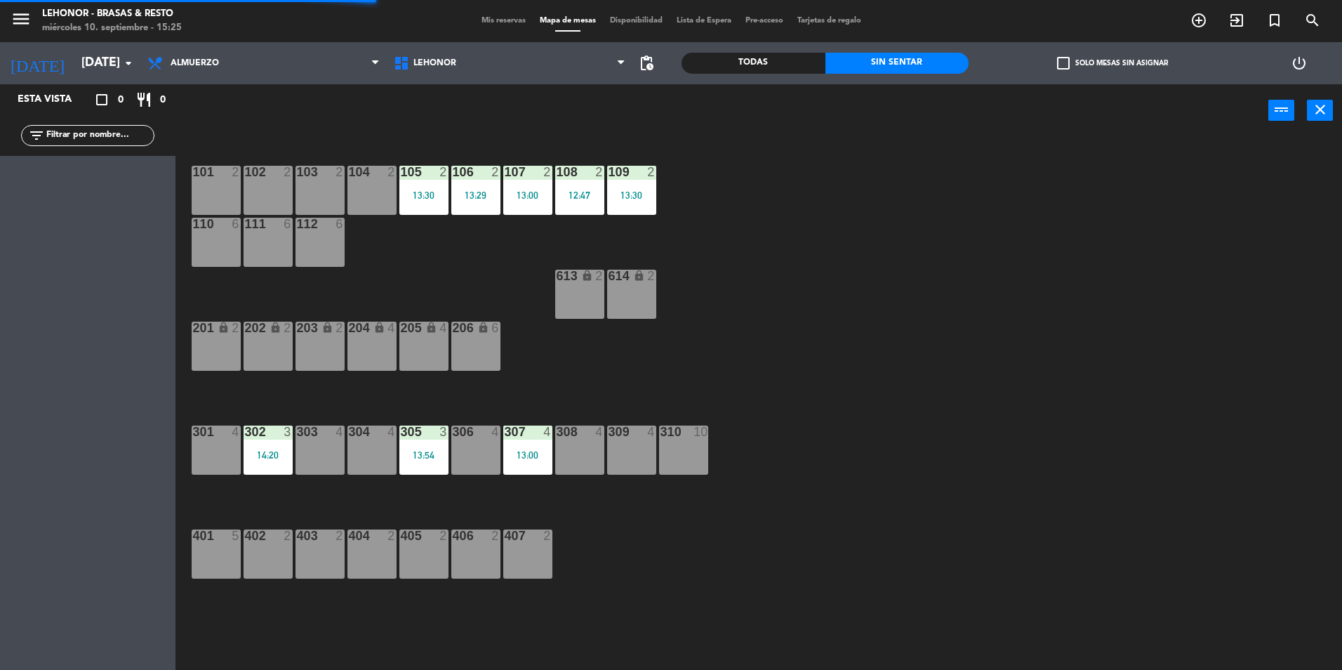
click at [407, 206] on div "105 2 13:30" at bounding box center [423, 190] width 49 height 49
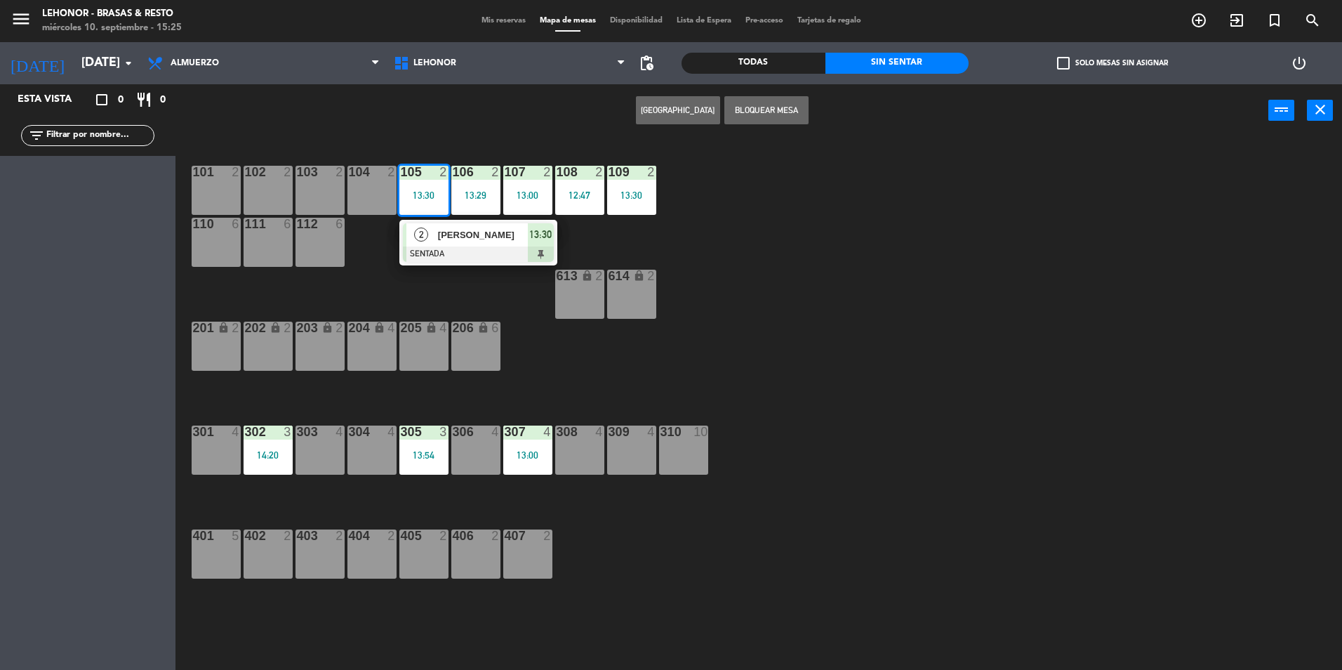
click at [854, 263] on div "101 2 102 2 103 2 104 2 105 2 13:30 2 Juan Galíndez SENTADA 13:30 106 2 13:29 1…" at bounding box center [765, 406] width 1153 height 533
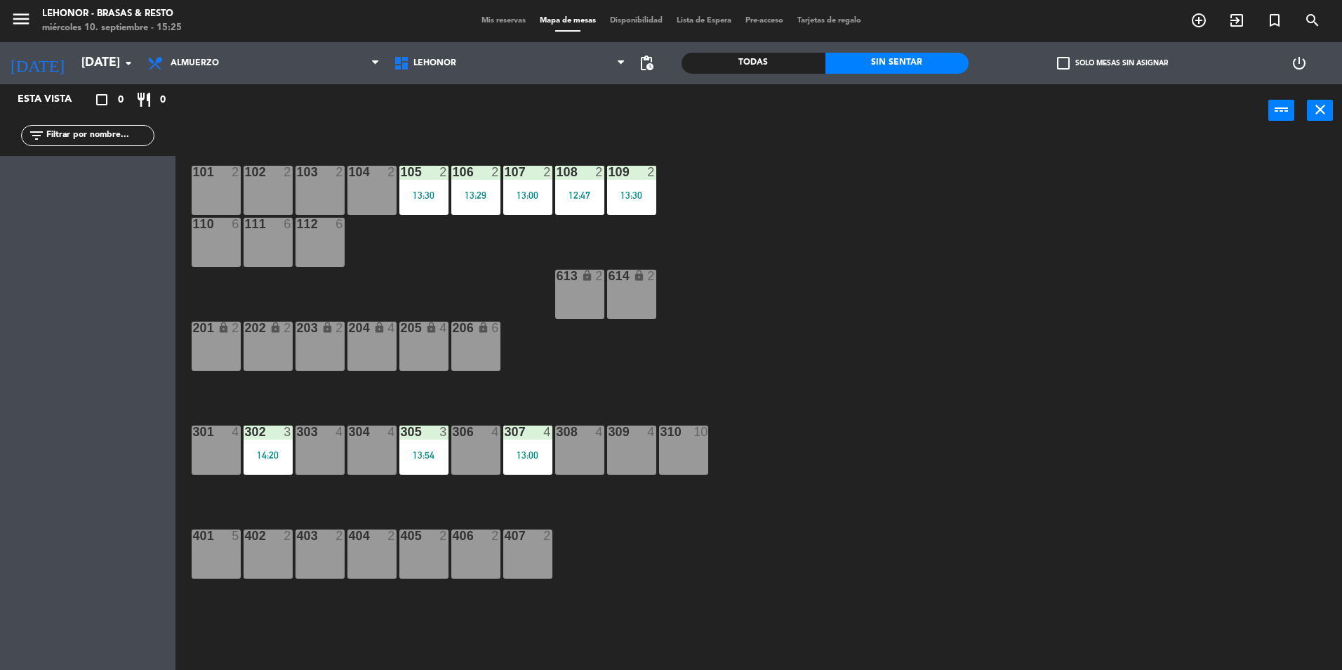
click at [582, 201] on div "108 2 12:47" at bounding box center [579, 190] width 49 height 49
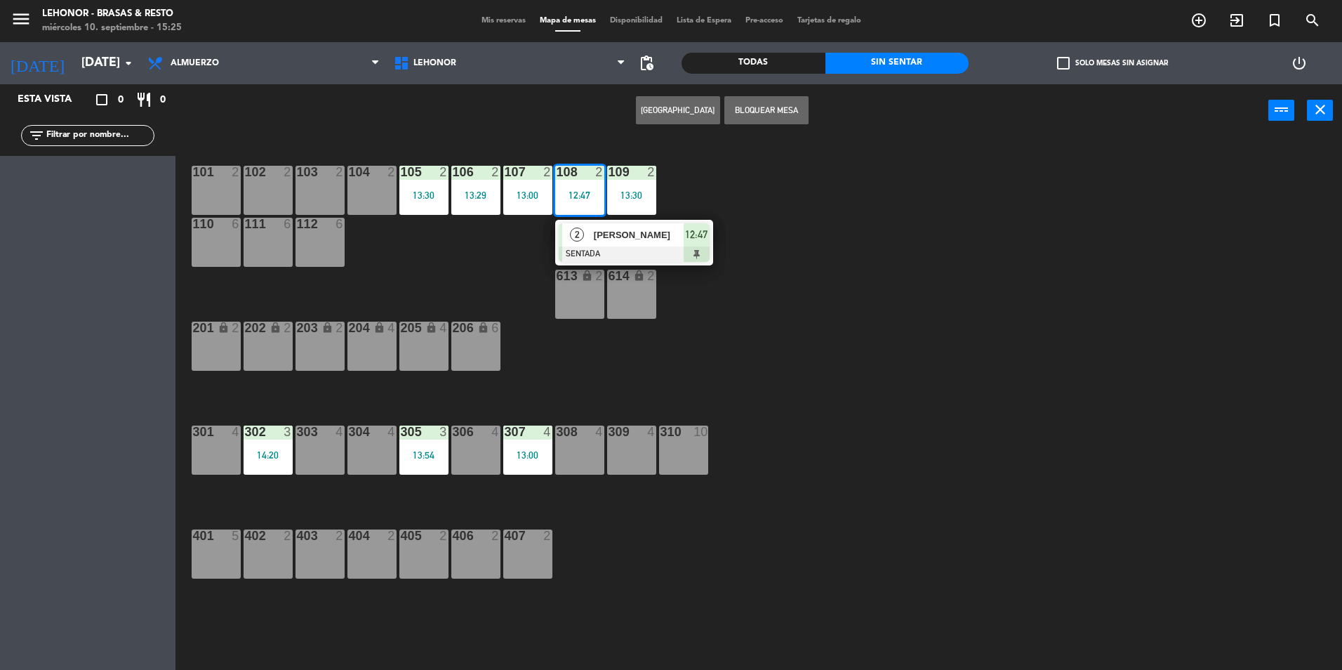
click at [592, 220] on div "2 Sergio Del Greco SENTADA 12:47" at bounding box center [634, 243] width 158 height 46
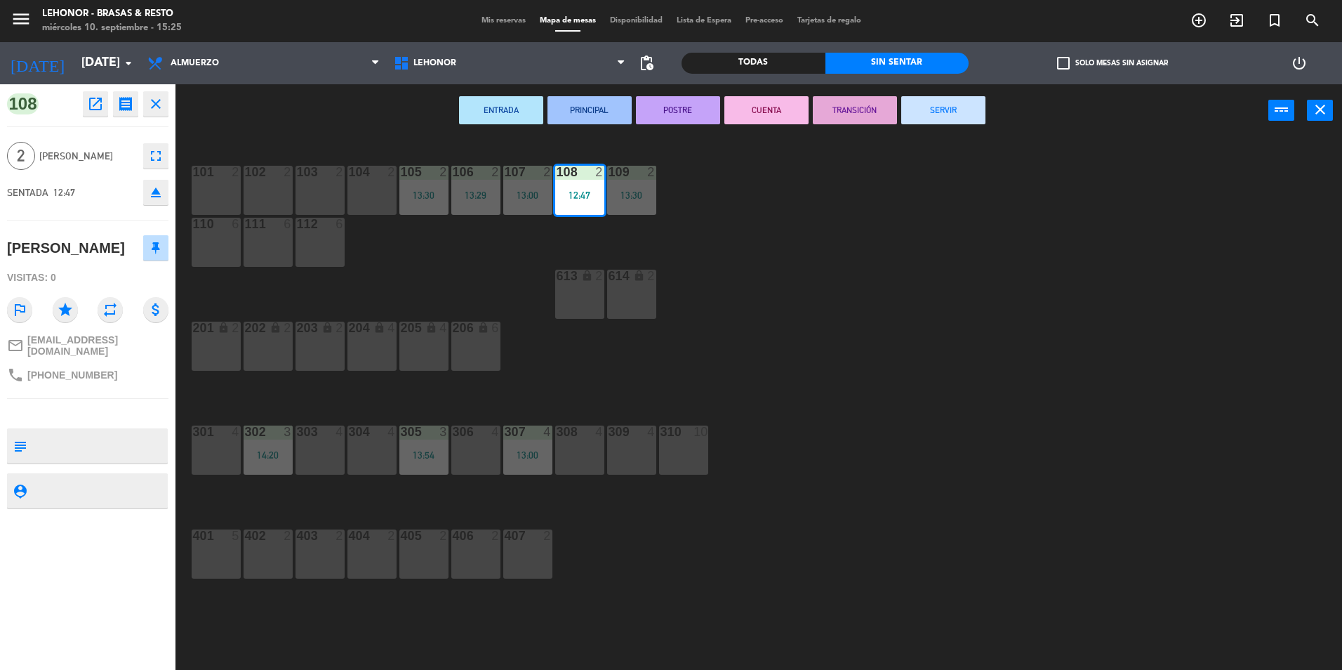
click at [935, 113] on button "SERVIR" at bounding box center [943, 110] width 84 height 28
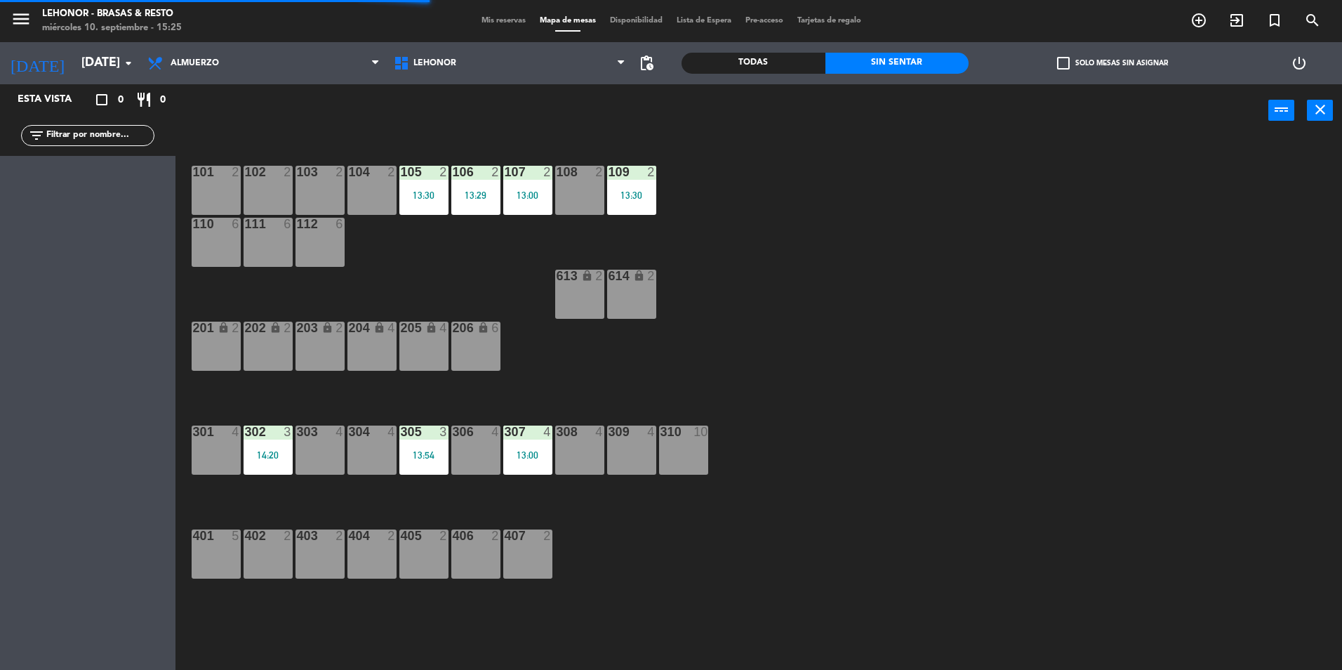
click at [623, 207] on div "109 2 13:30" at bounding box center [631, 190] width 49 height 49
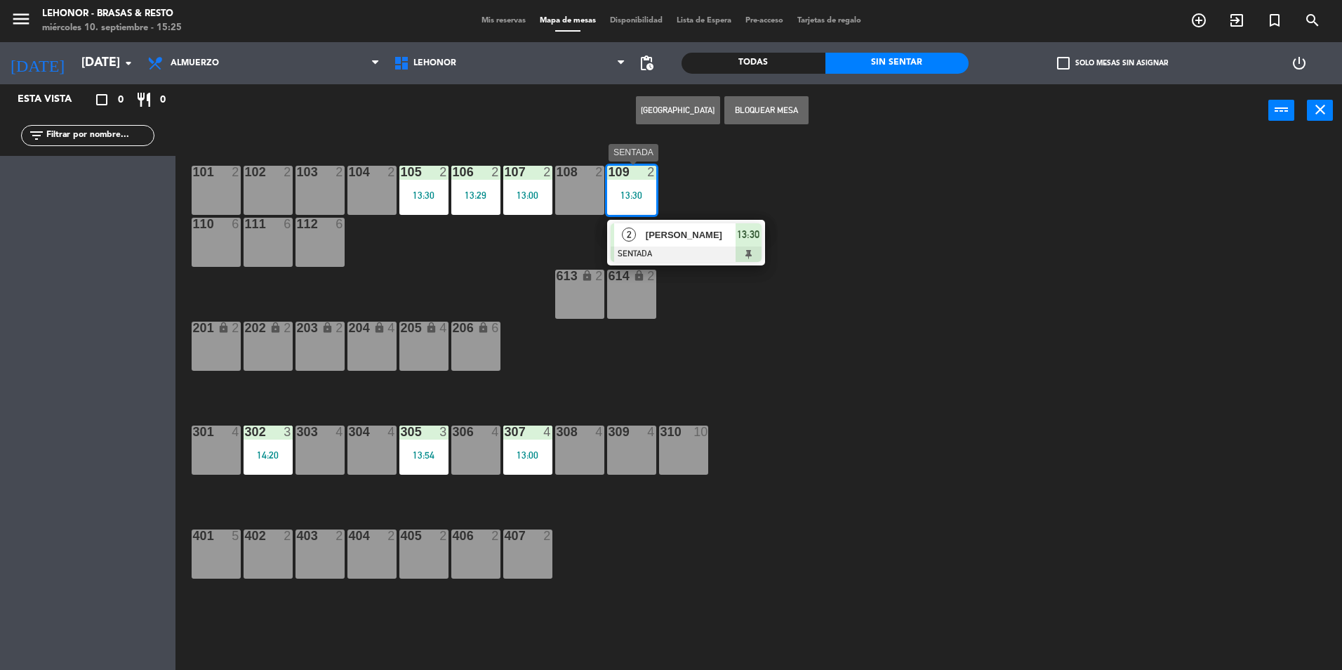
click at [698, 243] on div "Pablo Caprile" at bounding box center [689, 234] width 91 height 23
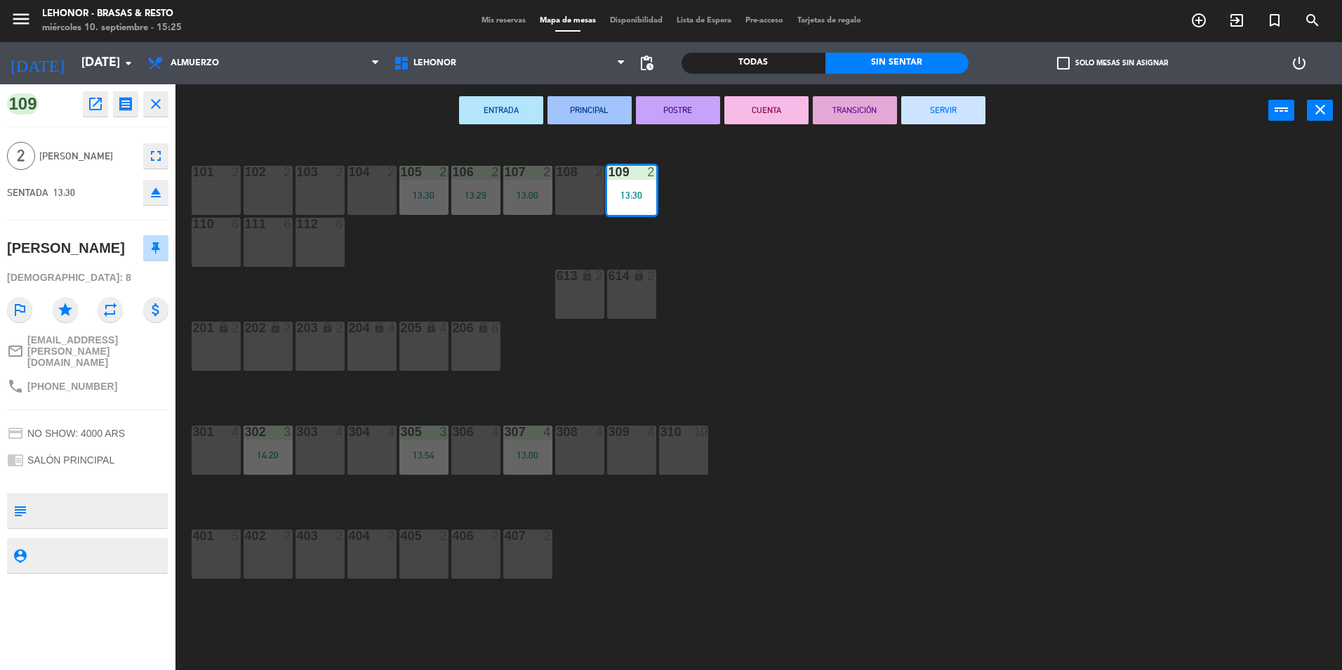
click at [953, 117] on button "SERVIR" at bounding box center [943, 110] width 84 height 28
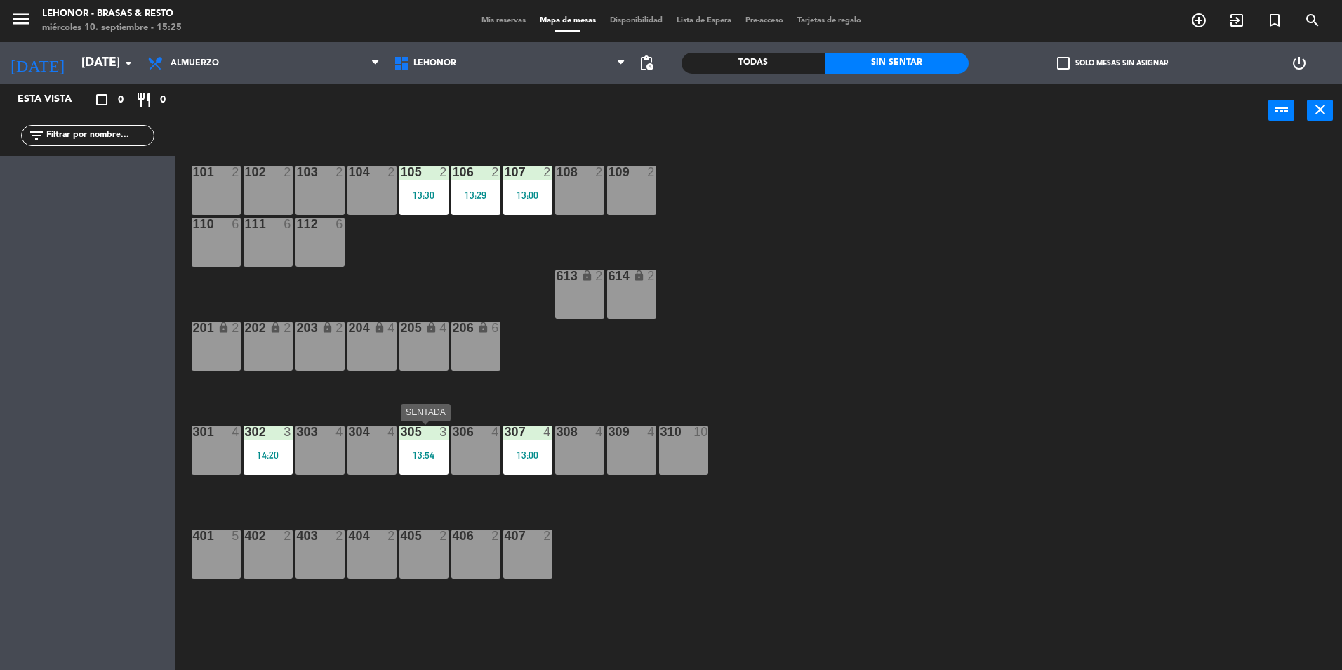
click at [437, 467] on div "305 3 13:54" at bounding box center [423, 449] width 49 height 49
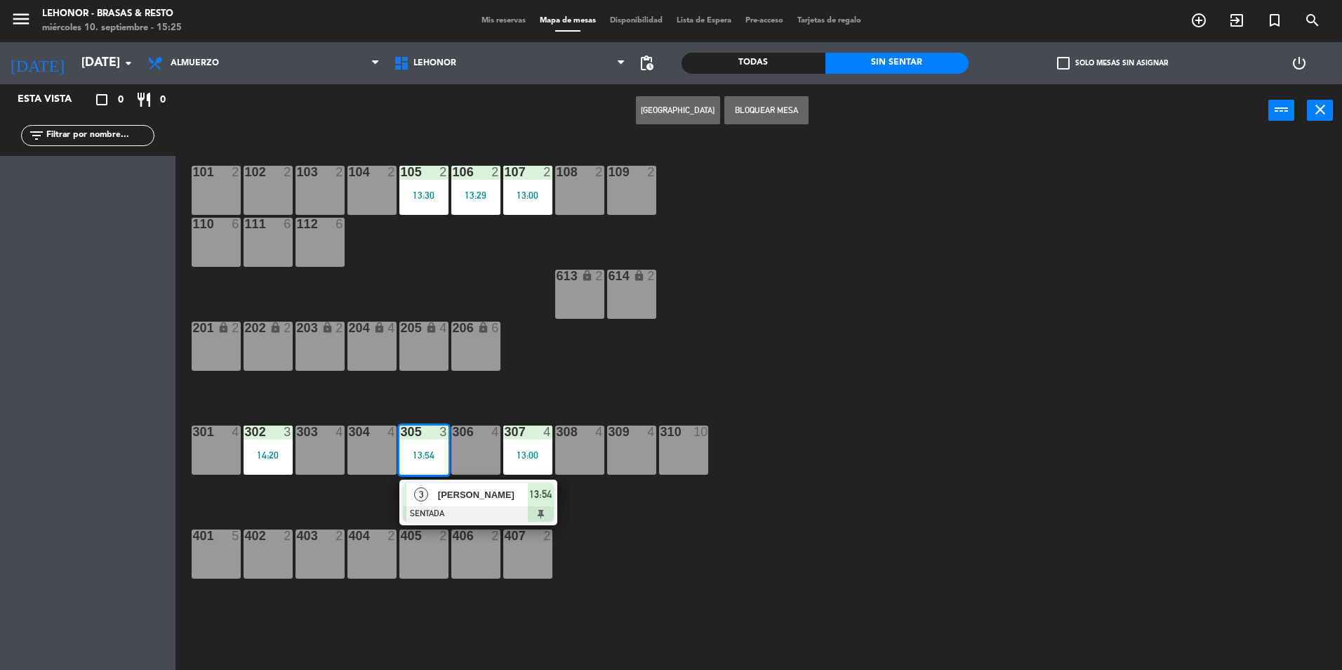
click at [447, 498] on span "Santiago Bolla" at bounding box center [483, 494] width 90 height 15
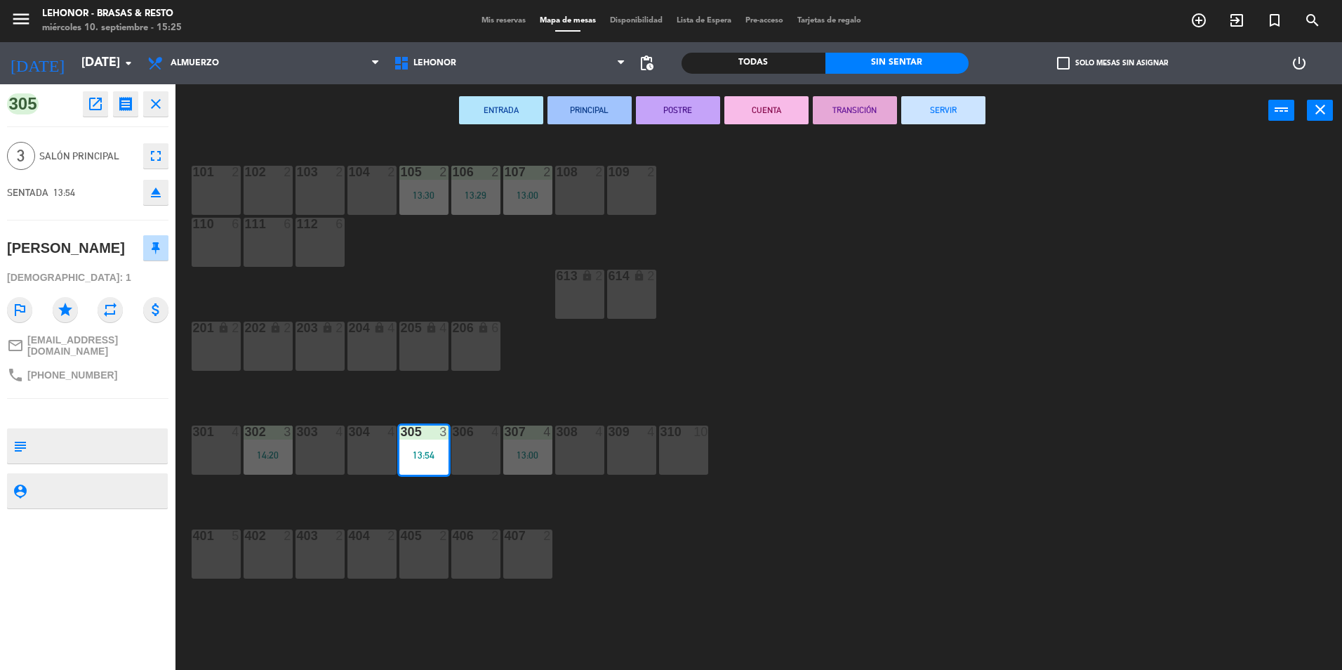
click at [972, 108] on button "SERVIR" at bounding box center [943, 110] width 84 height 28
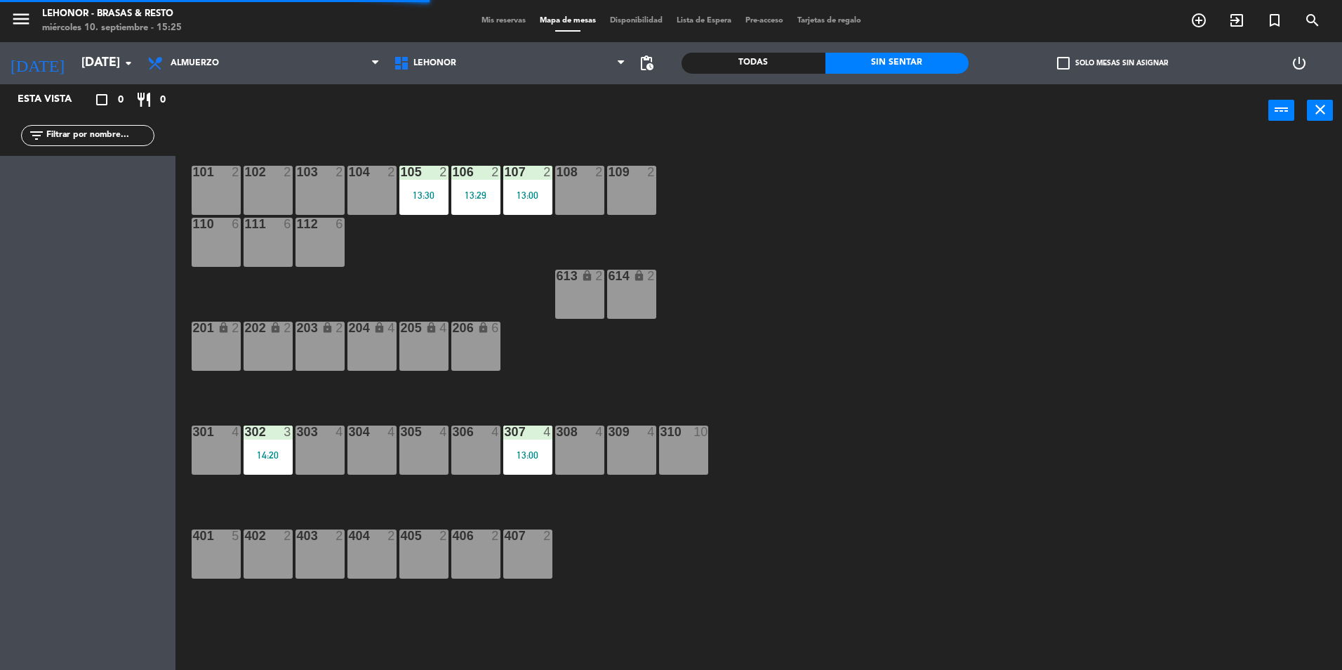
click at [534, 446] on div "307 4 13:00" at bounding box center [527, 449] width 49 height 49
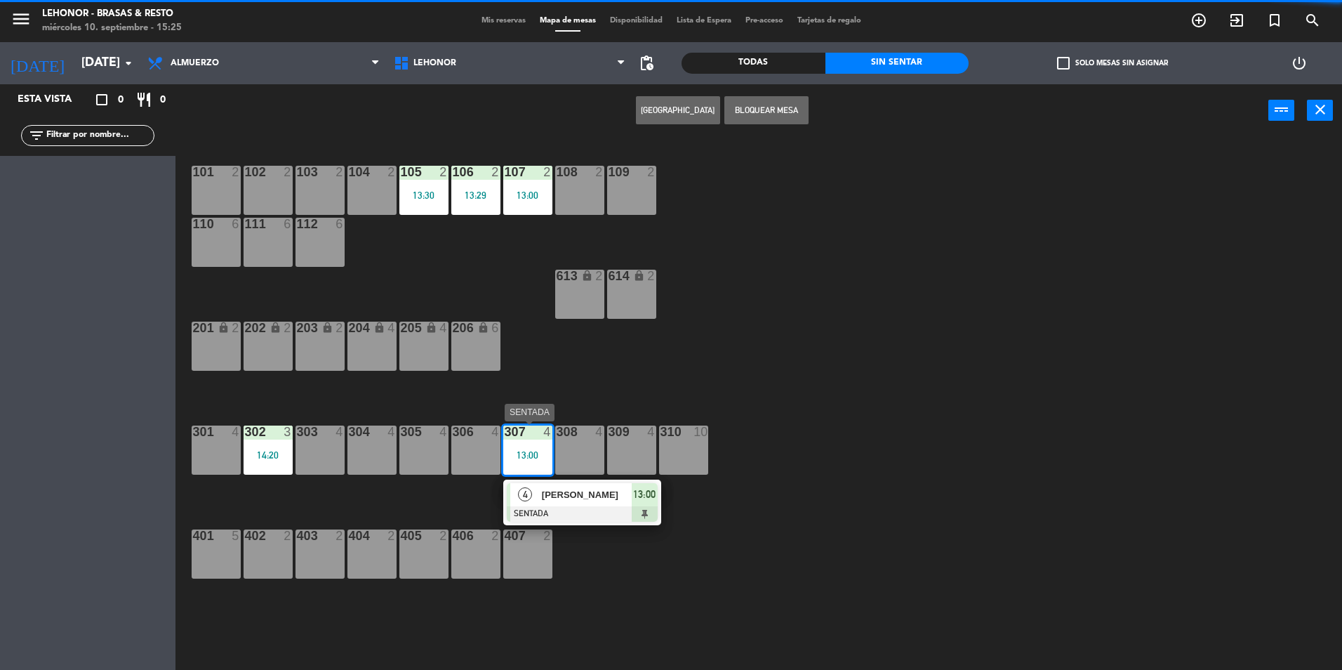
click at [554, 493] on span "Silvina kleinerman" at bounding box center [587, 494] width 90 height 15
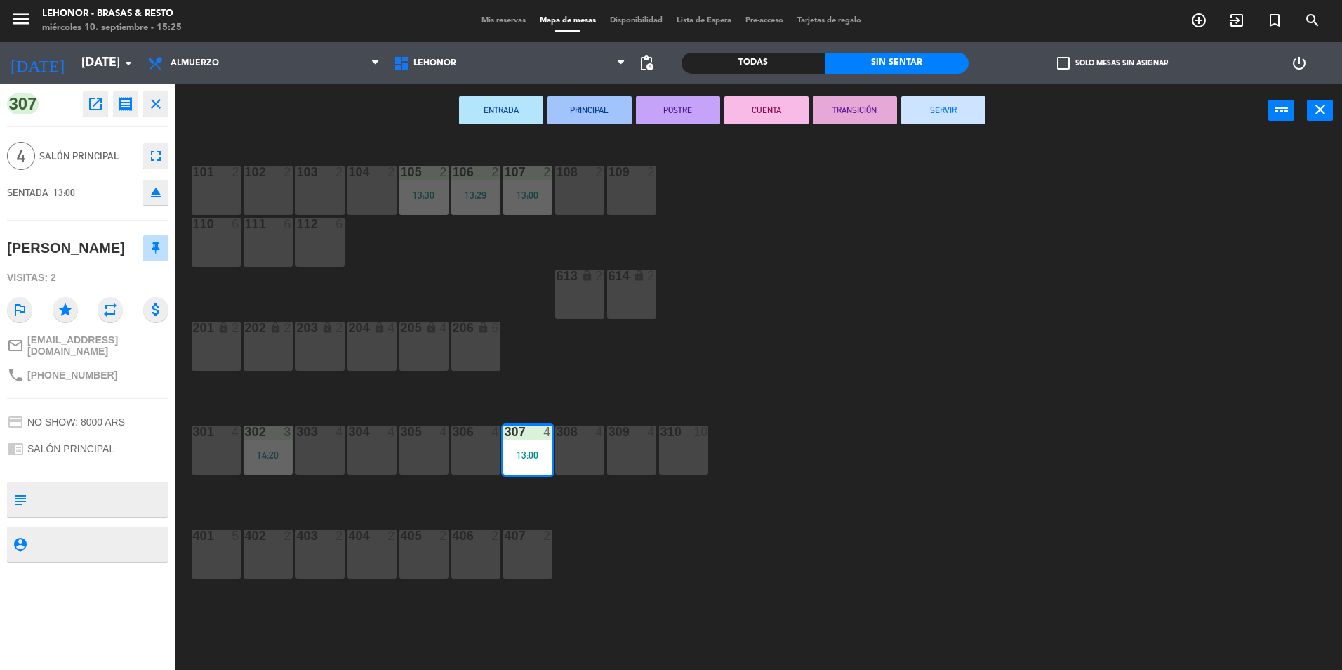
click at [959, 114] on button "SERVIR" at bounding box center [943, 110] width 84 height 28
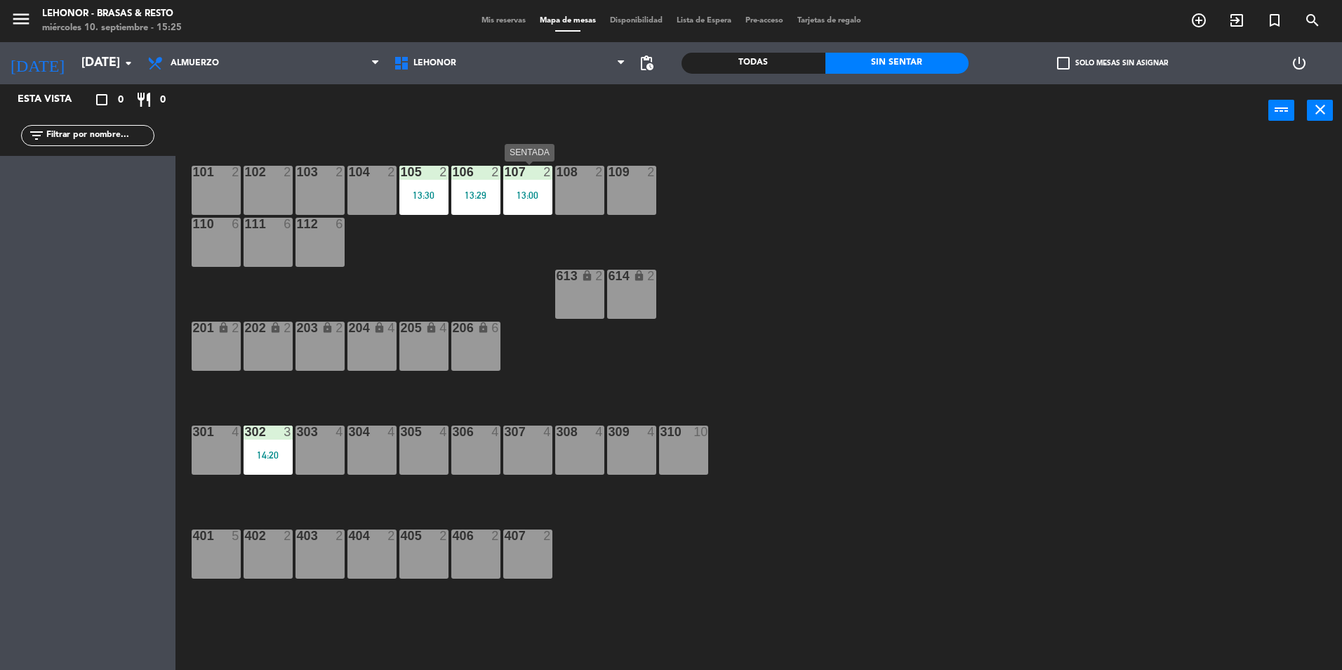
click at [529, 190] on div "13:00" at bounding box center [527, 195] width 49 height 10
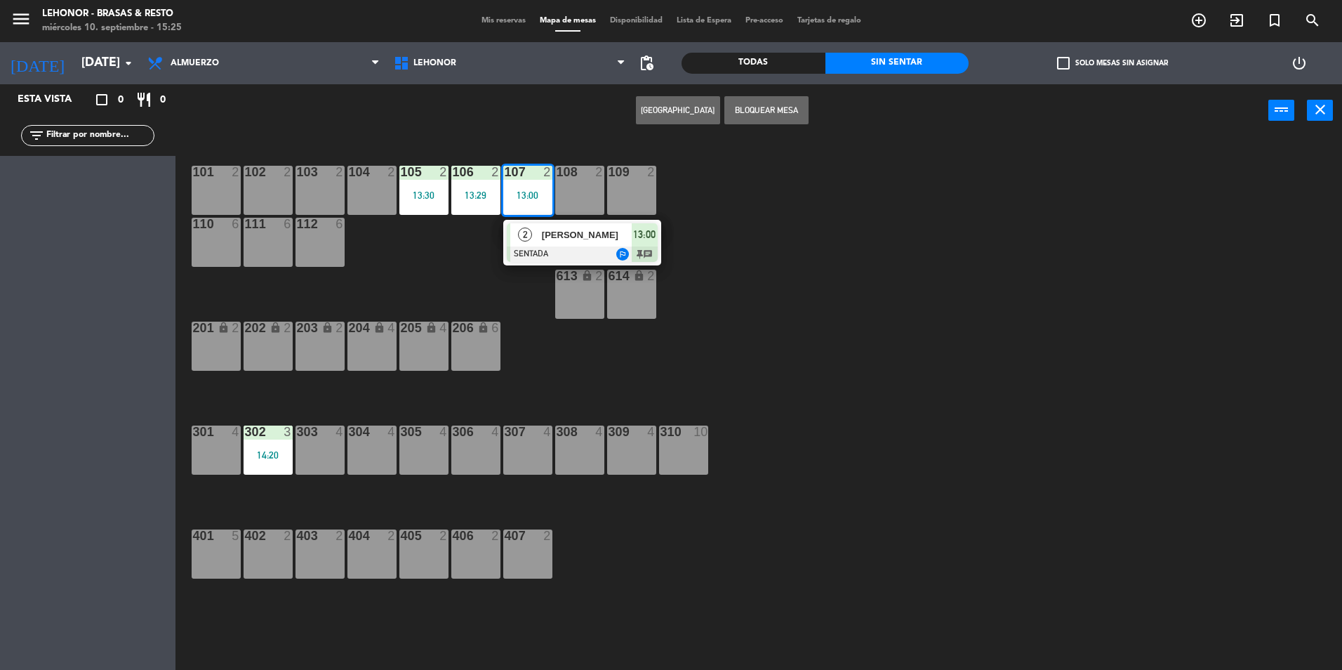
click at [546, 243] on div "Mercedes Aguirre" at bounding box center [586, 234] width 91 height 23
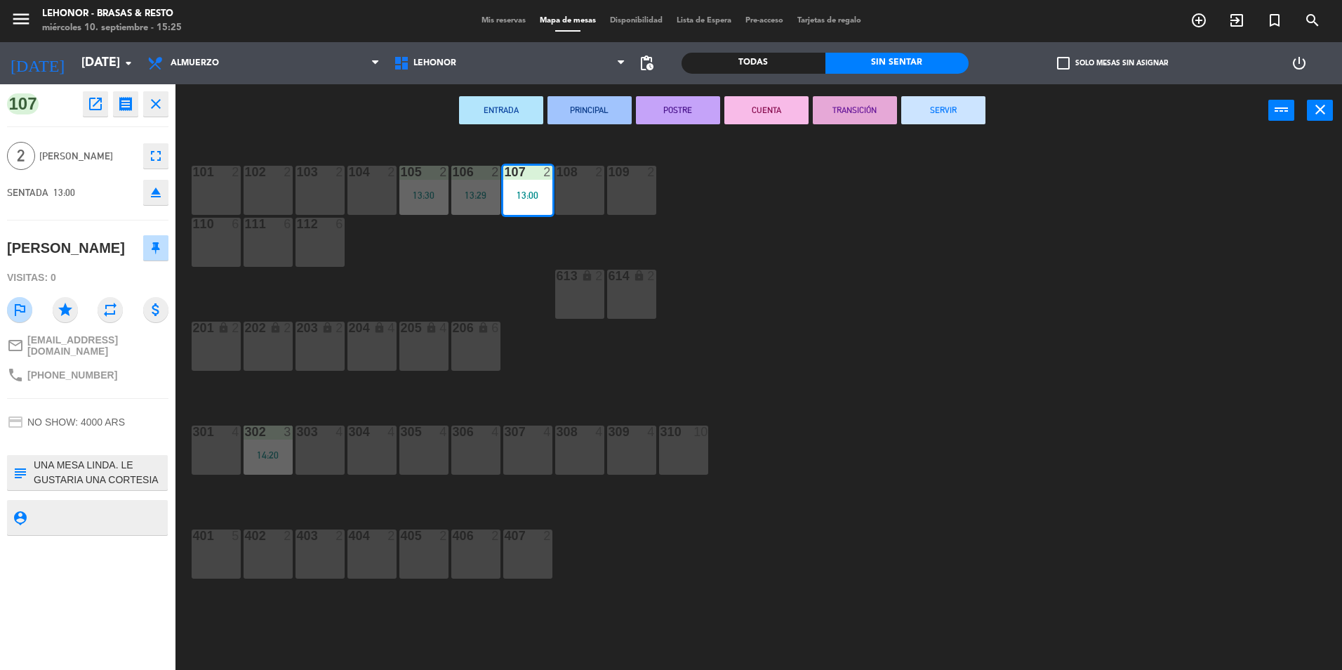
click at [127, 244] on div "Mercedes Aguirre" at bounding box center [87, 247] width 161 height 35
drag, startPoint x: 44, startPoint y: 370, endPoint x: 152, endPoint y: 373, distance: 108.2
click at [152, 373] on div "phone +543425012238" at bounding box center [87, 375] width 161 height 27
copy span "3425012238"
click at [316, 121] on div "ENTRADA PRINCIPAL POSTRE CUENTA TRANSICIÓN SERVIR power_input close" at bounding box center [722, 110] width 1093 height 53
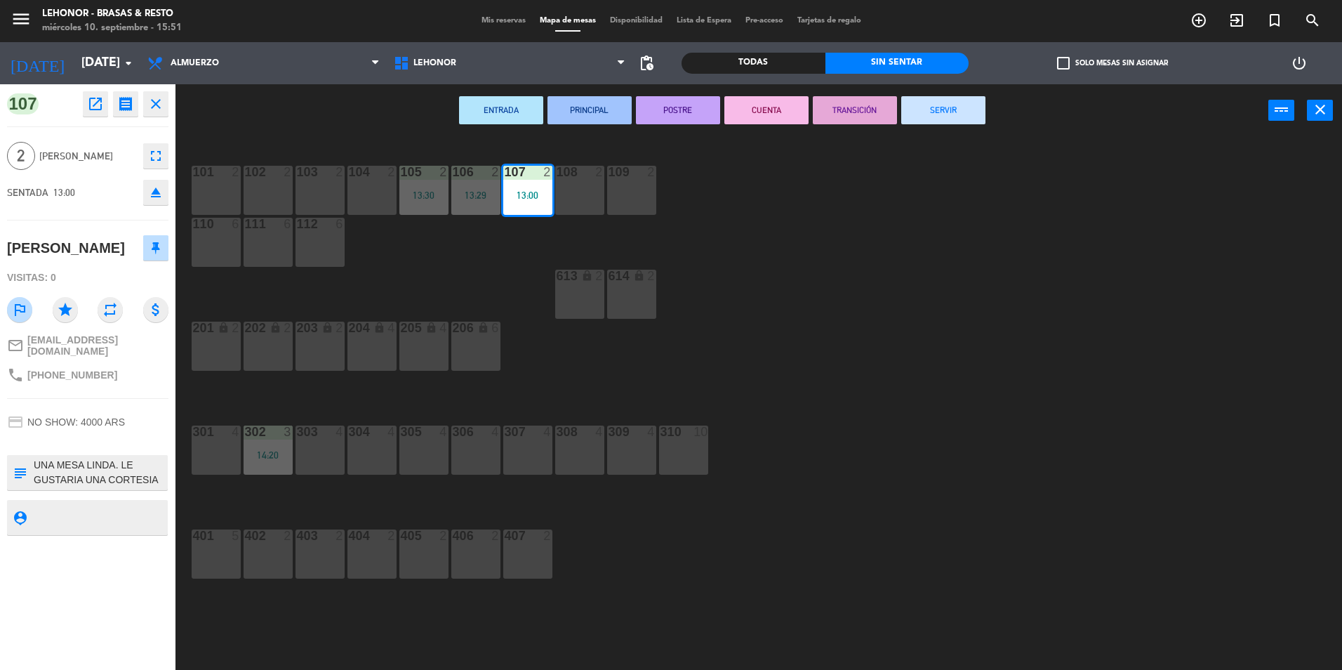
click at [958, 119] on button "SERVIR" at bounding box center [943, 110] width 84 height 28
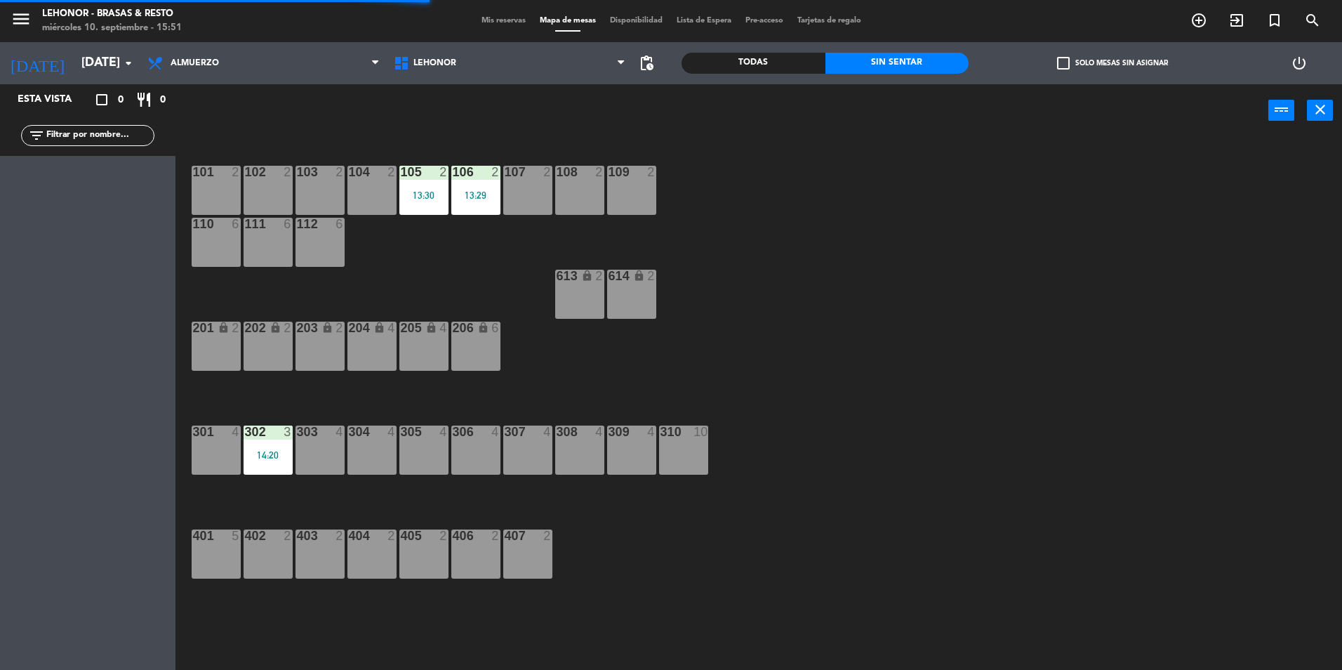
click at [437, 195] on div "13:30" at bounding box center [423, 195] width 49 height 10
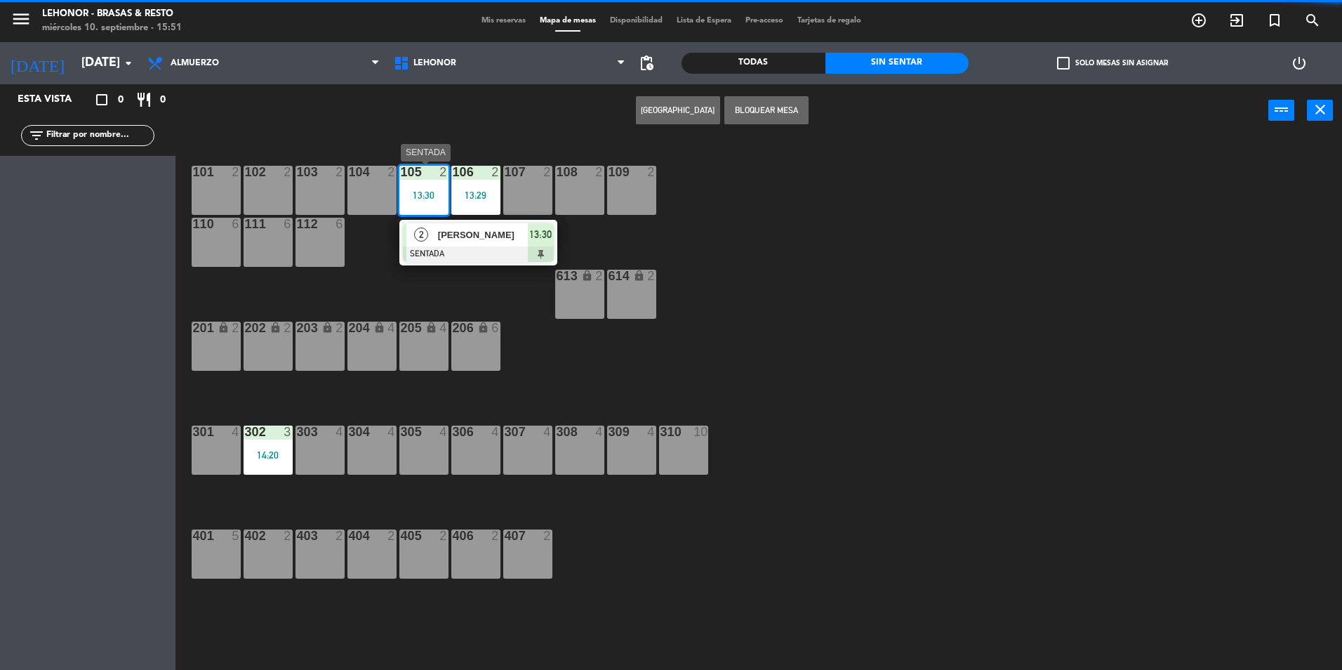
click at [462, 250] on div at bounding box center [478, 253] width 151 height 15
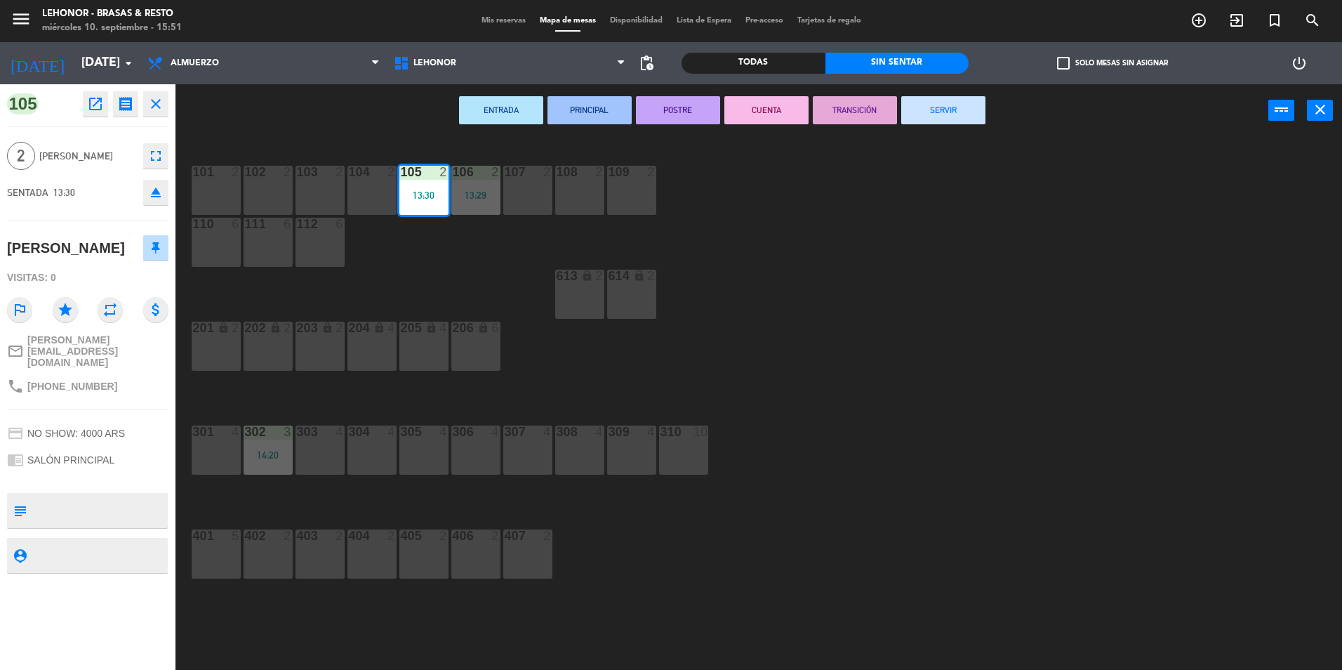
click at [963, 110] on button "SERVIR" at bounding box center [943, 110] width 84 height 28
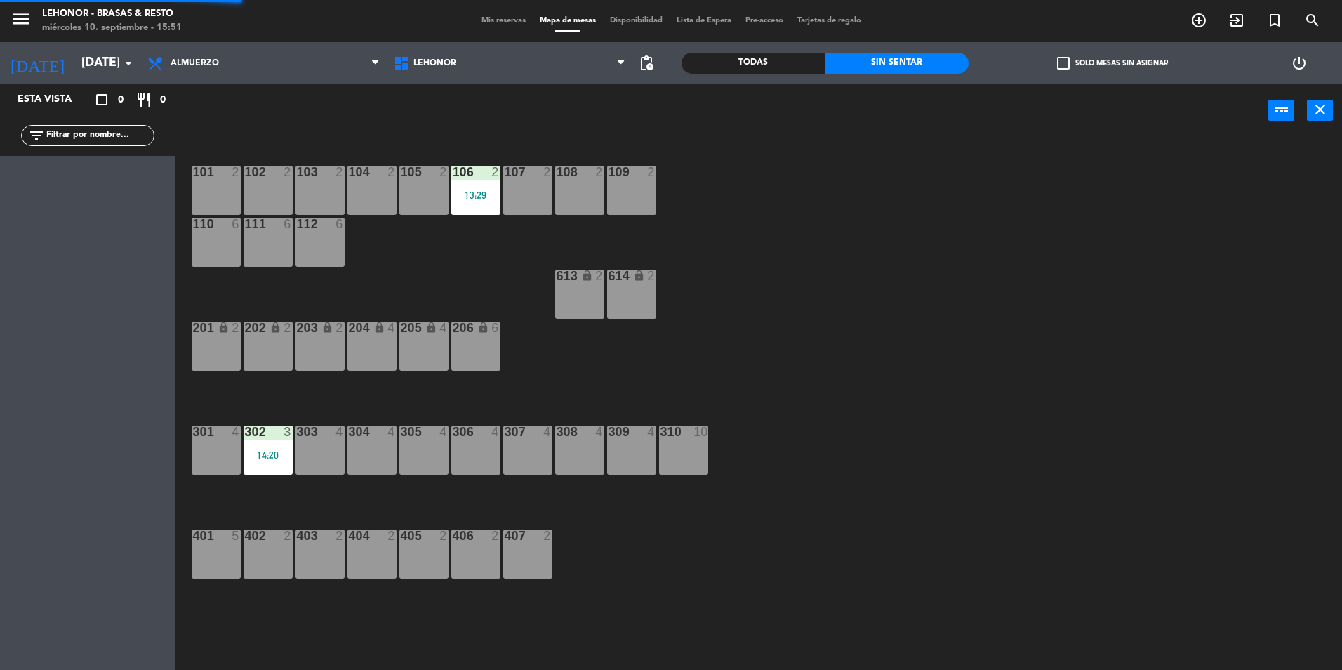
click at [471, 199] on div "13:29" at bounding box center [475, 195] width 49 height 10
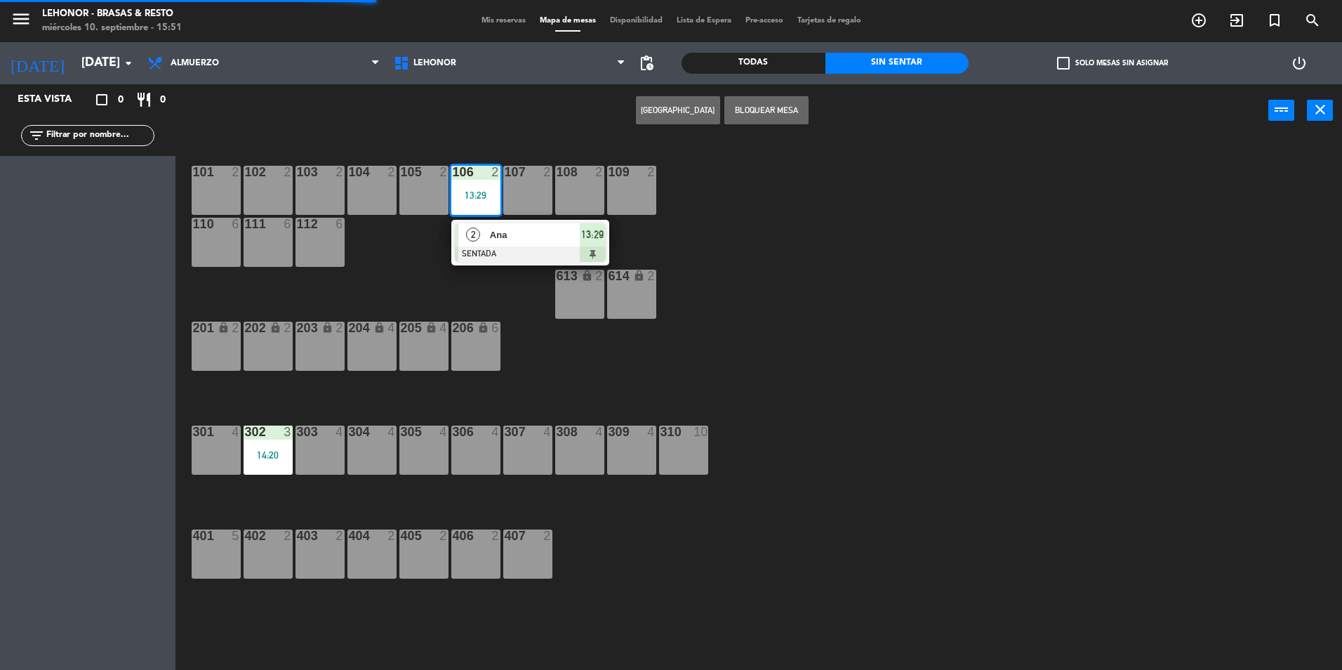
click at [477, 248] on div at bounding box center [530, 253] width 151 height 15
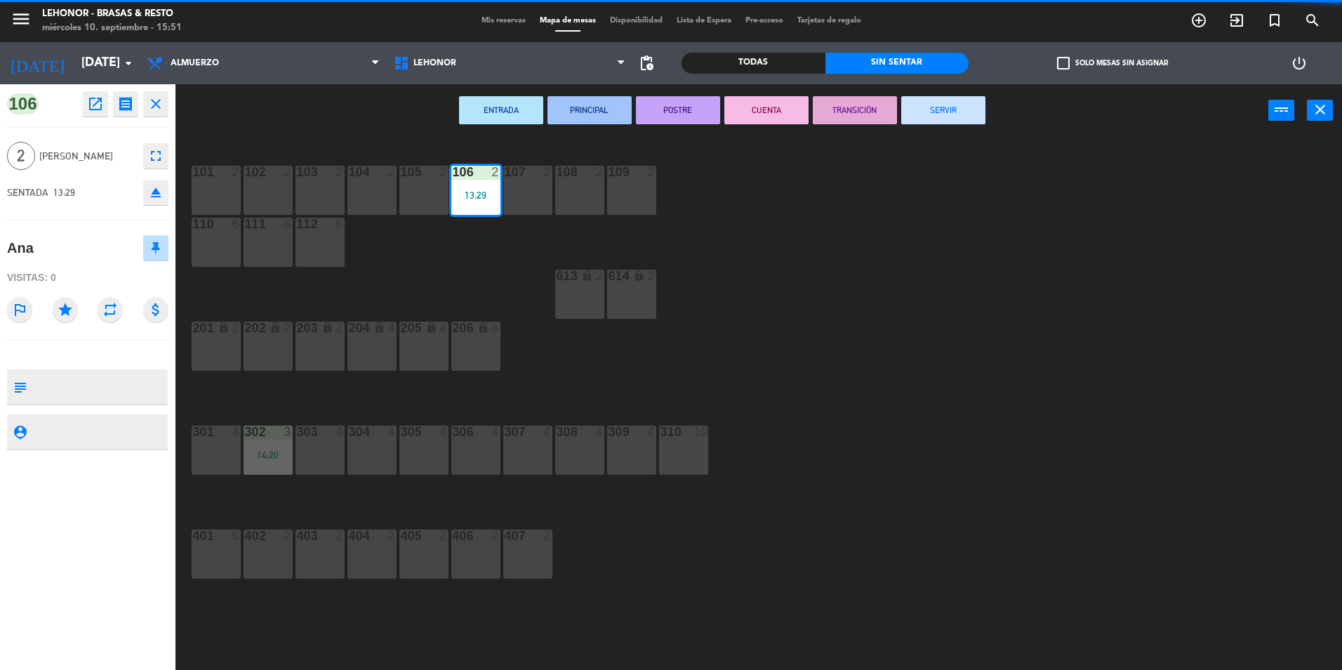
click at [951, 118] on button "SERVIR" at bounding box center [943, 110] width 84 height 28
